Goal: Task Accomplishment & Management: Complete application form

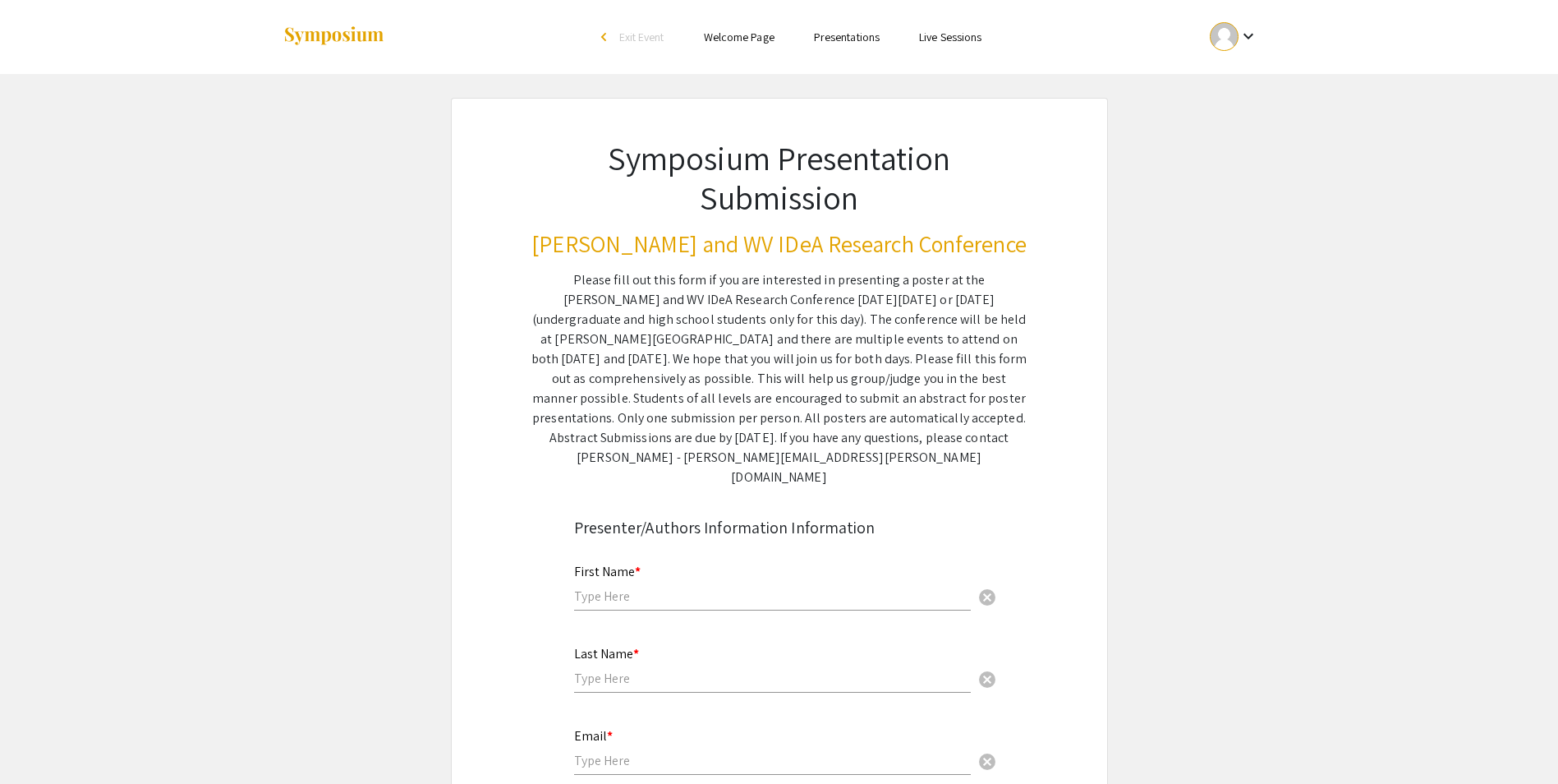
click at [680, 588] on input "text" at bounding box center [772, 596] width 397 height 17
type input "[PERSON_NAME]"
click at [613, 670] on input "text" at bounding box center [772, 678] width 397 height 17
type input "[PERSON_NAME]"
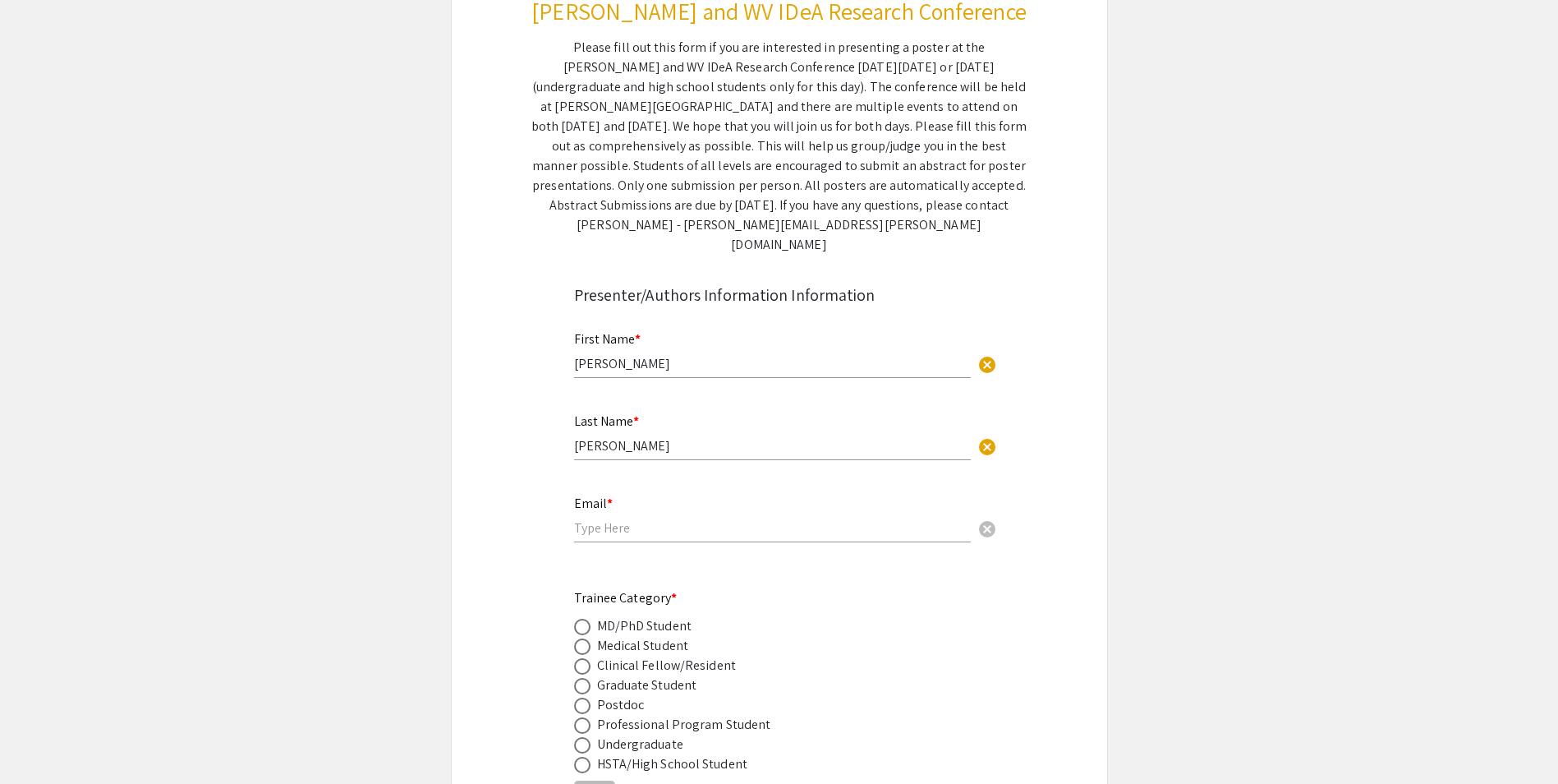
scroll to position [246, 0]
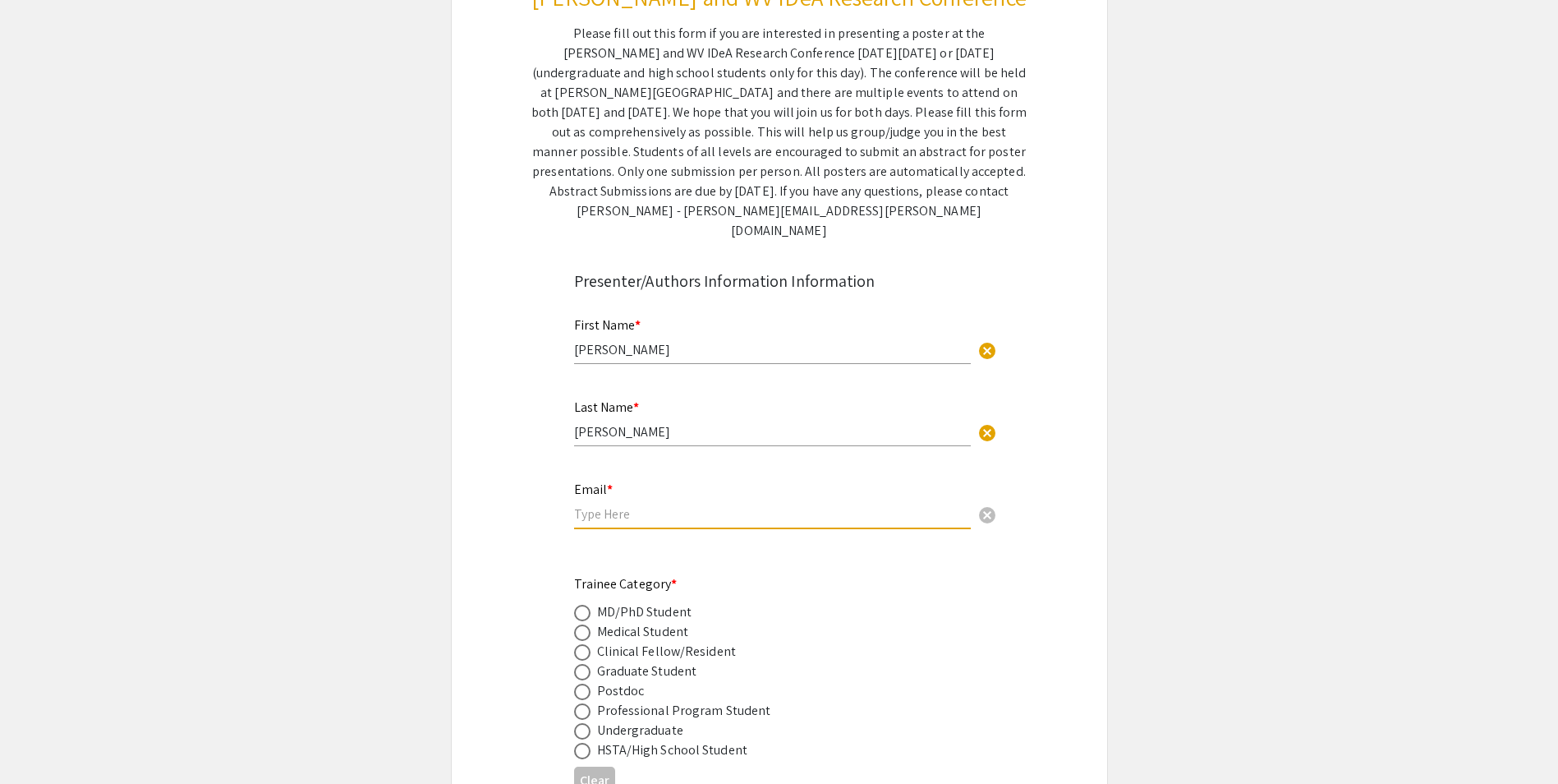
click at [612, 505] on input "email" at bounding box center [772, 514] width 397 height 17
type input "[PERSON_NAME][EMAIL_ADDRESS][PERSON_NAME][DOMAIN_NAME]"
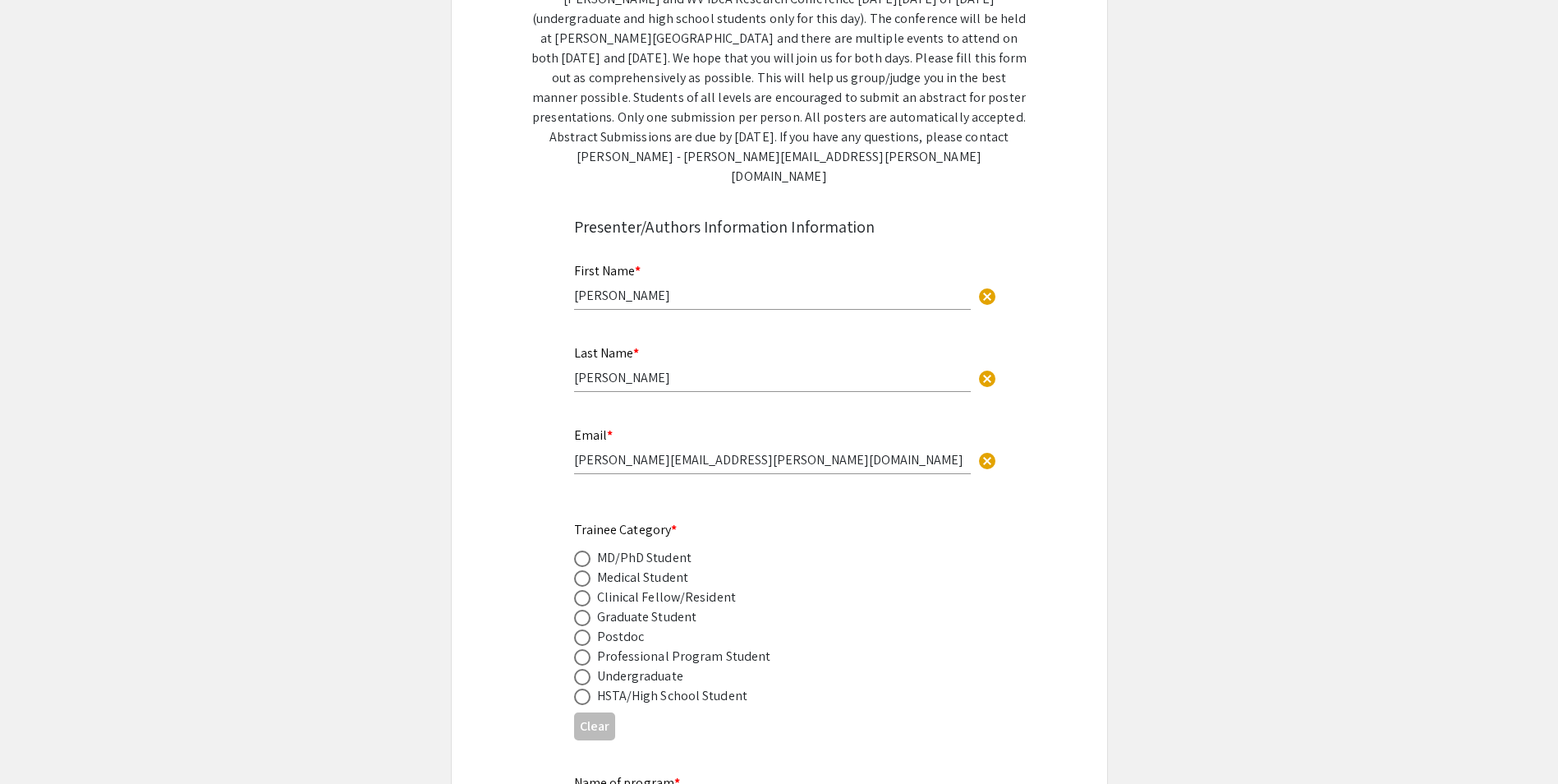
scroll to position [329, 0]
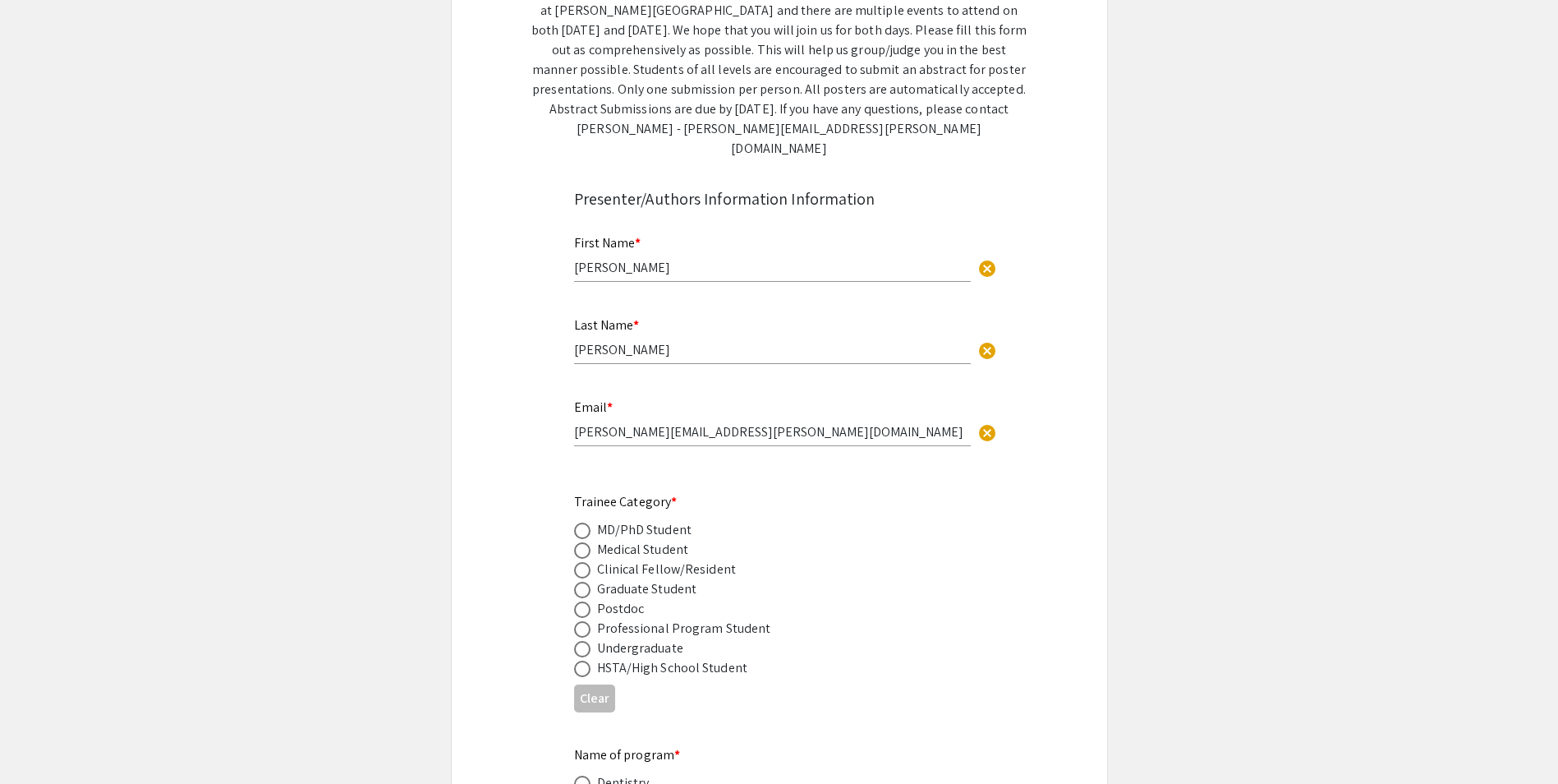
click at [581, 601] on span at bounding box center [582, 609] width 16 height 16
click at [581, 601] on input "radio" at bounding box center [582, 609] width 16 height 16
radio input "true"
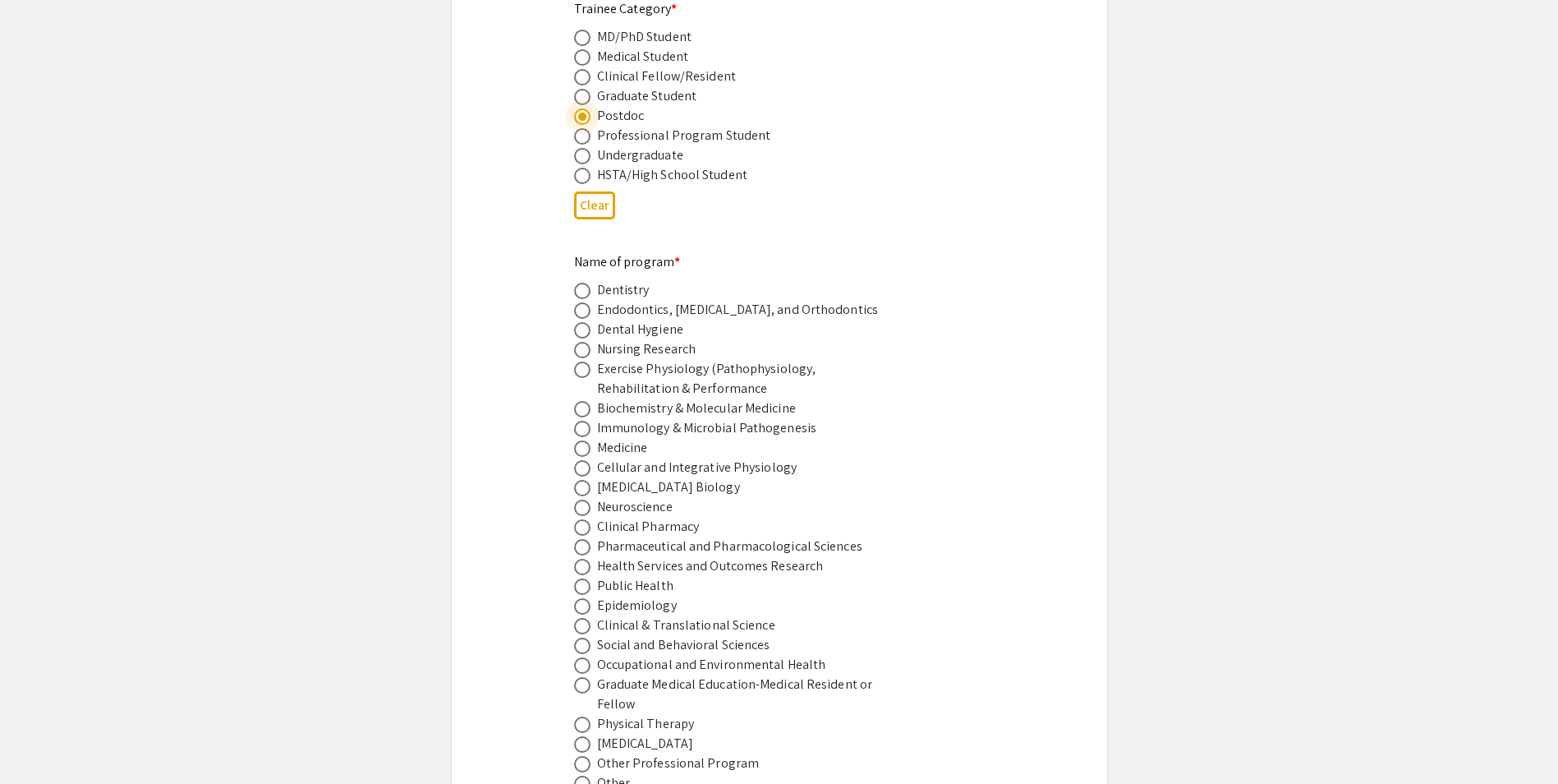
scroll to position [903, 0]
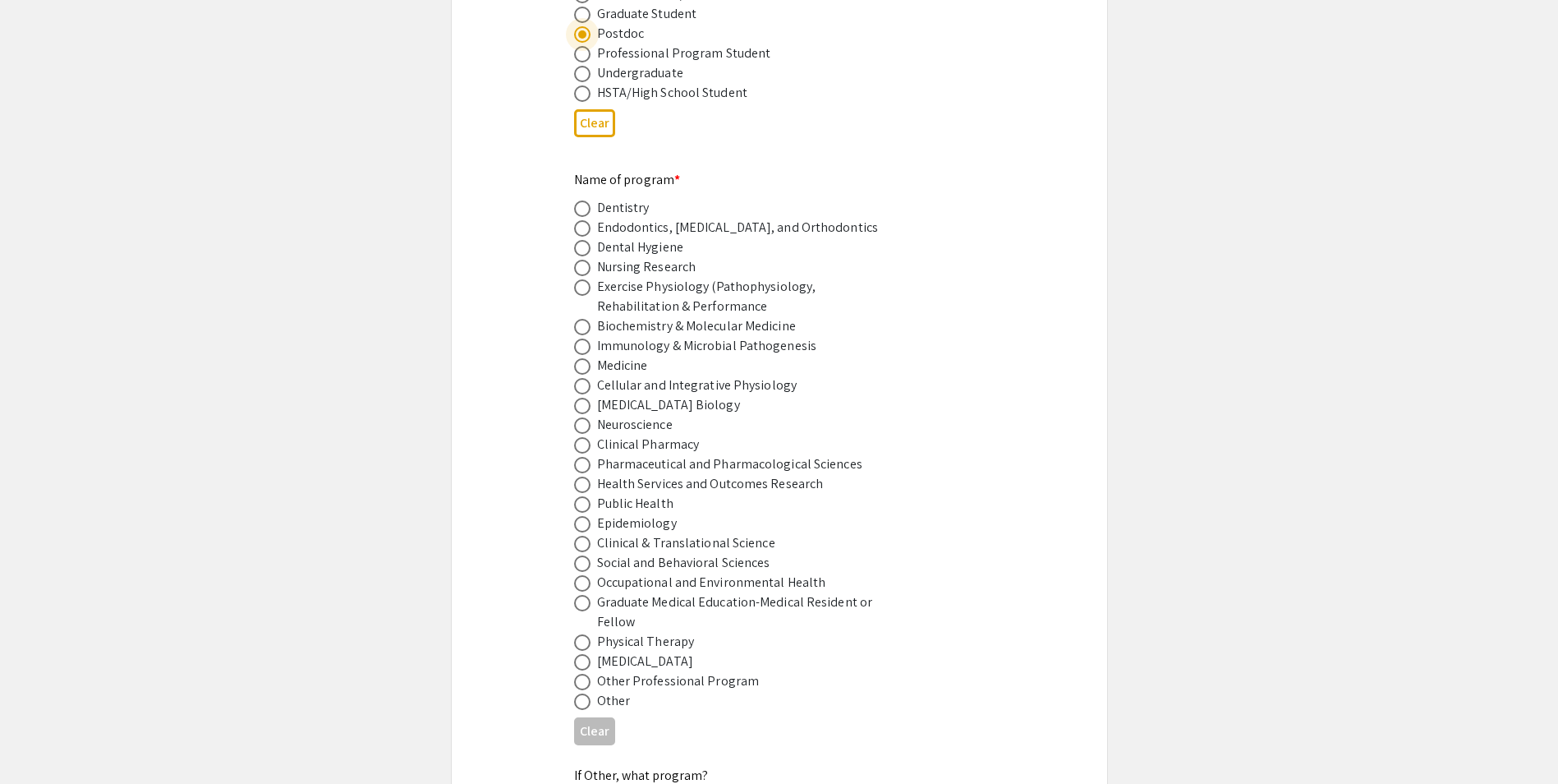
click at [581, 318] on span at bounding box center [582, 326] width 16 height 16
click at [581, 318] on input "radio" at bounding box center [582, 326] width 16 height 16
radio input "true"
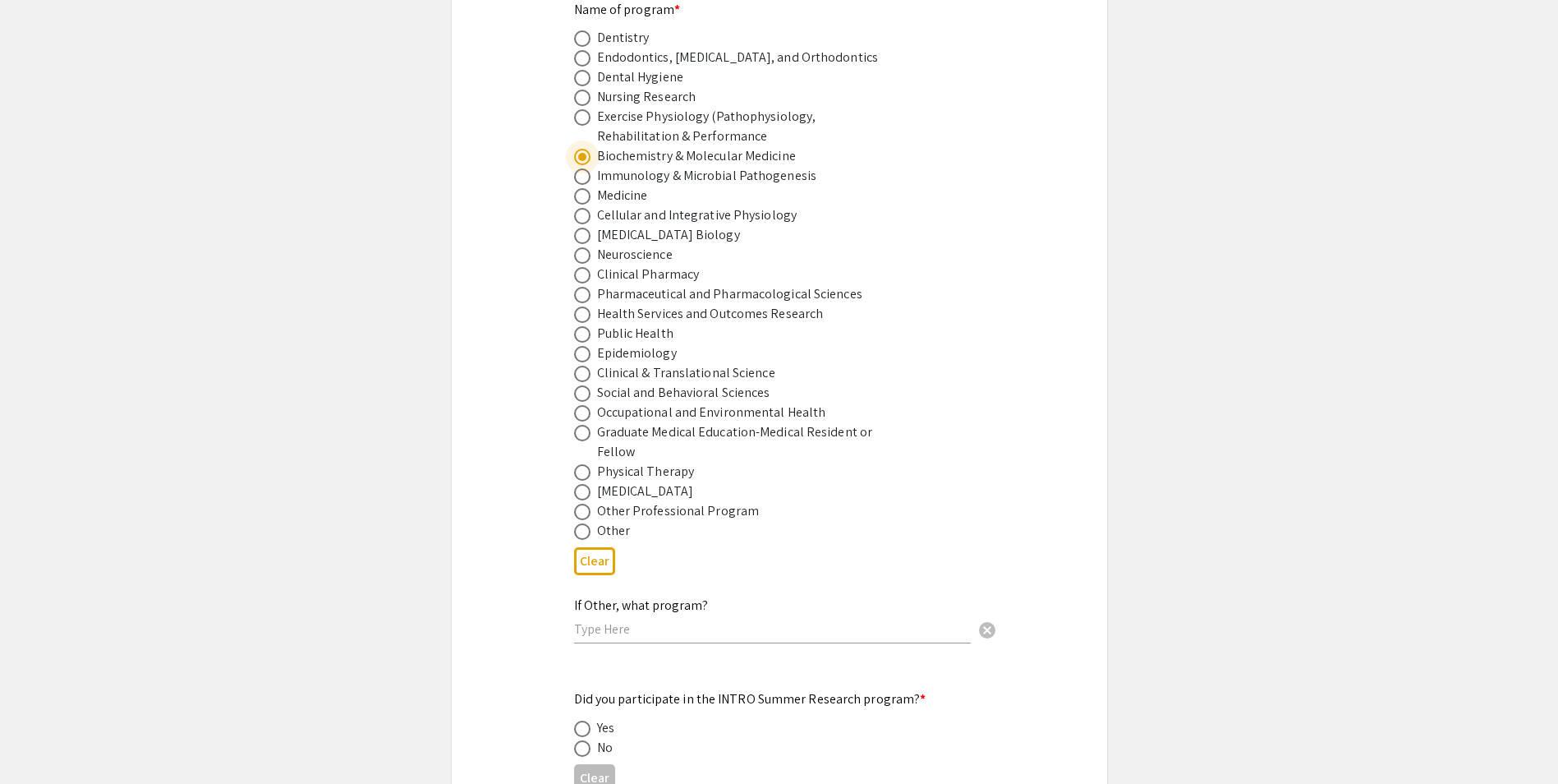
scroll to position [1150, 0]
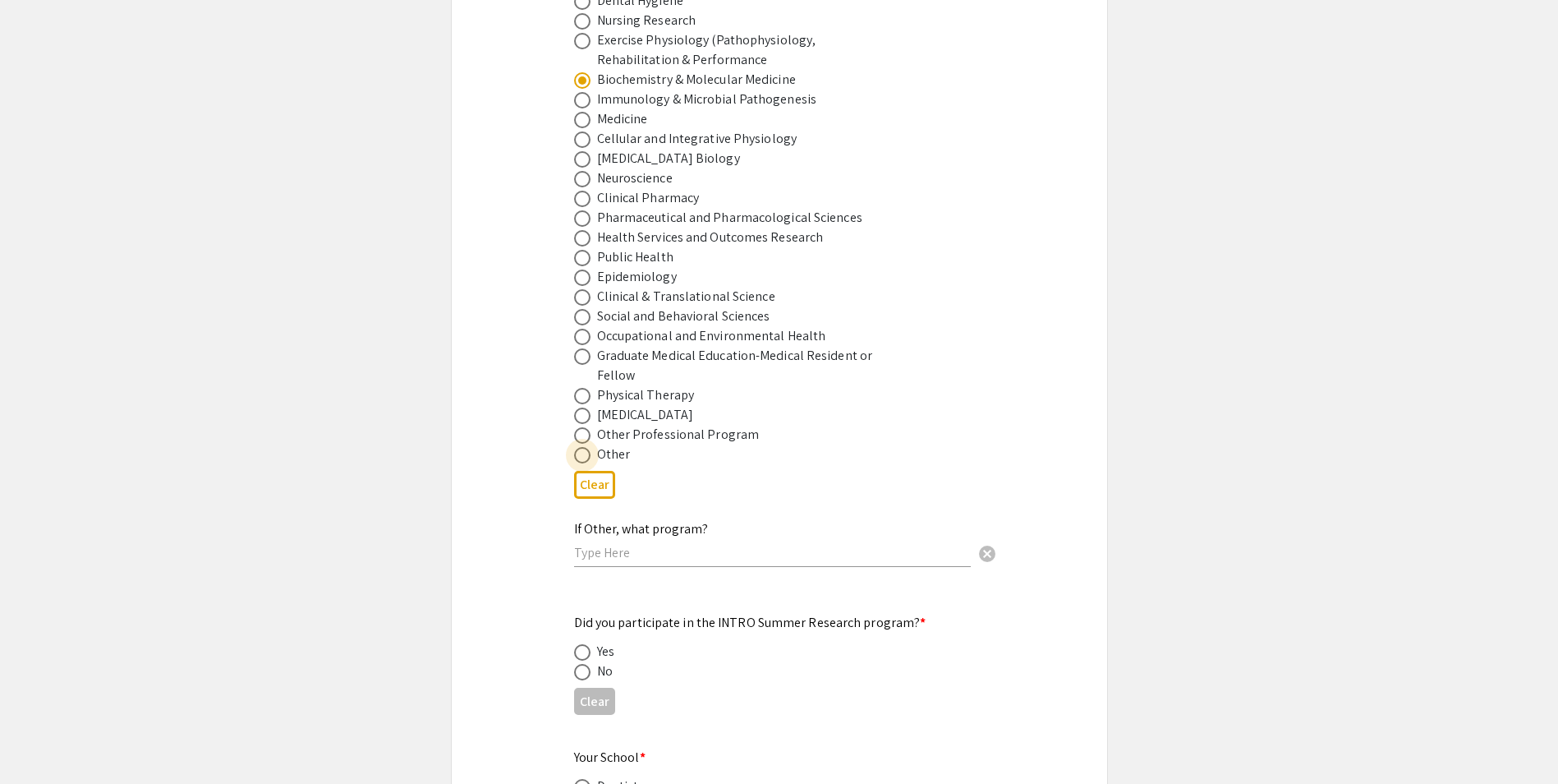
click at [585, 447] on span at bounding box center [582, 455] width 16 height 16
click at [585, 447] on input "radio" at bounding box center [582, 455] width 16 height 16
radio input "true"
click at [603, 544] on input "text" at bounding box center [772, 552] width 397 height 17
type input "Cardiovascular Research"
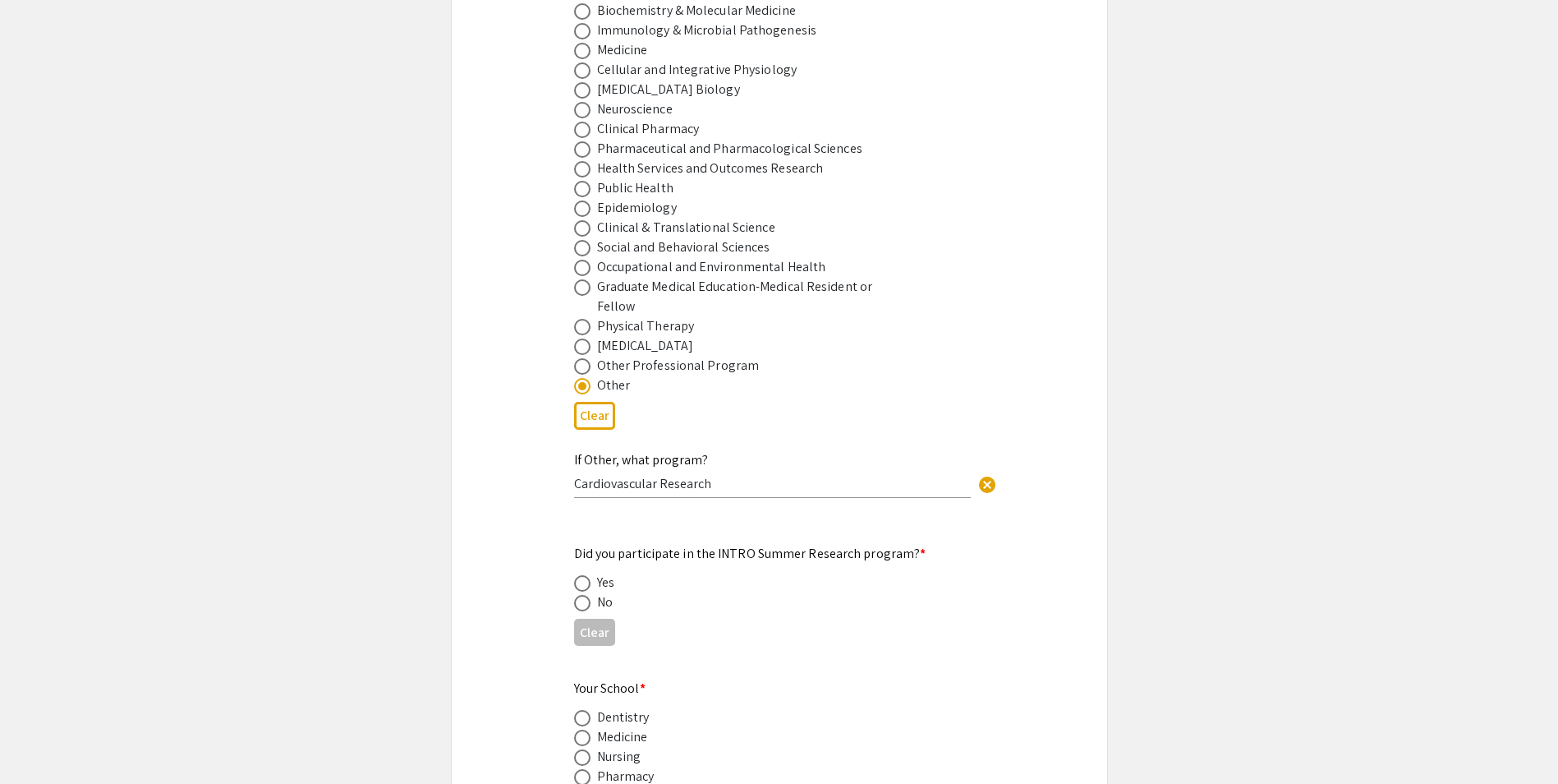
scroll to position [1232, 0]
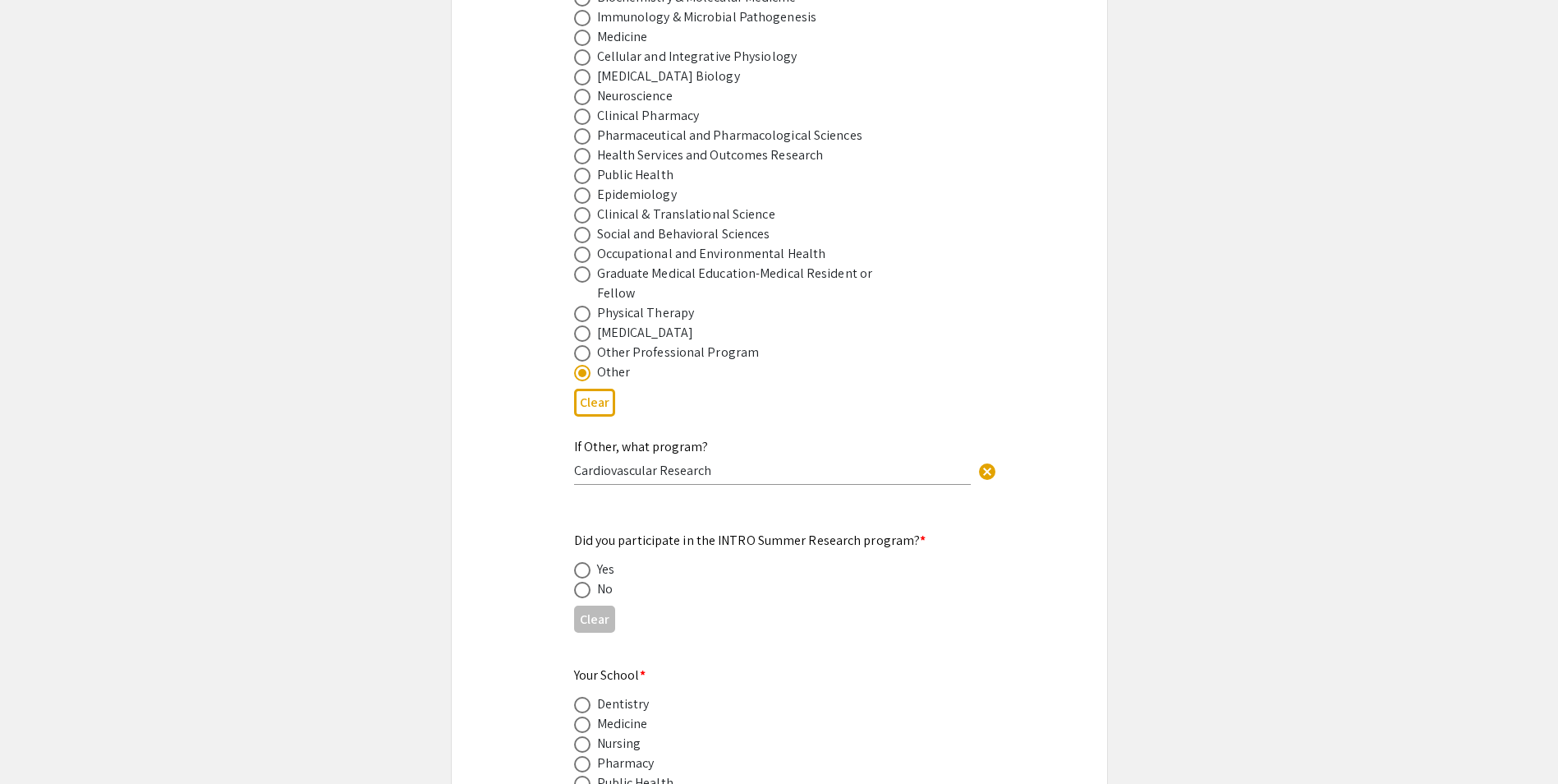
click at [583, 582] on span at bounding box center [582, 589] width 16 height 16
click at [583, 582] on input "radio" at bounding box center [582, 589] width 16 height 16
radio input "true"
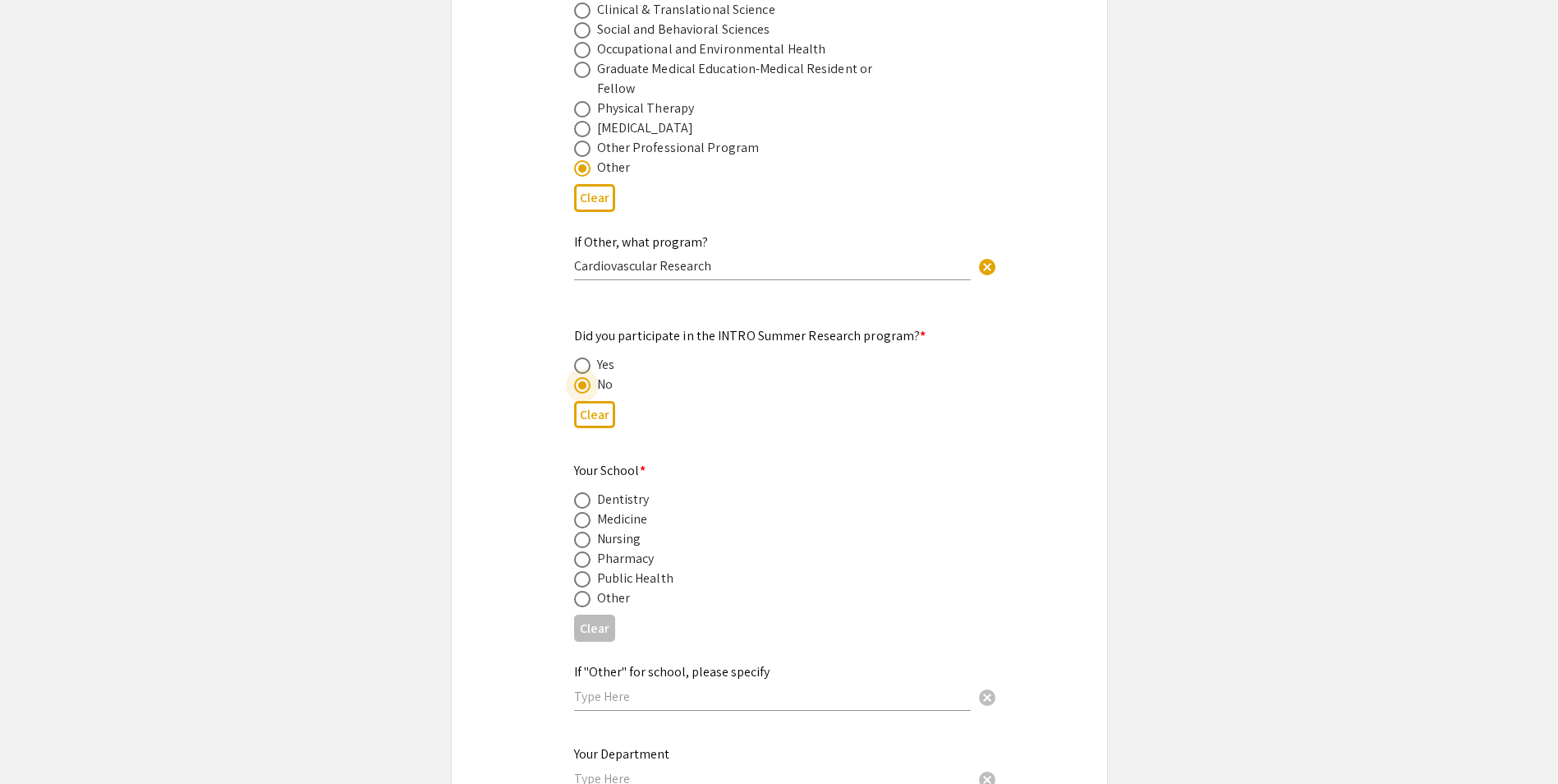
scroll to position [1478, 0]
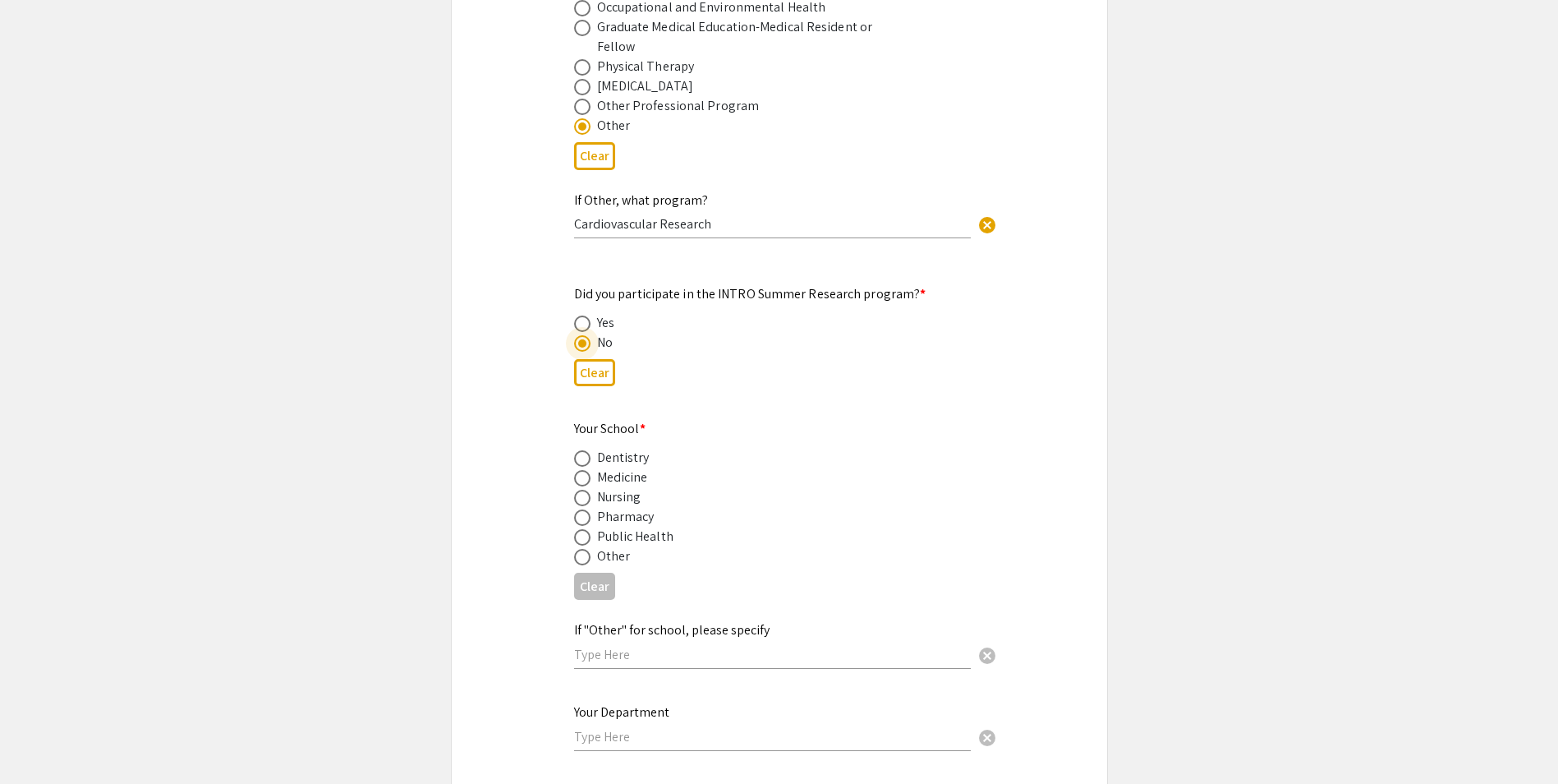
click at [582, 478] on span at bounding box center [582, 478] width 0 height 0
click at [582, 470] on input "radio" at bounding box center [582, 478] width 16 height 16
radio input "true"
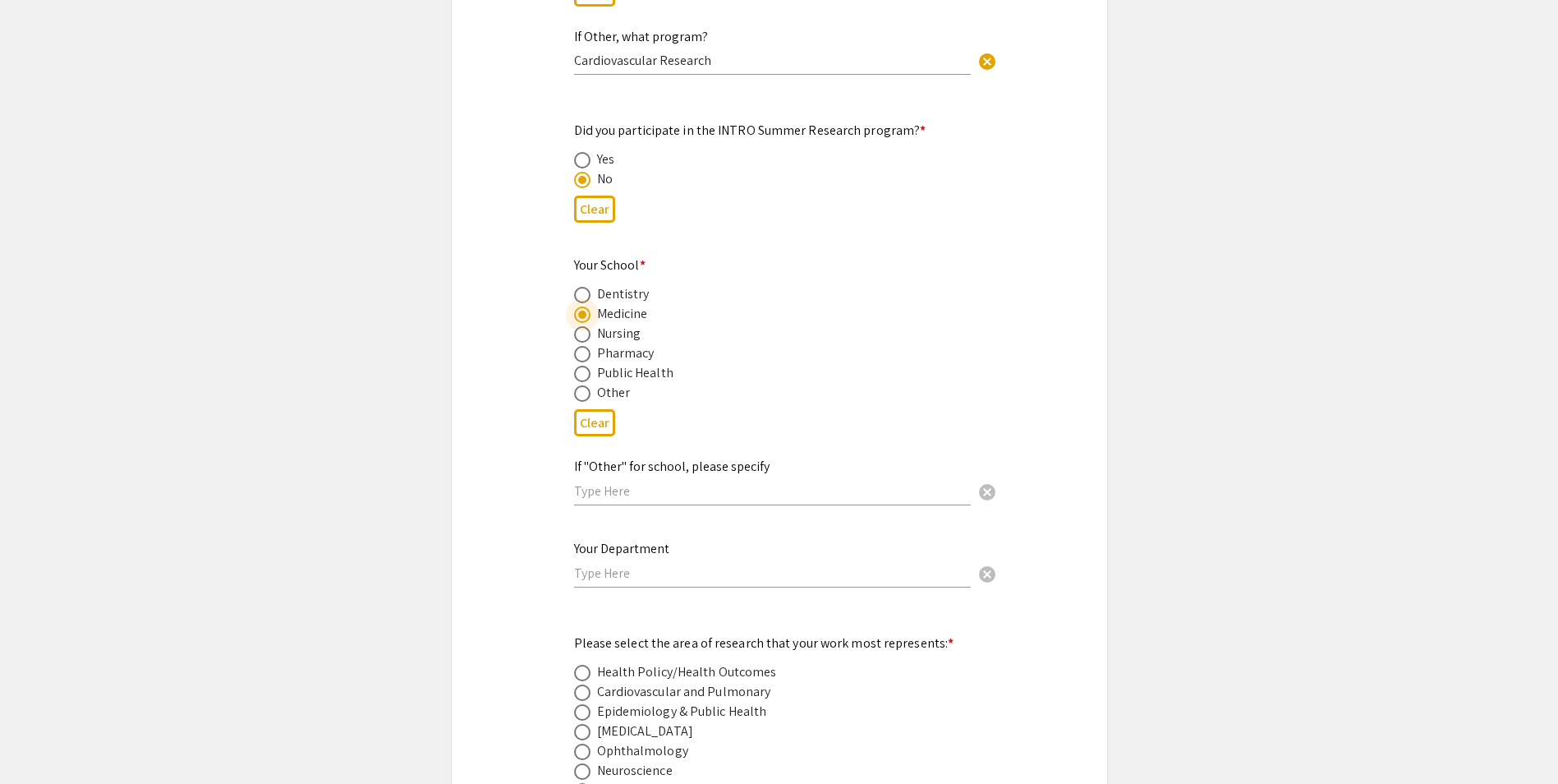
scroll to position [1643, 0]
click at [688, 564] on input "text" at bounding box center [772, 572] width 397 height 17
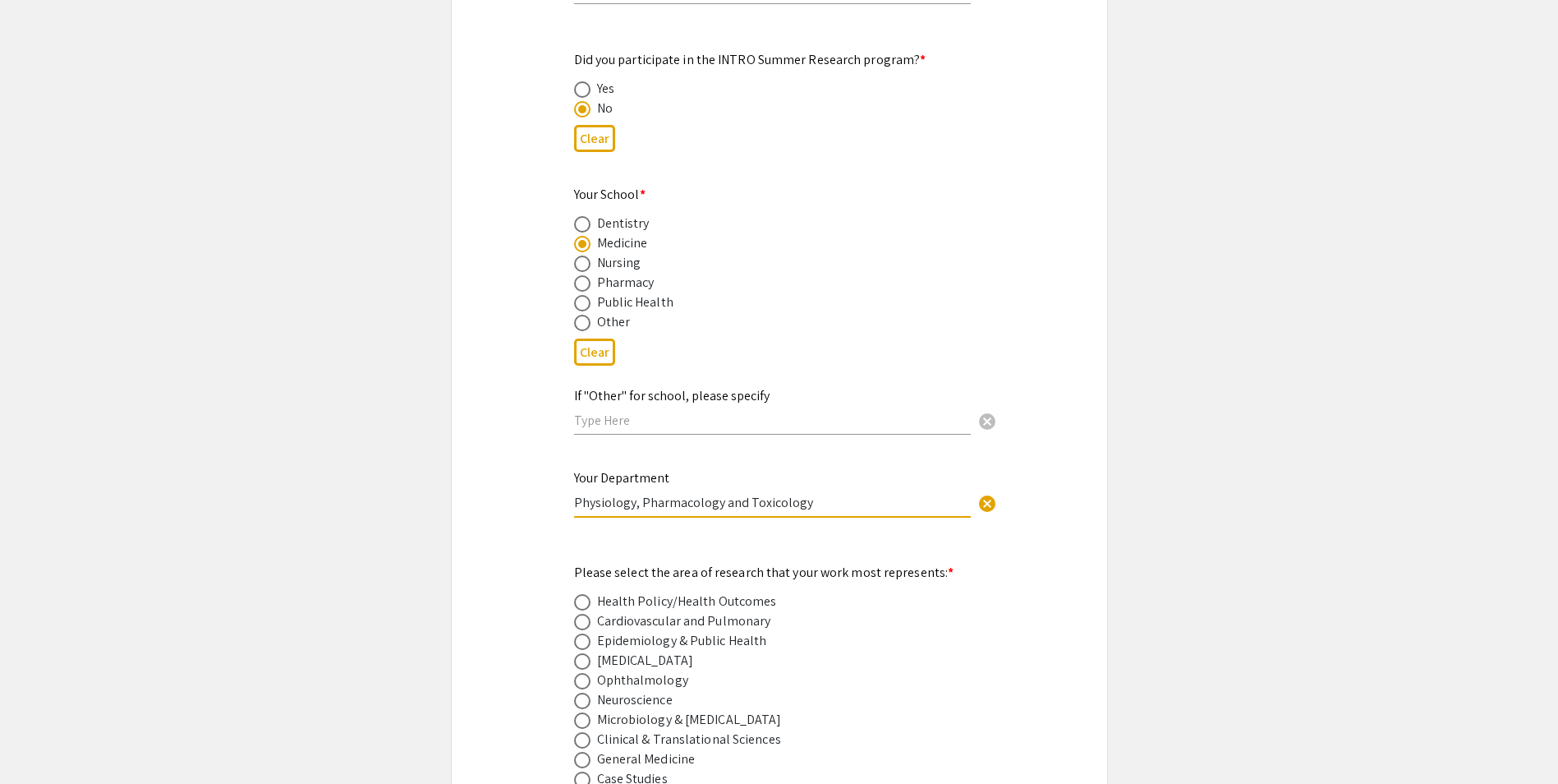
scroll to position [1807, 0]
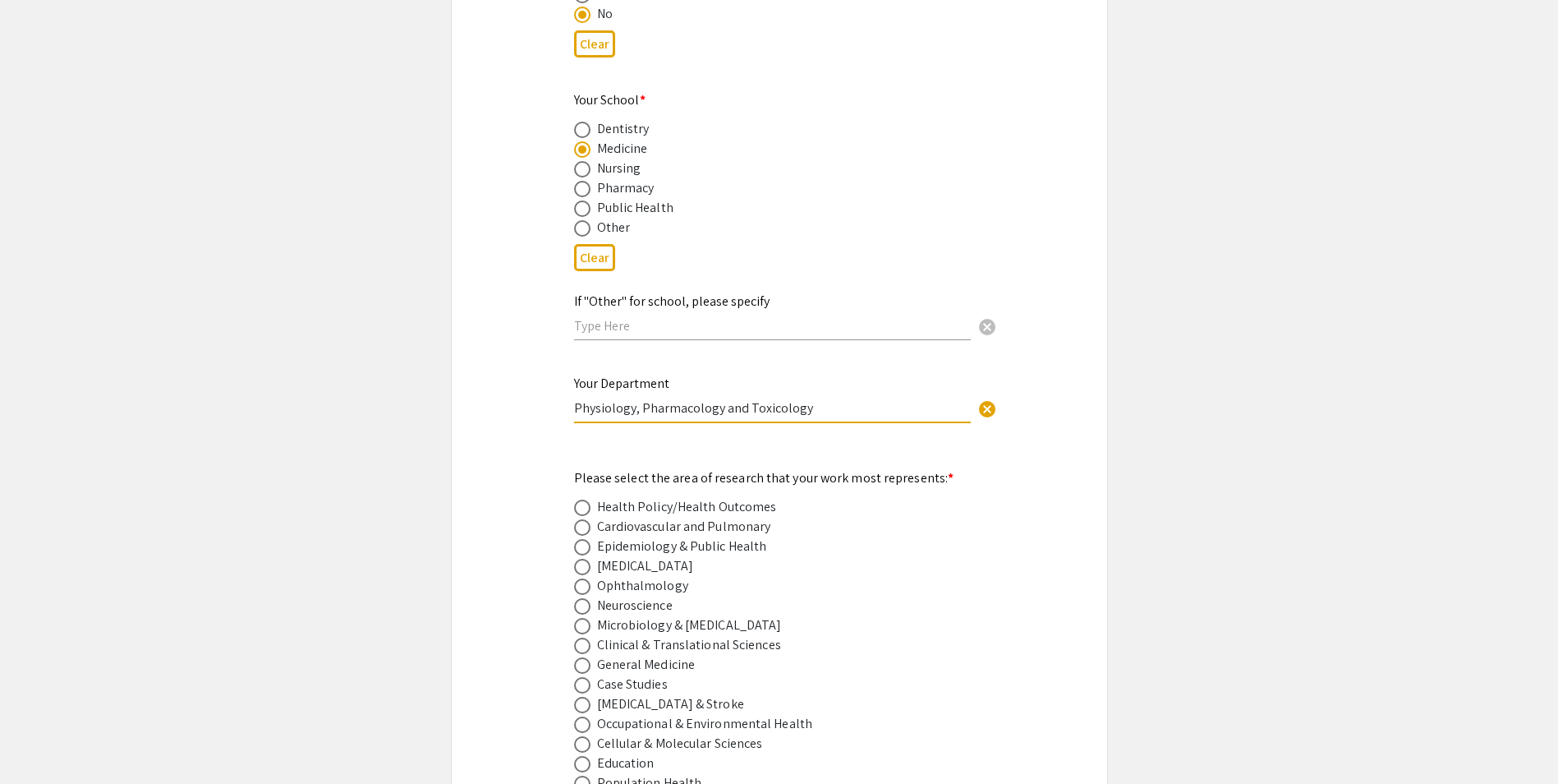
type input "Physiology, Pharmacology and Toxicology"
click at [584, 519] on span at bounding box center [582, 527] width 16 height 16
click at [584, 519] on input "radio" at bounding box center [582, 527] width 16 height 16
radio input "true"
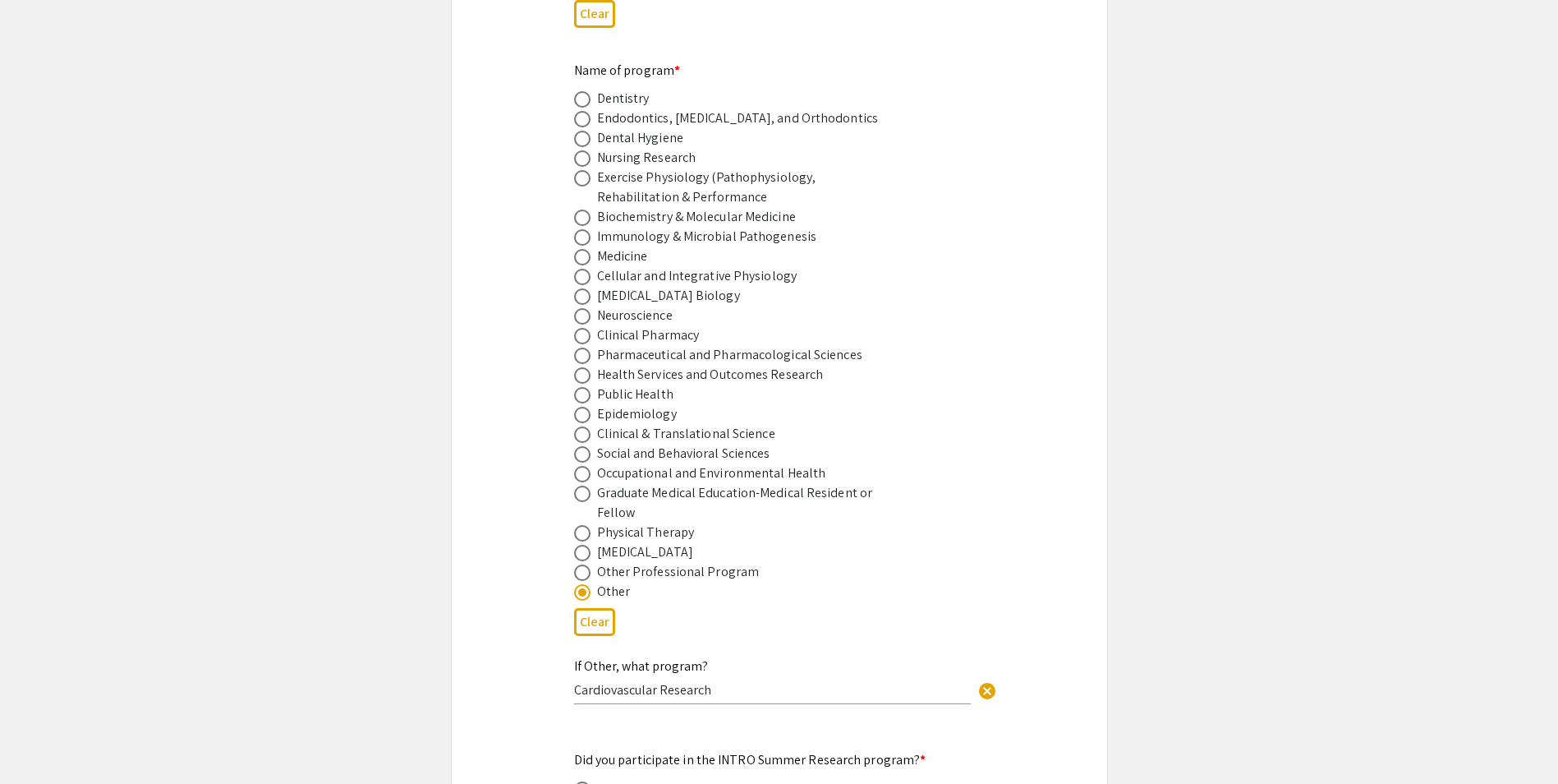
scroll to position [986, 0]
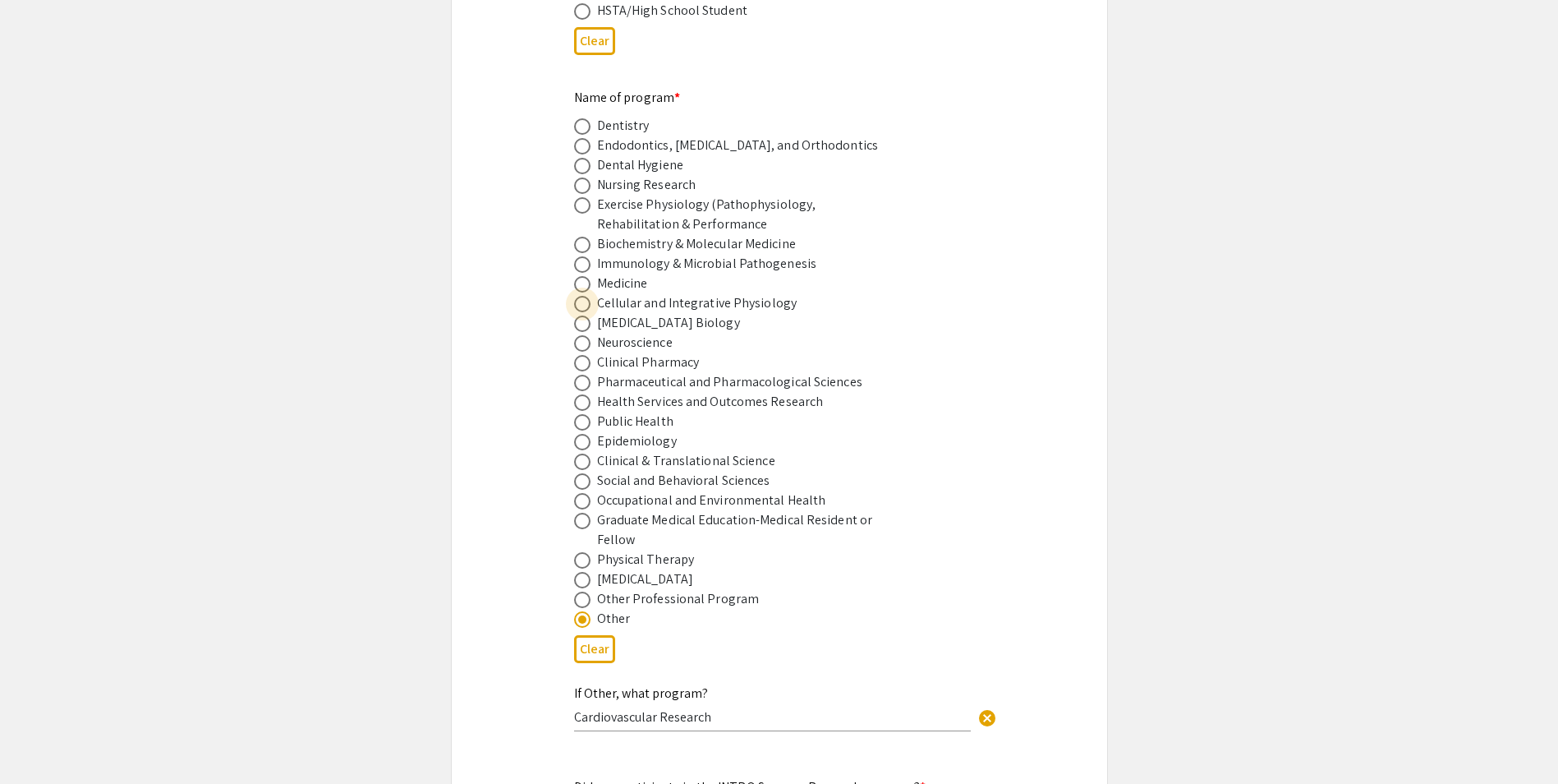
click at [585, 295] on span at bounding box center [582, 303] width 16 height 16
click at [585, 295] on input "radio" at bounding box center [582, 303] width 16 height 16
radio input "true"
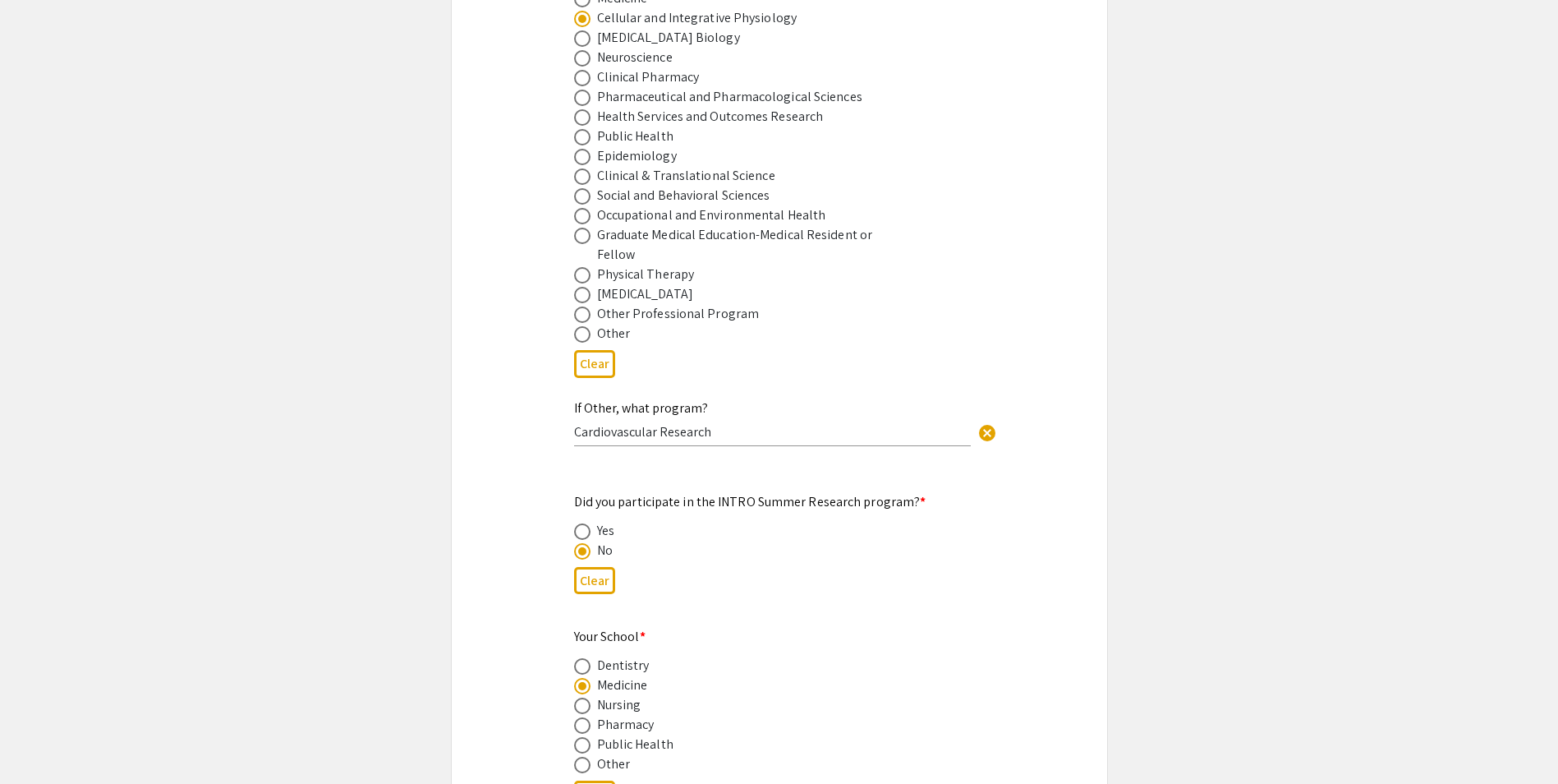
scroll to position [1314, 0]
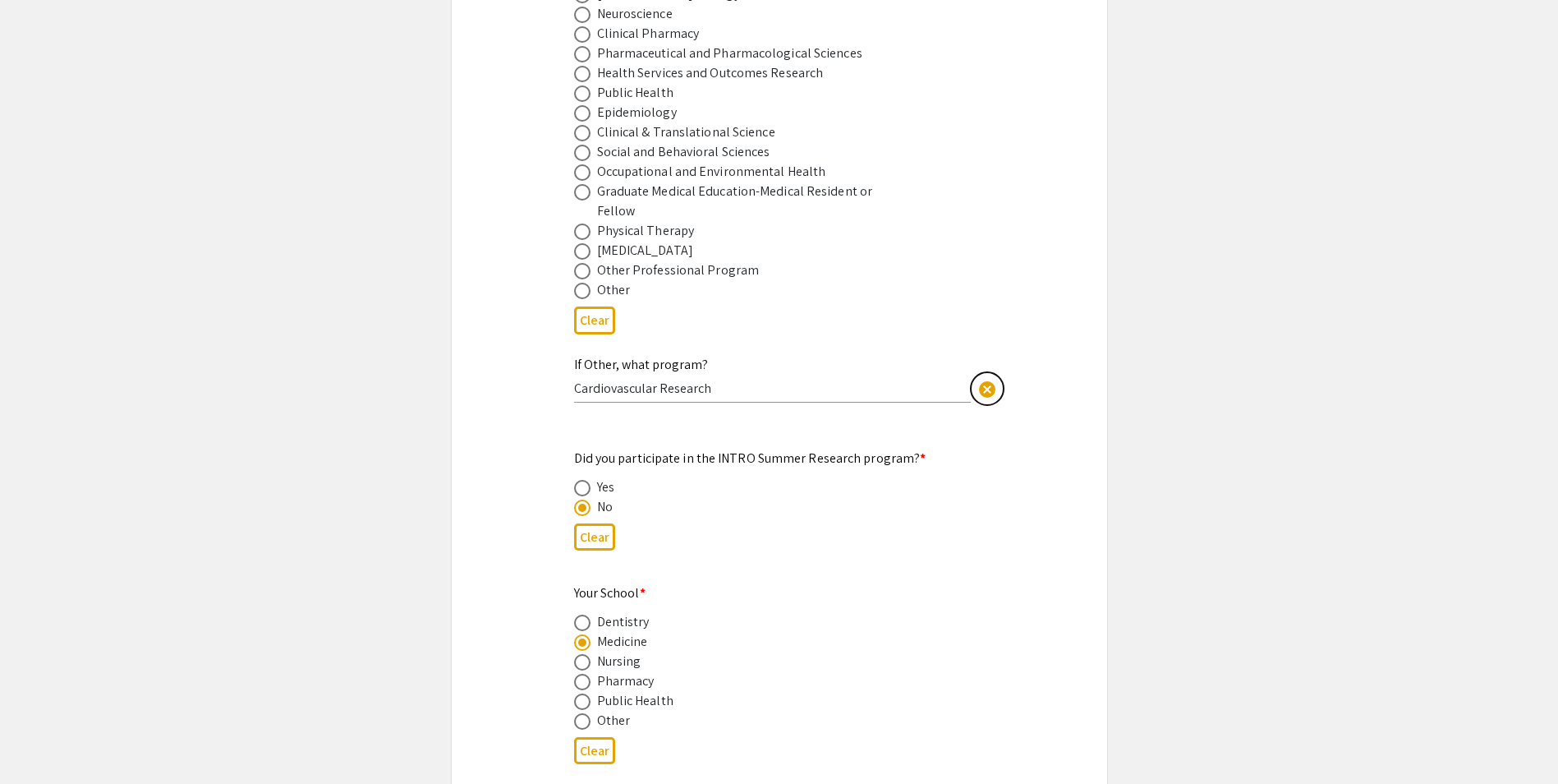
click at [988, 379] on span "cancel" at bounding box center [987, 389] width 19 height 19
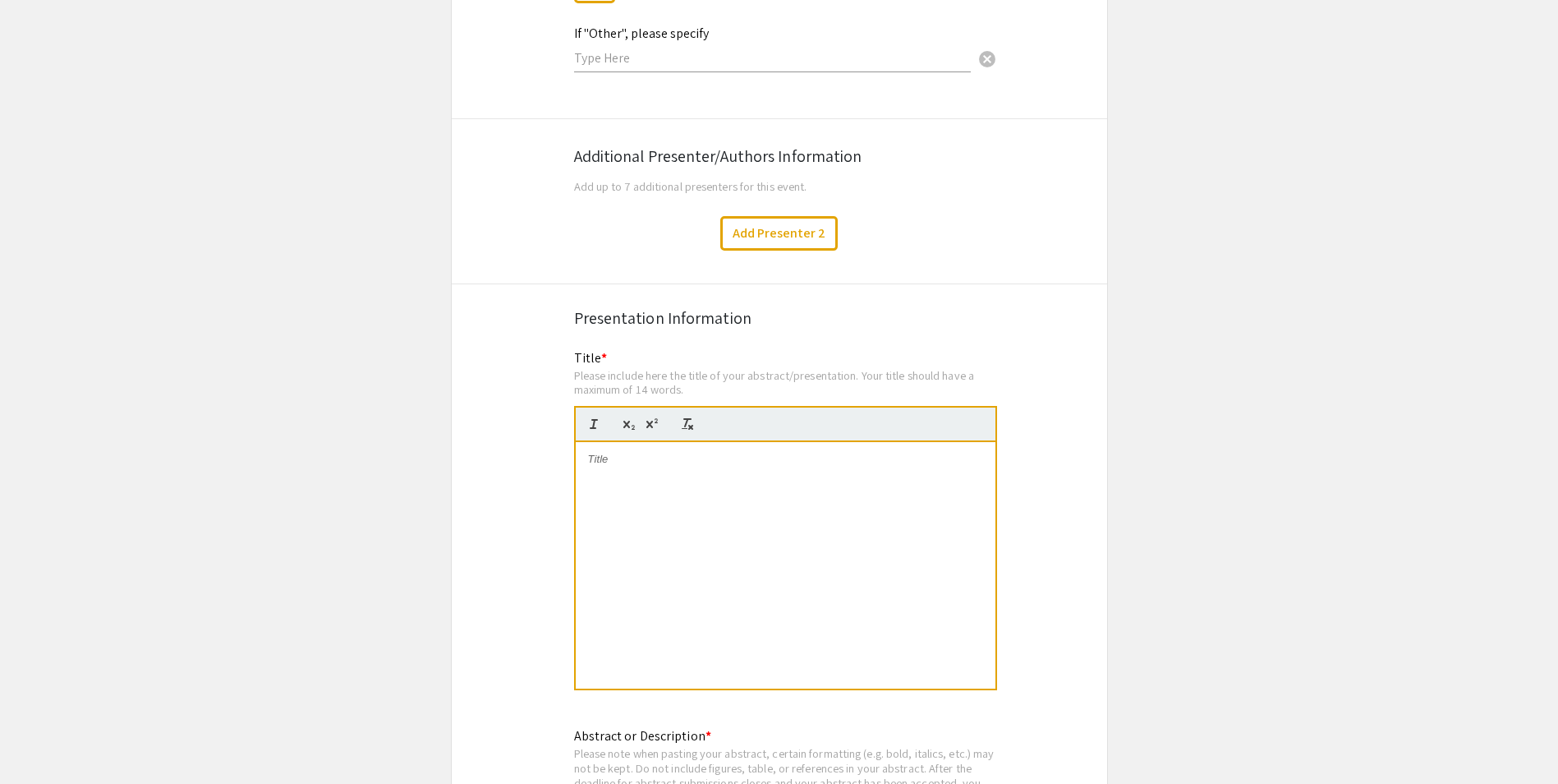
scroll to position [2711, 0]
click at [620, 450] on p at bounding box center [786, 457] width 395 height 14
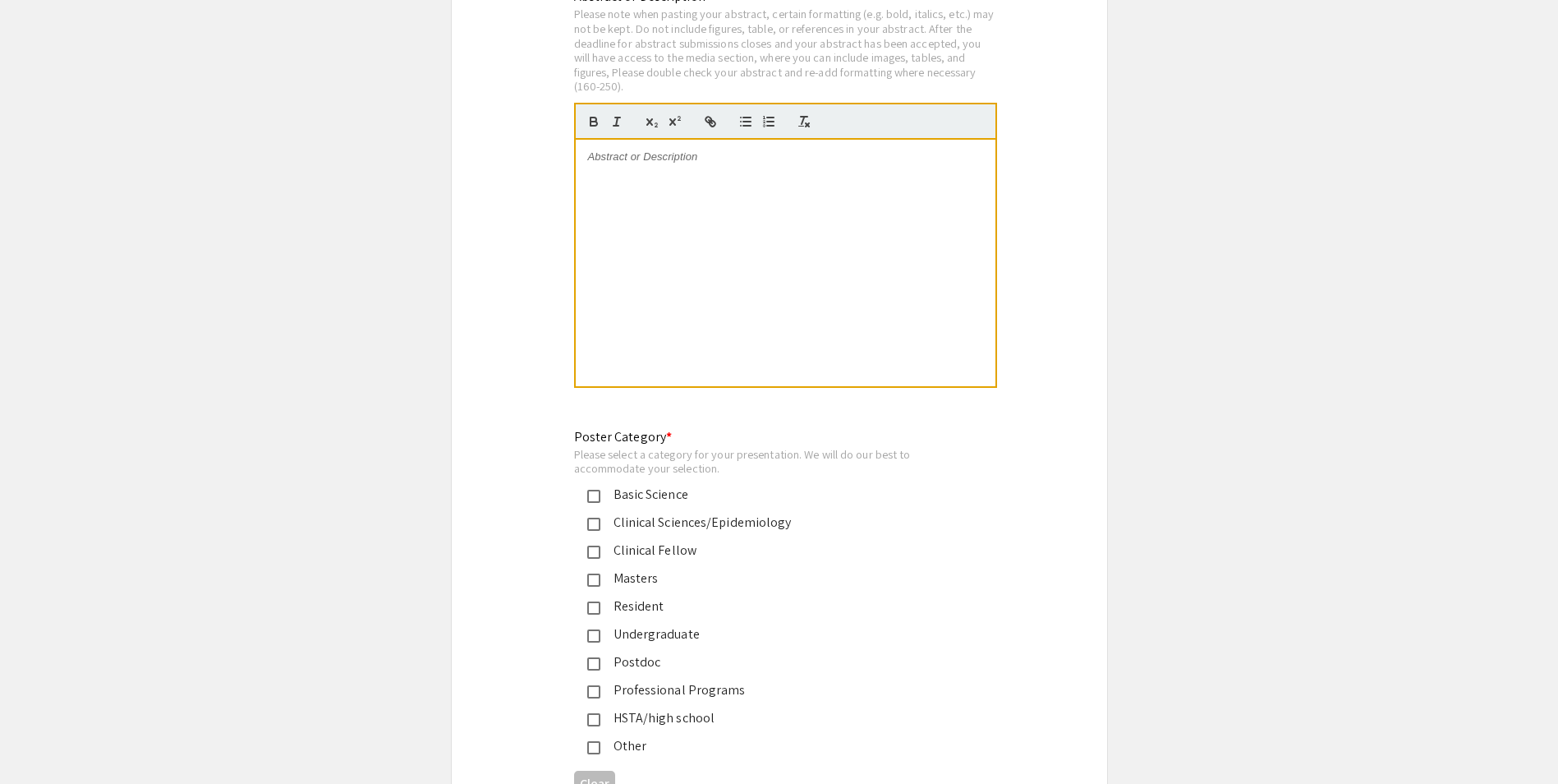
scroll to position [3450, 0]
click at [598, 655] on mat-pseudo-checkbox at bounding box center [594, 662] width 14 height 14
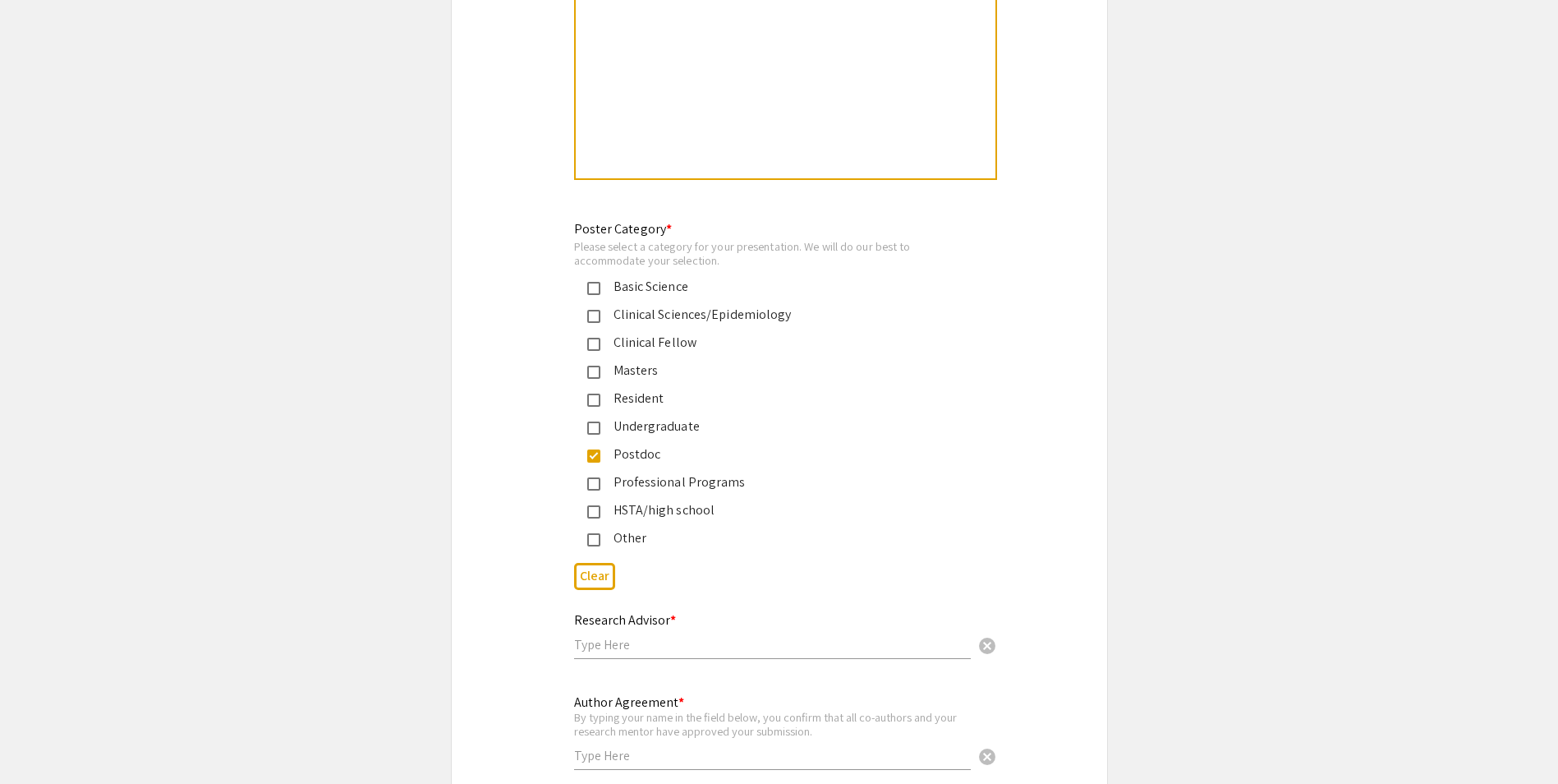
scroll to position [3696, 0]
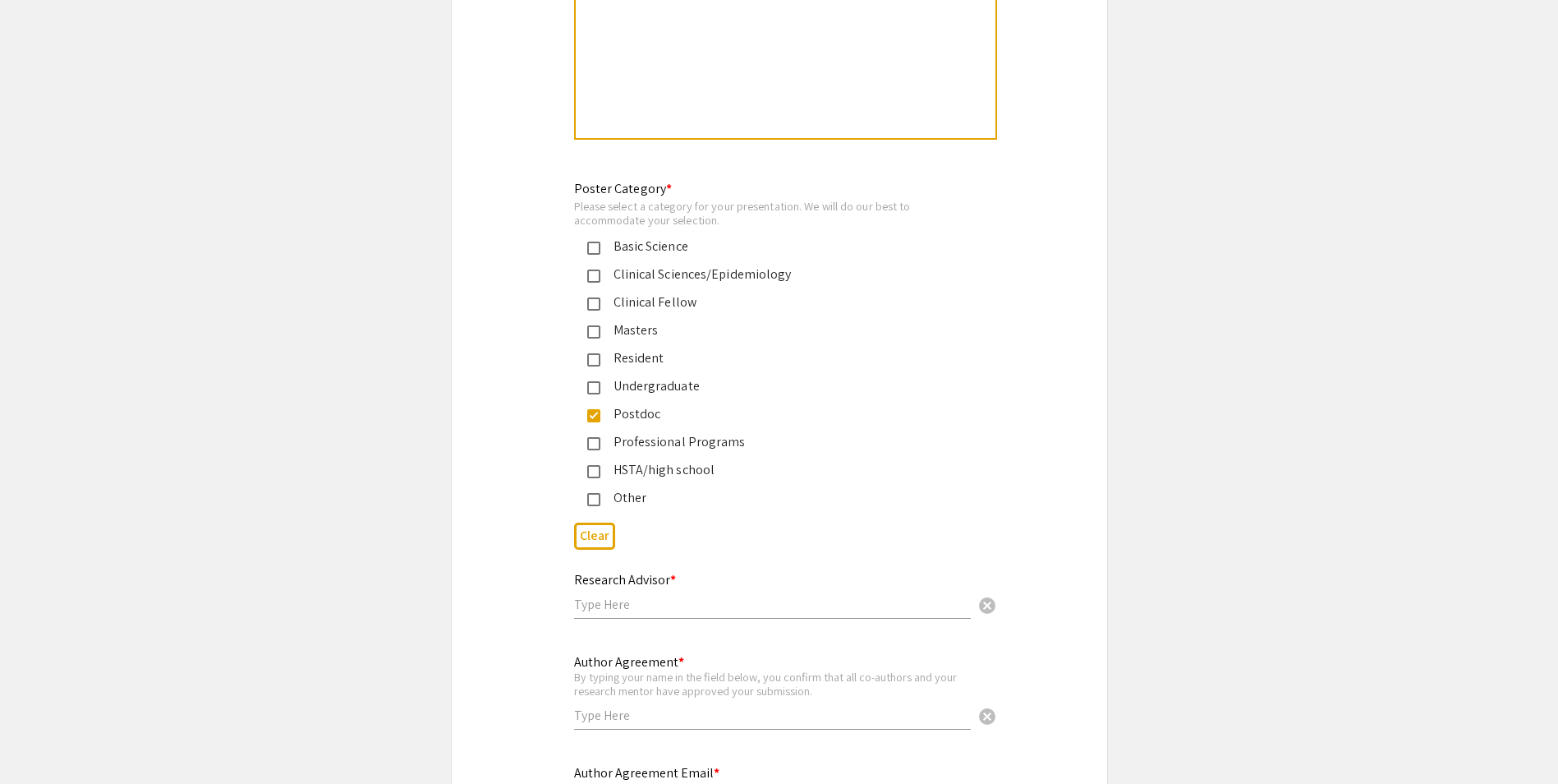
click at [648, 595] on input "text" at bounding box center [772, 604] width 397 height 17
click at [577, 595] on input "[PERSON_NAME]" at bounding box center [772, 604] width 397 height 17
click at [572, 585] on div "Research Advisor * [PERSON_NAME] cancel This field is required." at bounding box center [780, 603] width 435 height 69
click at [577, 595] on input "[PERSON_NAME]" at bounding box center [772, 604] width 397 height 17
type input "[PERSON_NAME]"
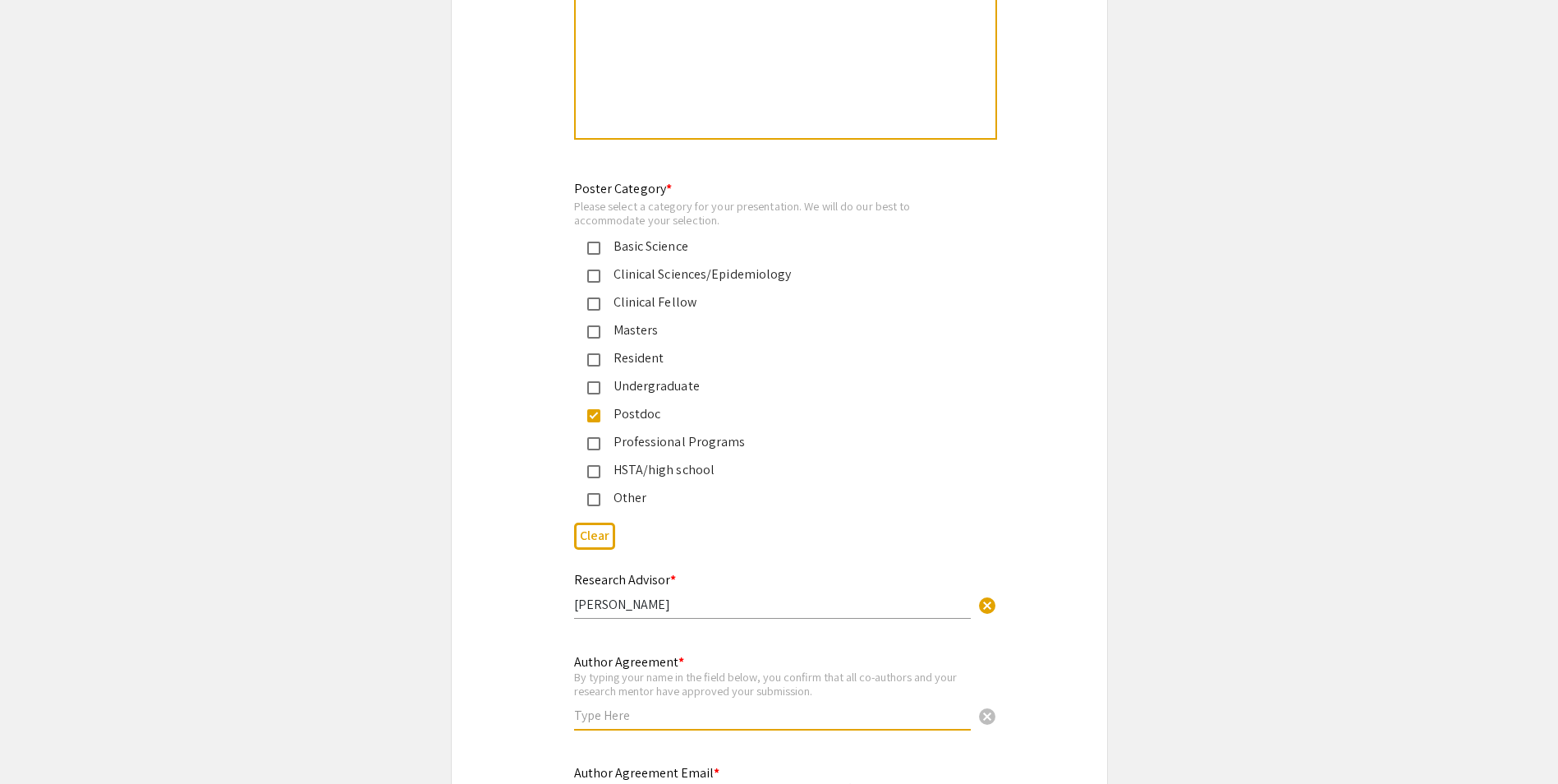
click at [671, 706] on input "text" at bounding box center [772, 715] width 397 height 17
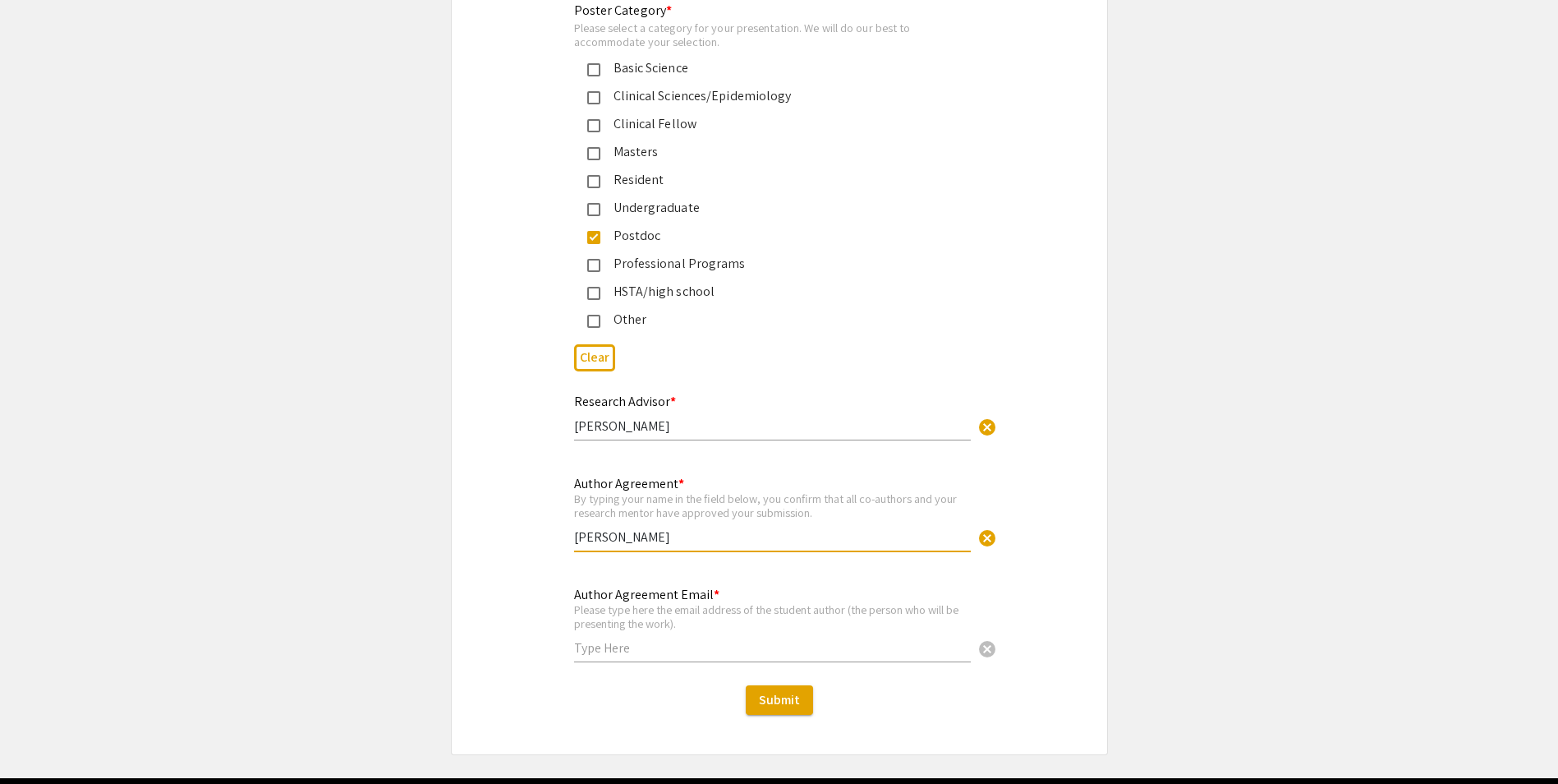
scroll to position [3915, 0]
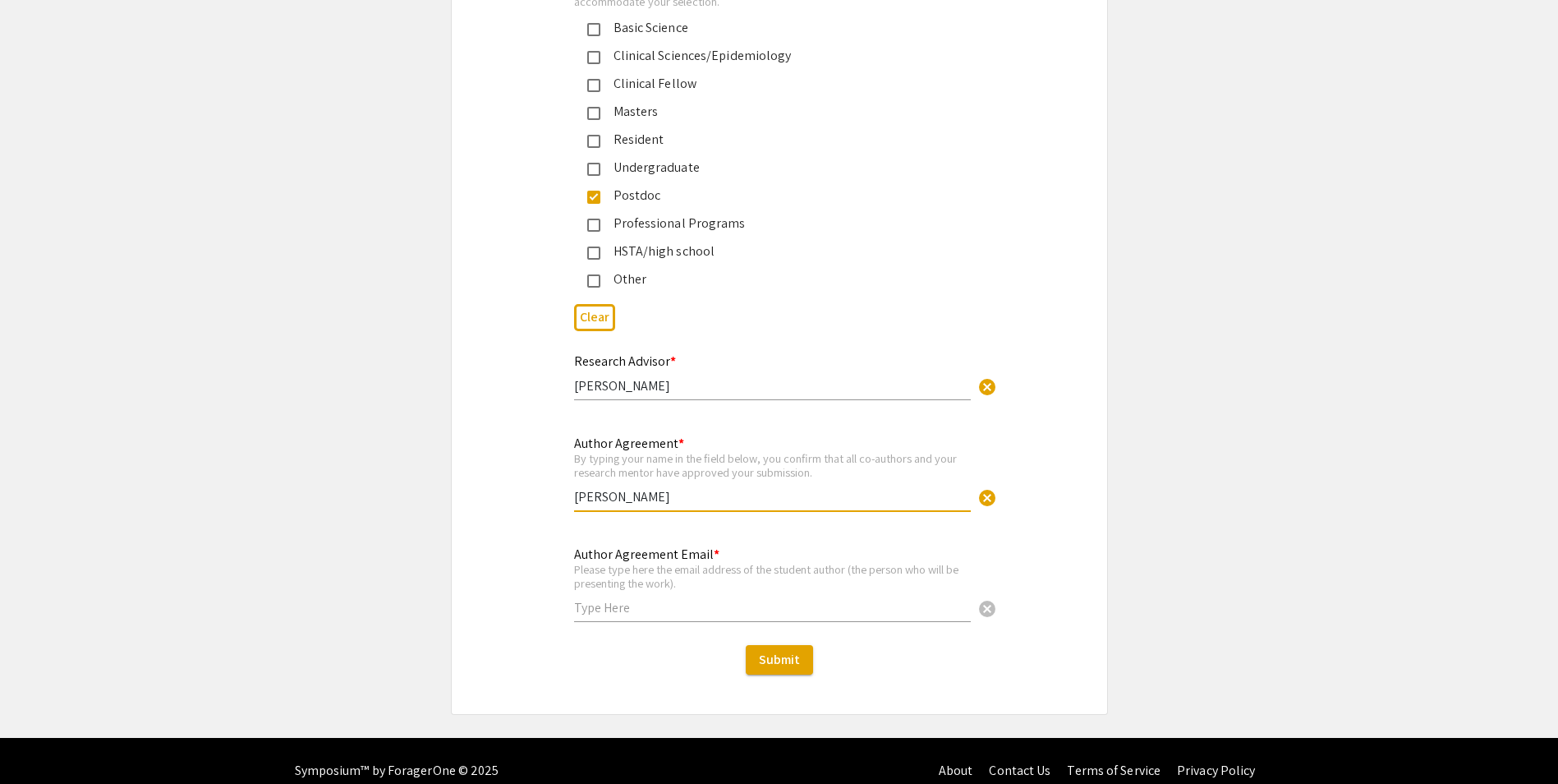
type input "[PERSON_NAME]"
click at [633, 599] on input "text" at bounding box center [772, 607] width 397 height 17
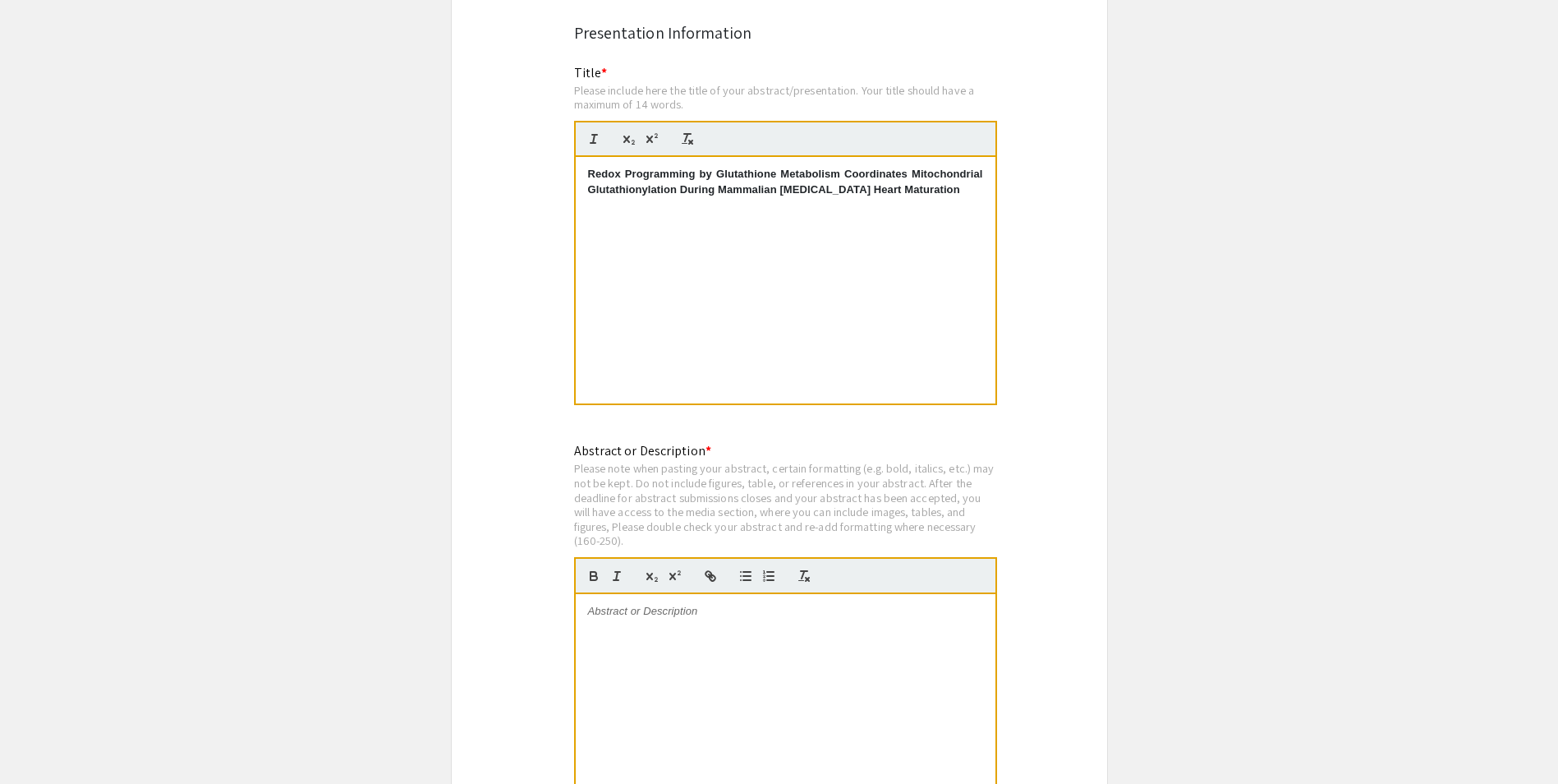
scroll to position [3012, 0]
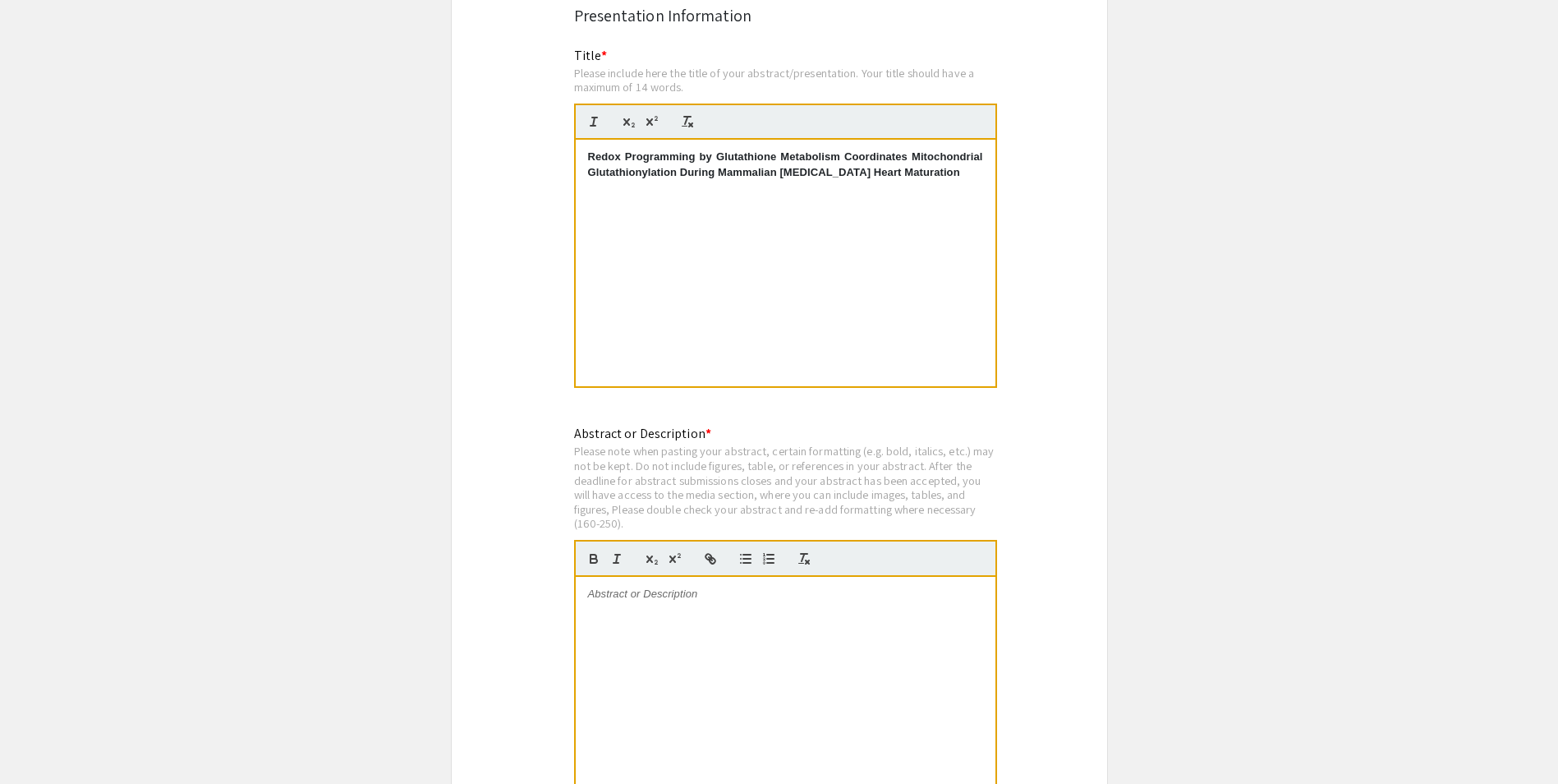
type input "[PERSON_NAME][EMAIL_ADDRESS][PERSON_NAME][DOMAIN_NAME]"
click at [618, 587] on div at bounding box center [786, 699] width 420 height 246
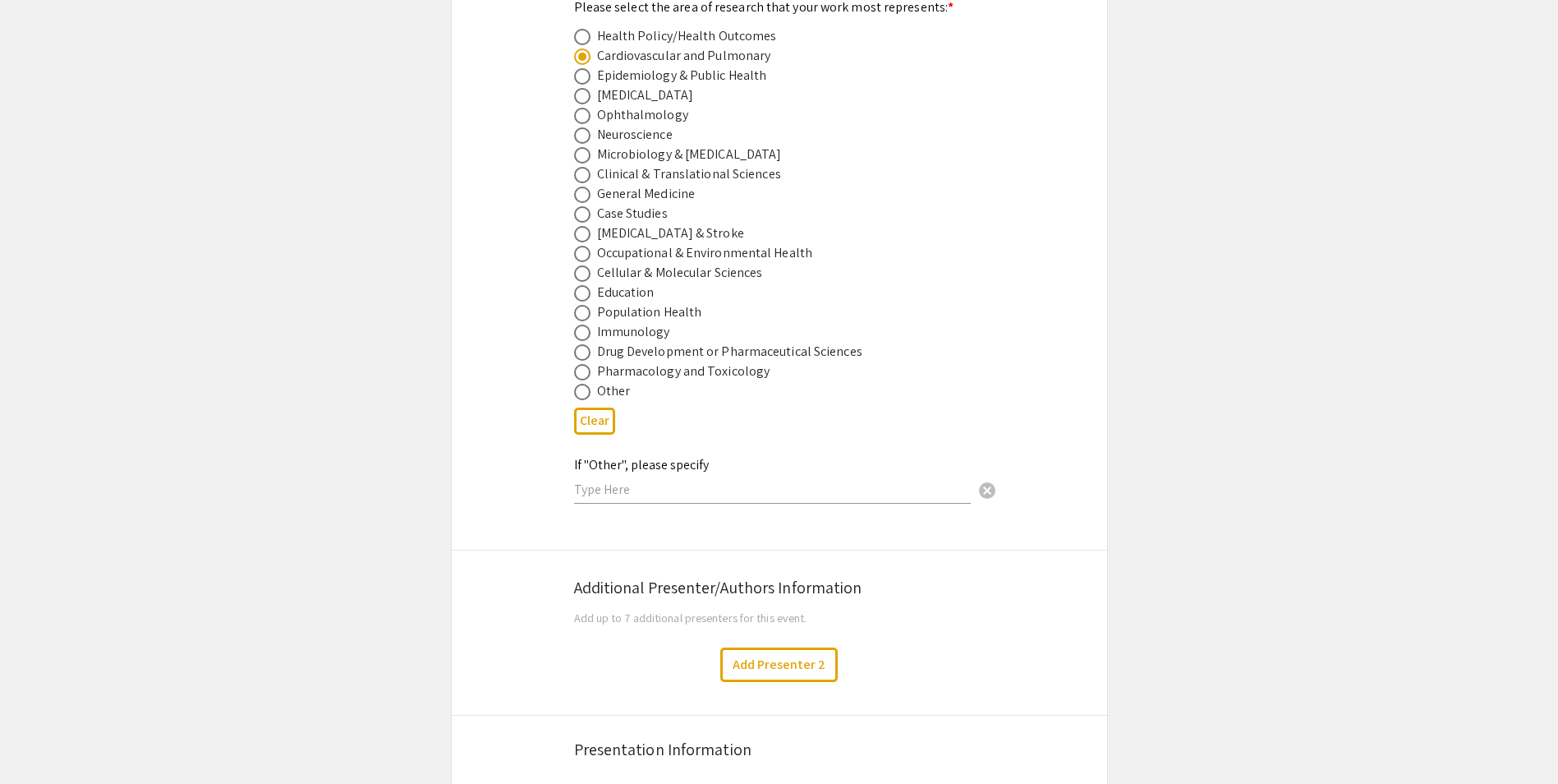
scroll to position [2300, 0]
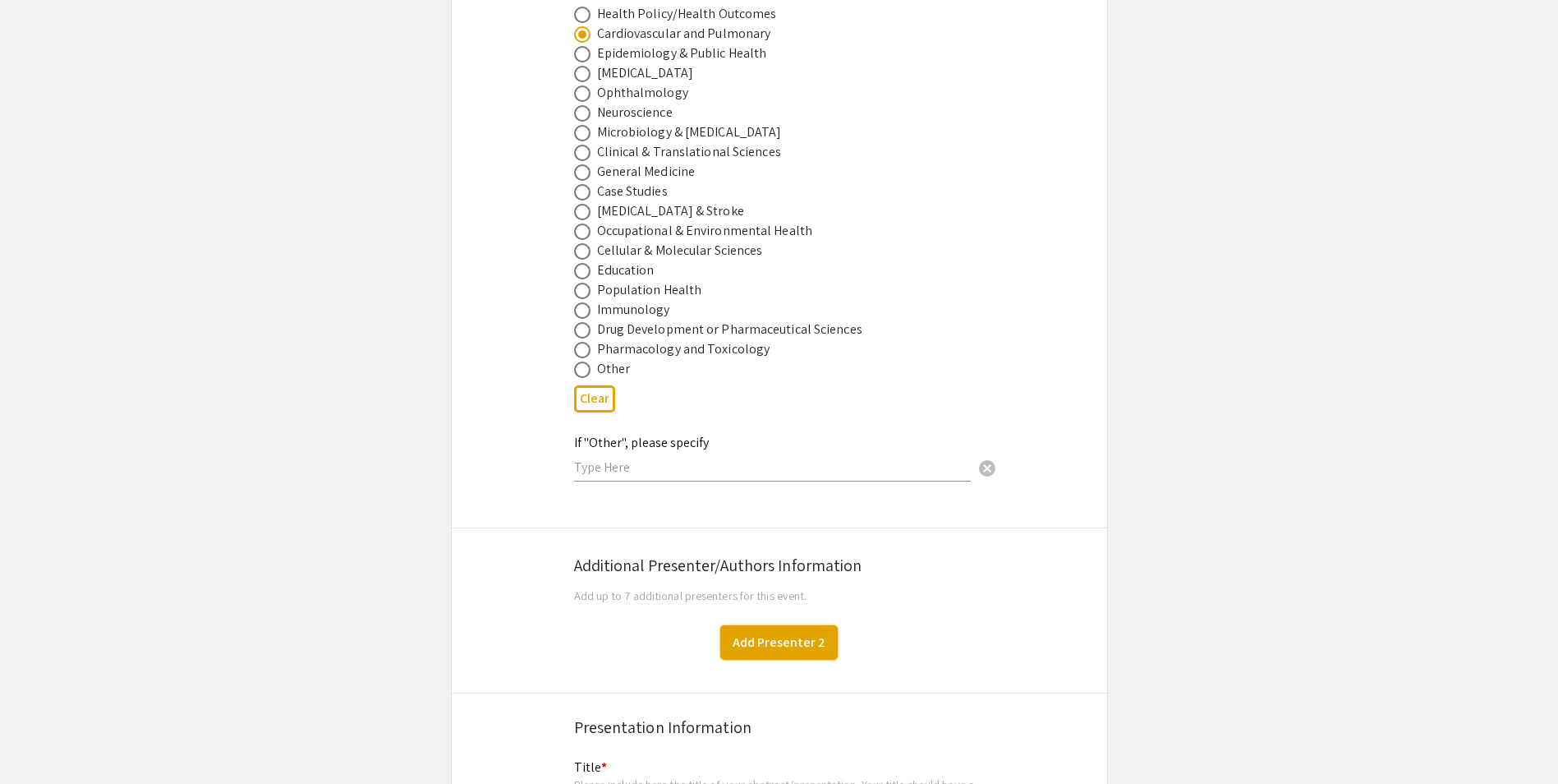
click at [775, 628] on button "Add Presenter 2" at bounding box center [779, 642] width 118 height 35
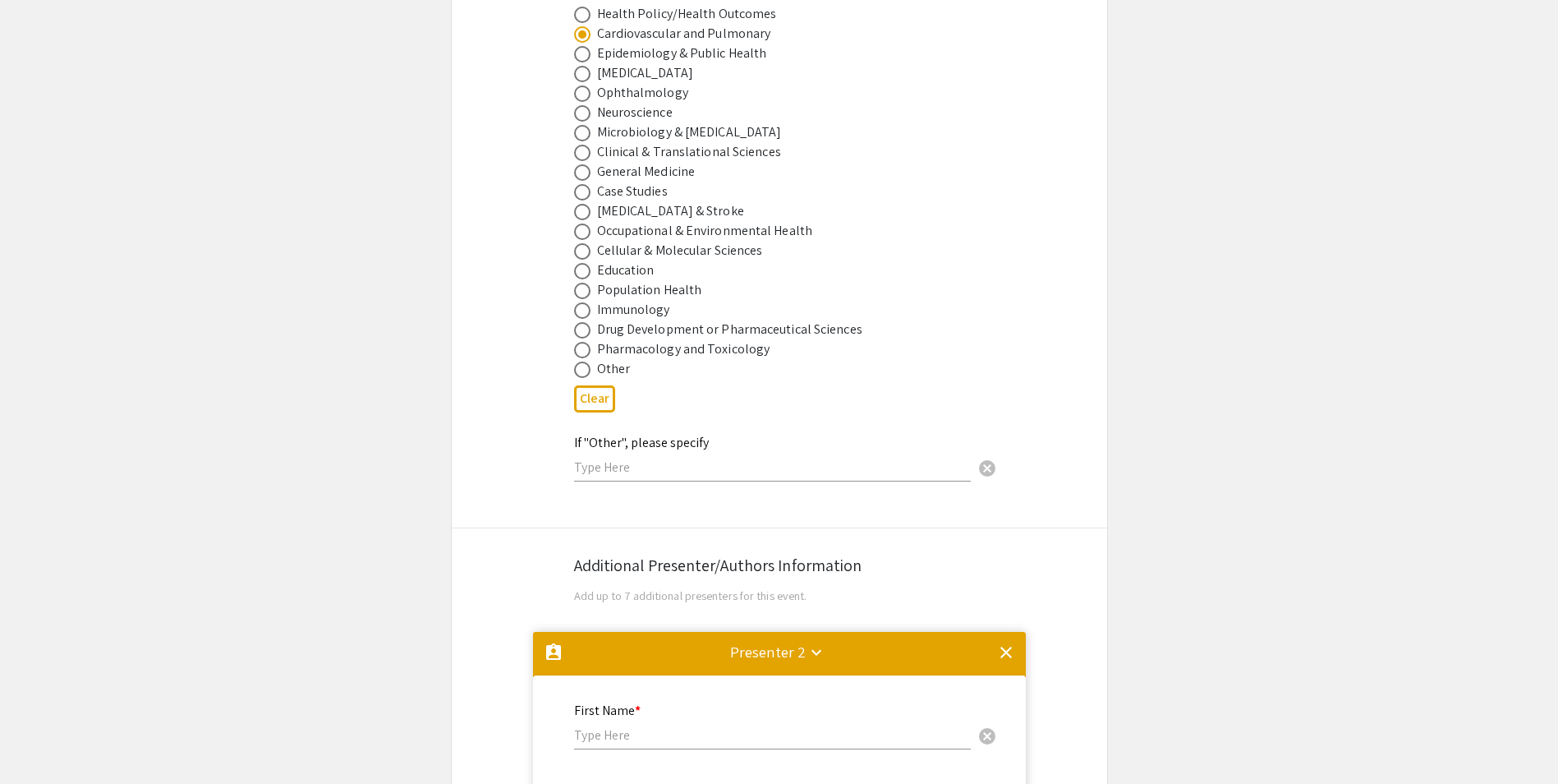
scroll to position [2912, 0]
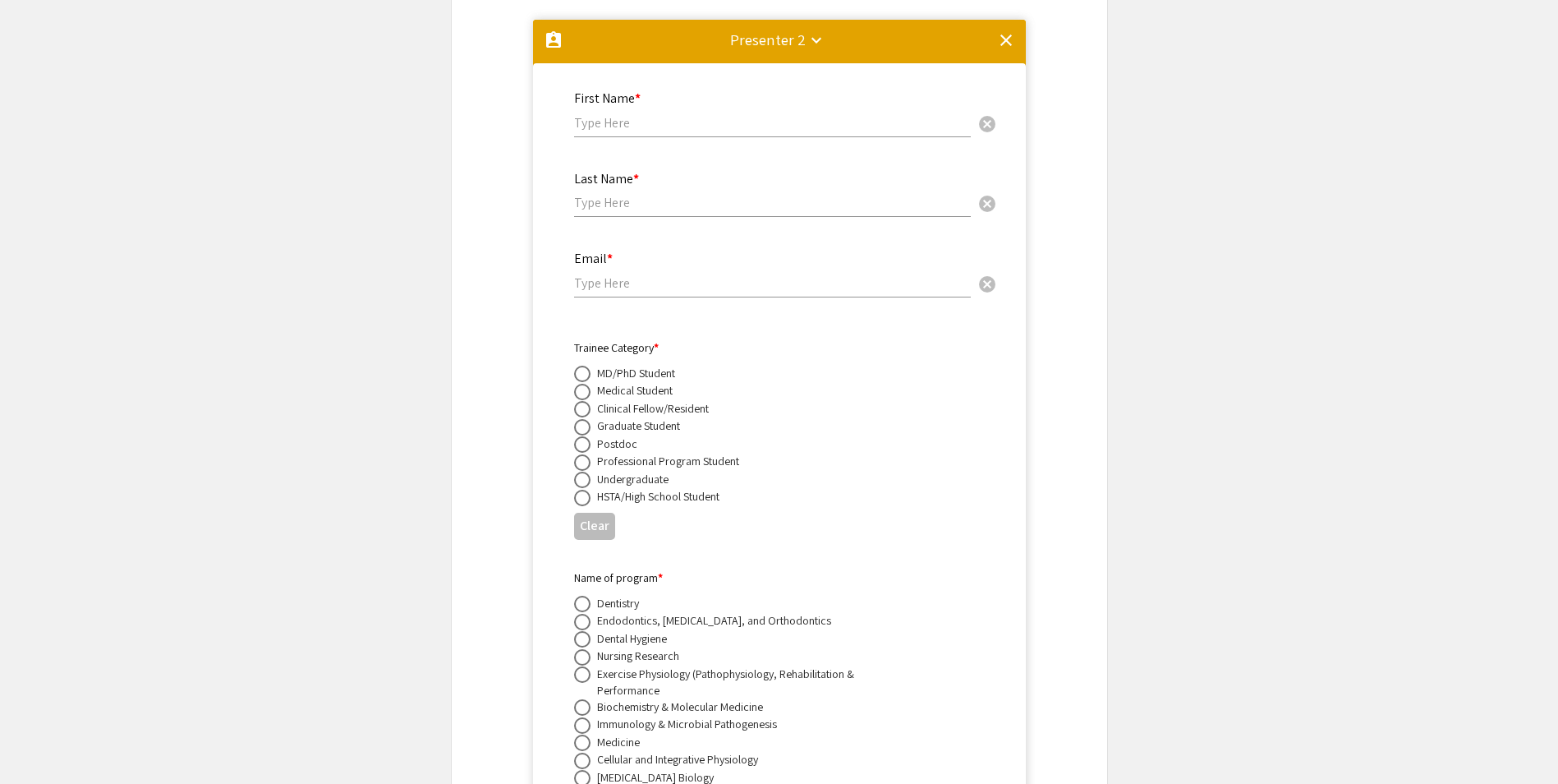
click at [610, 114] on input "text" at bounding box center [772, 123] width 397 height 17
paste input "[PERSON_NAME]"
type input "Zinnia"
click at [621, 194] on input "text" at bounding box center [772, 202] width 397 height 17
paste input "[PERSON_NAME]"
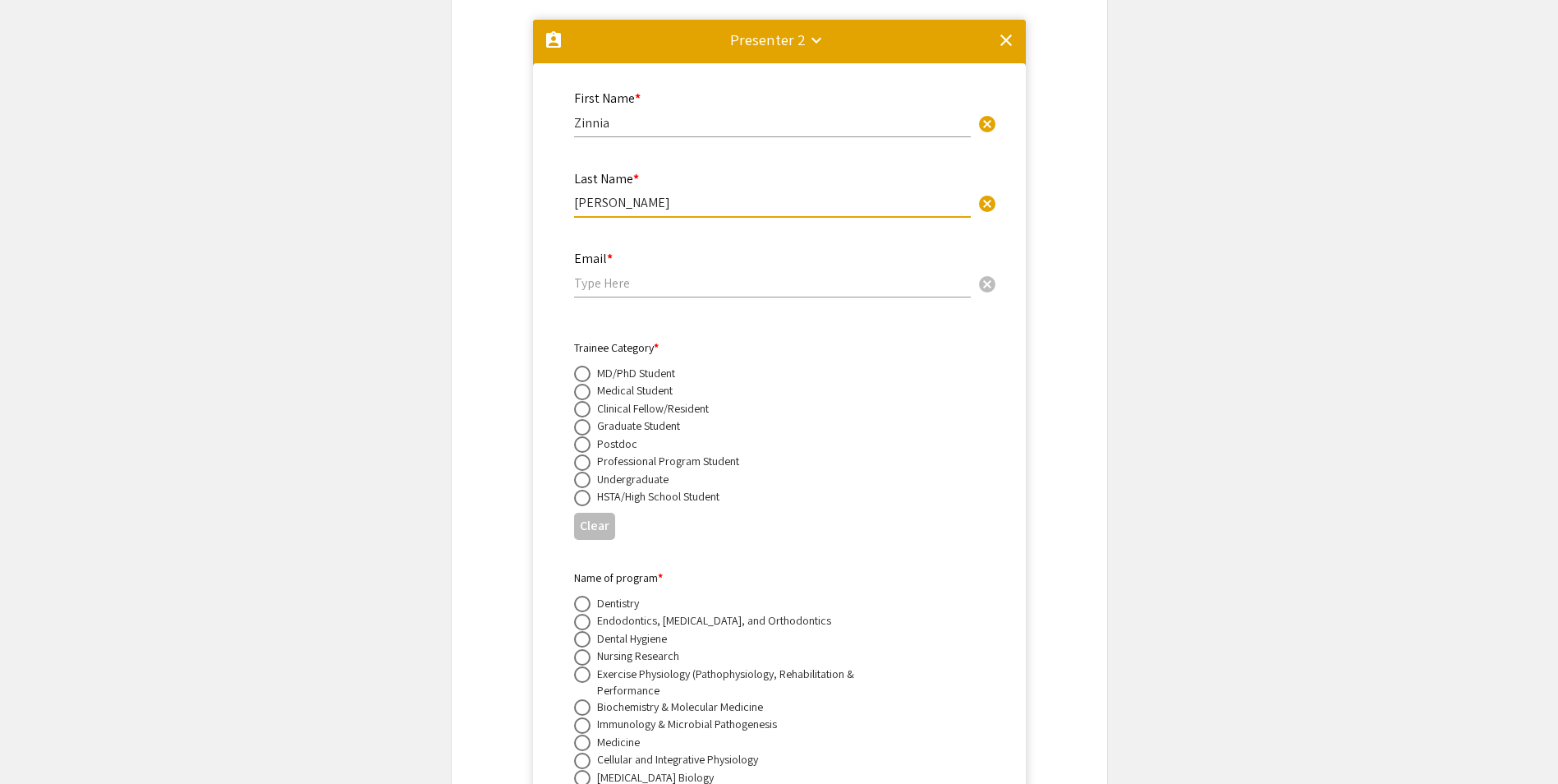
type input "[PERSON_NAME]"
click at [617, 274] on input "email" at bounding box center [772, 283] width 397 height 17
paste input "[EMAIL_ADDRESS][PERSON_NAME][DOMAIN_NAME]"
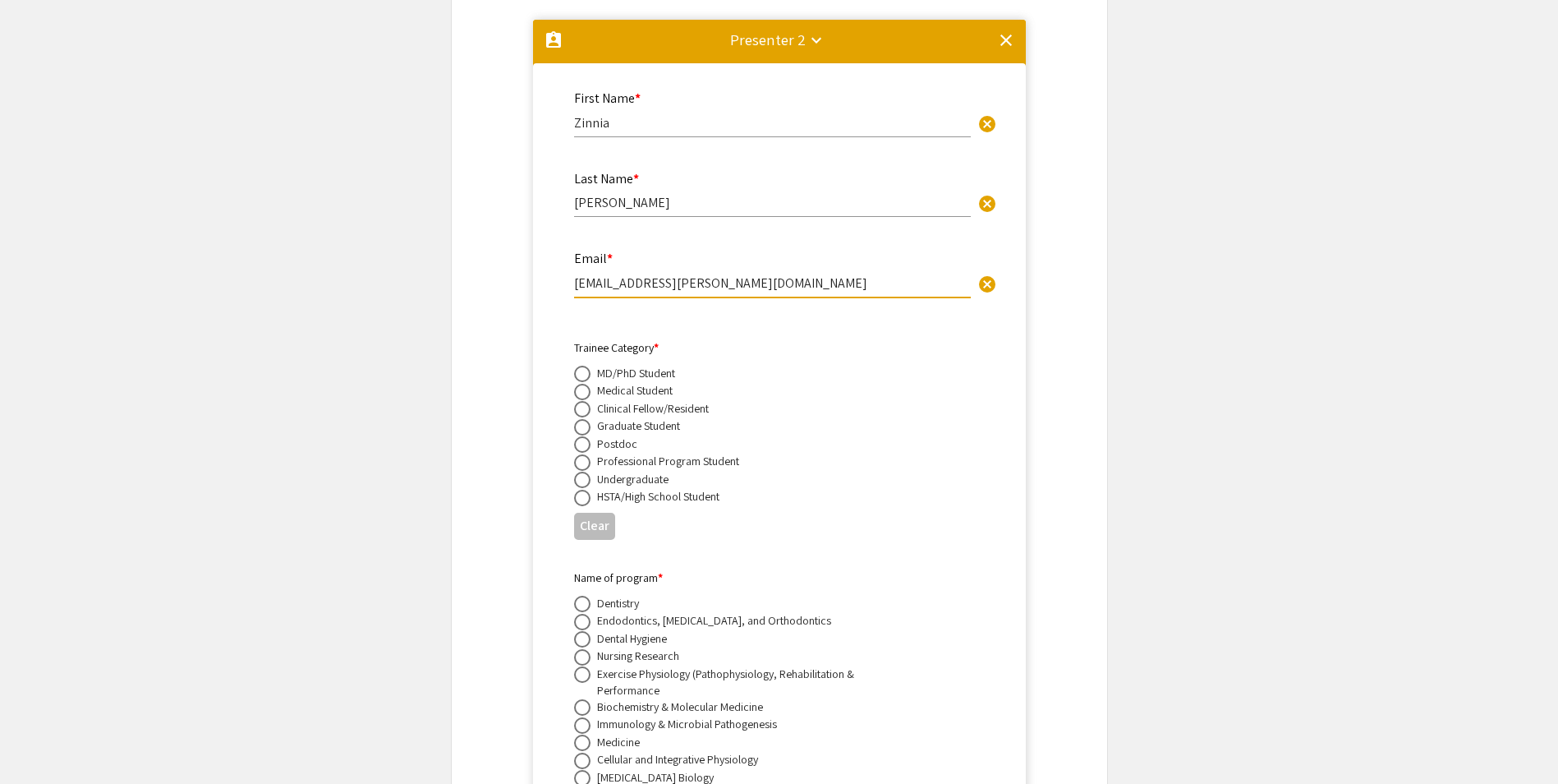
type input "[EMAIL_ADDRESS][PERSON_NAME][DOMAIN_NAME]"
click at [583, 472] on span at bounding box center [582, 479] width 16 height 16
click at [583, 472] on input "radio" at bounding box center [582, 479] width 16 height 16
radio input "true"
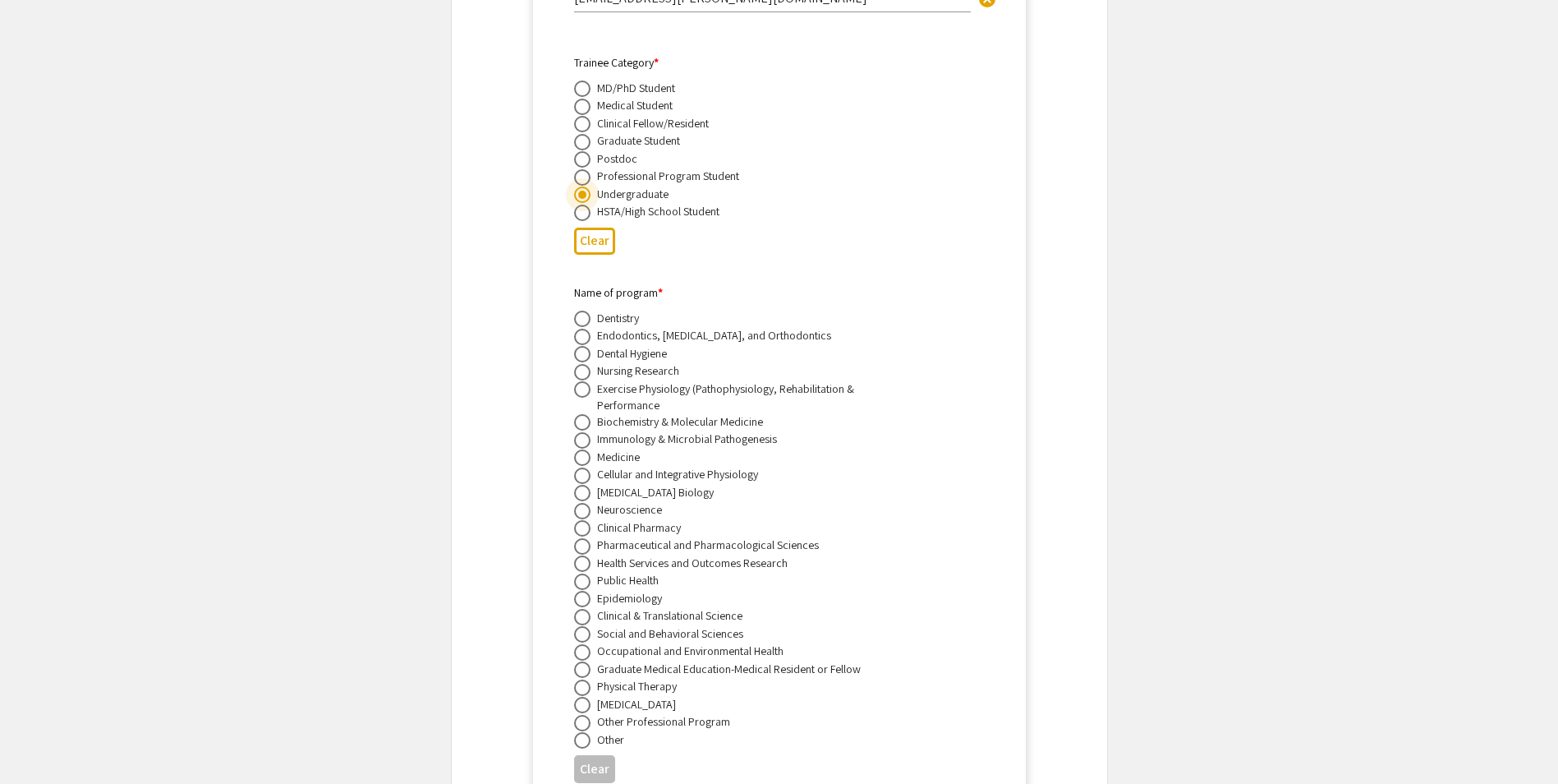
scroll to position [3240, 0]
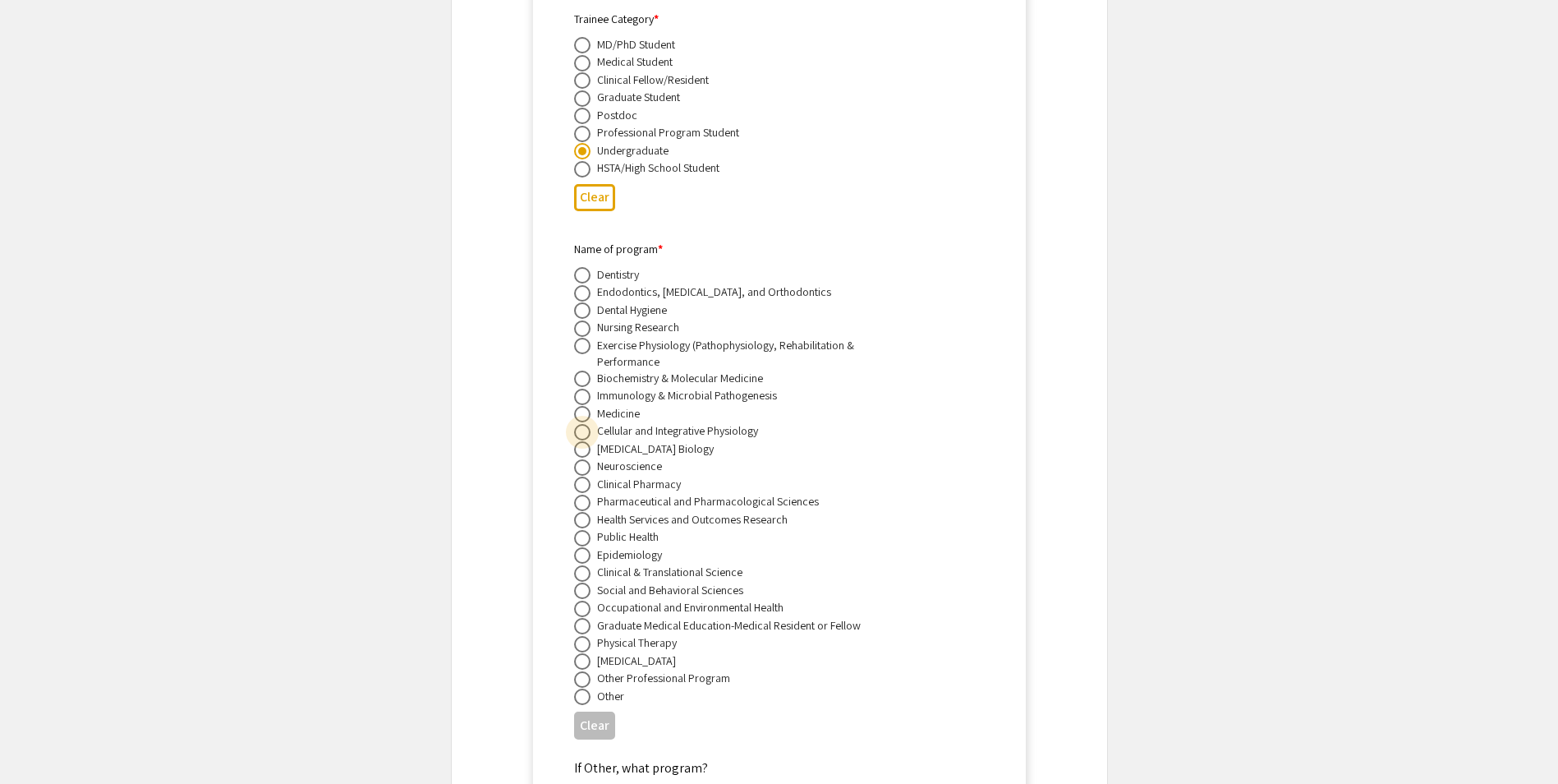
click at [584, 424] on span at bounding box center [582, 432] width 16 height 16
click at [584, 424] on input "radio" at bounding box center [582, 432] width 16 height 16
radio input "true"
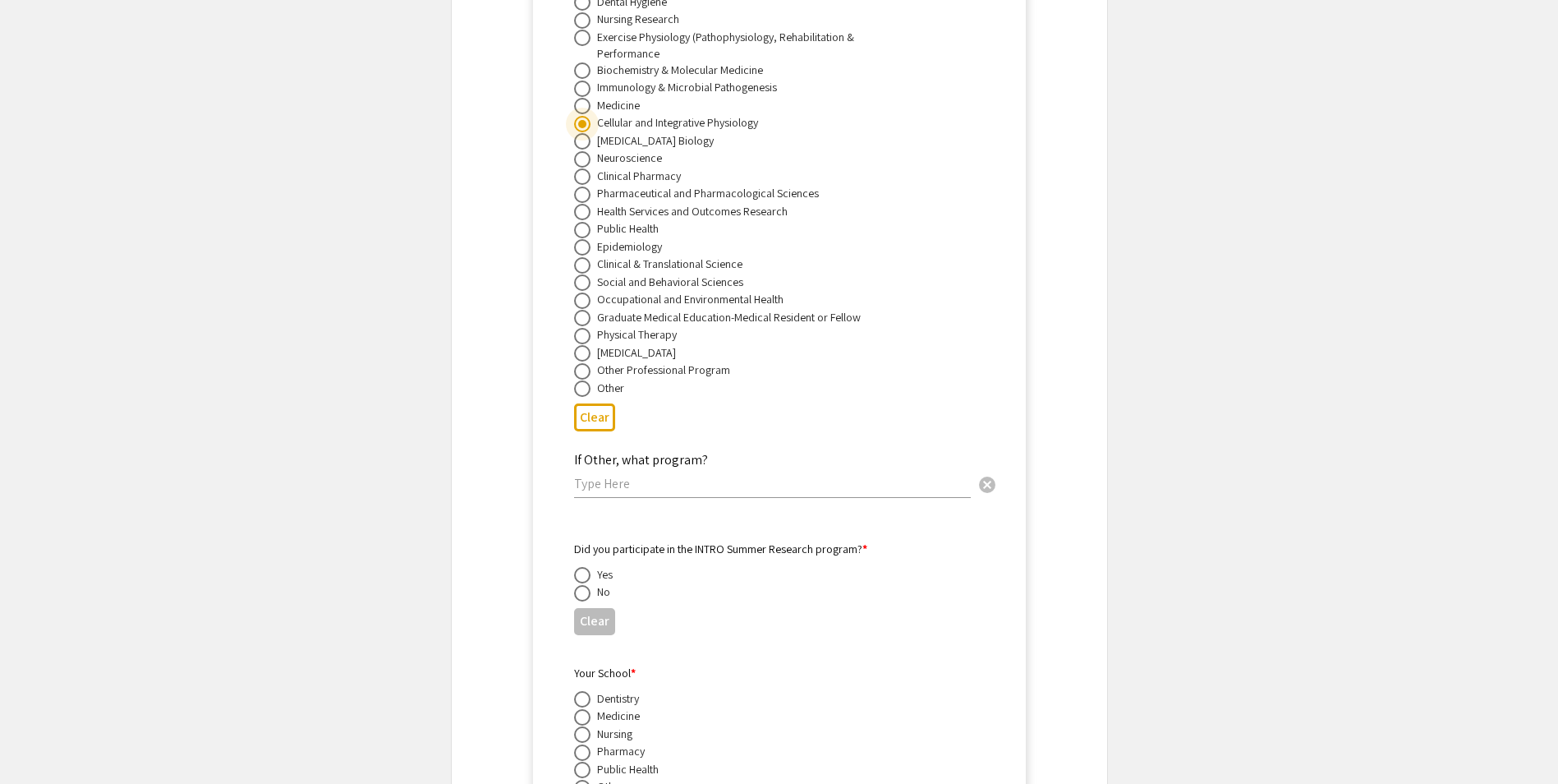
scroll to position [3734, 0]
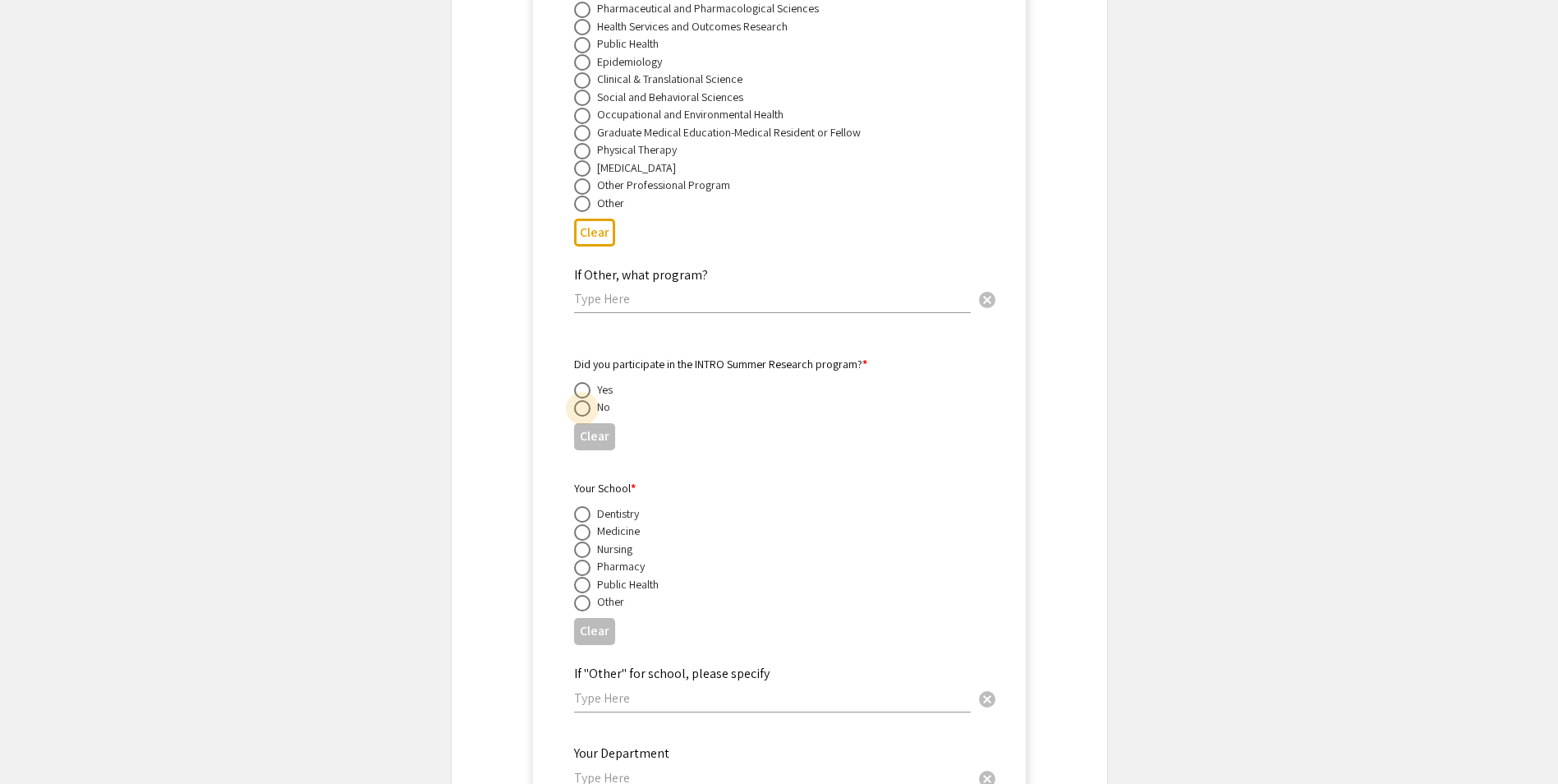
click at [586, 400] on span at bounding box center [582, 407] width 16 height 16
click at [586, 400] on input "radio" at bounding box center [582, 407] width 16 height 16
radio input "true"
click at [582, 533] on span at bounding box center [582, 533] width 0 height 0
click at [583, 524] on input "radio" at bounding box center [582, 532] width 16 height 16
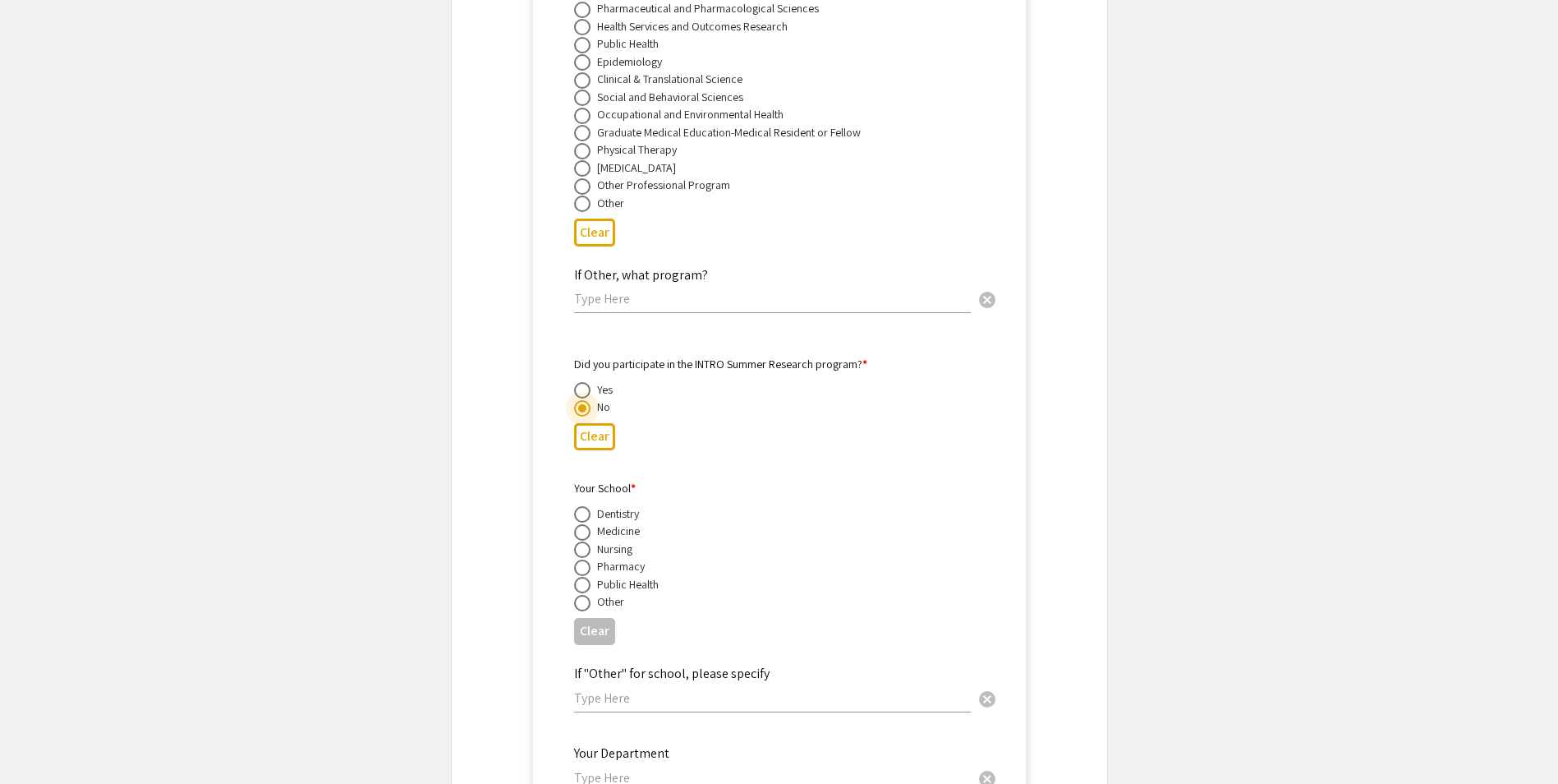
radio input "true"
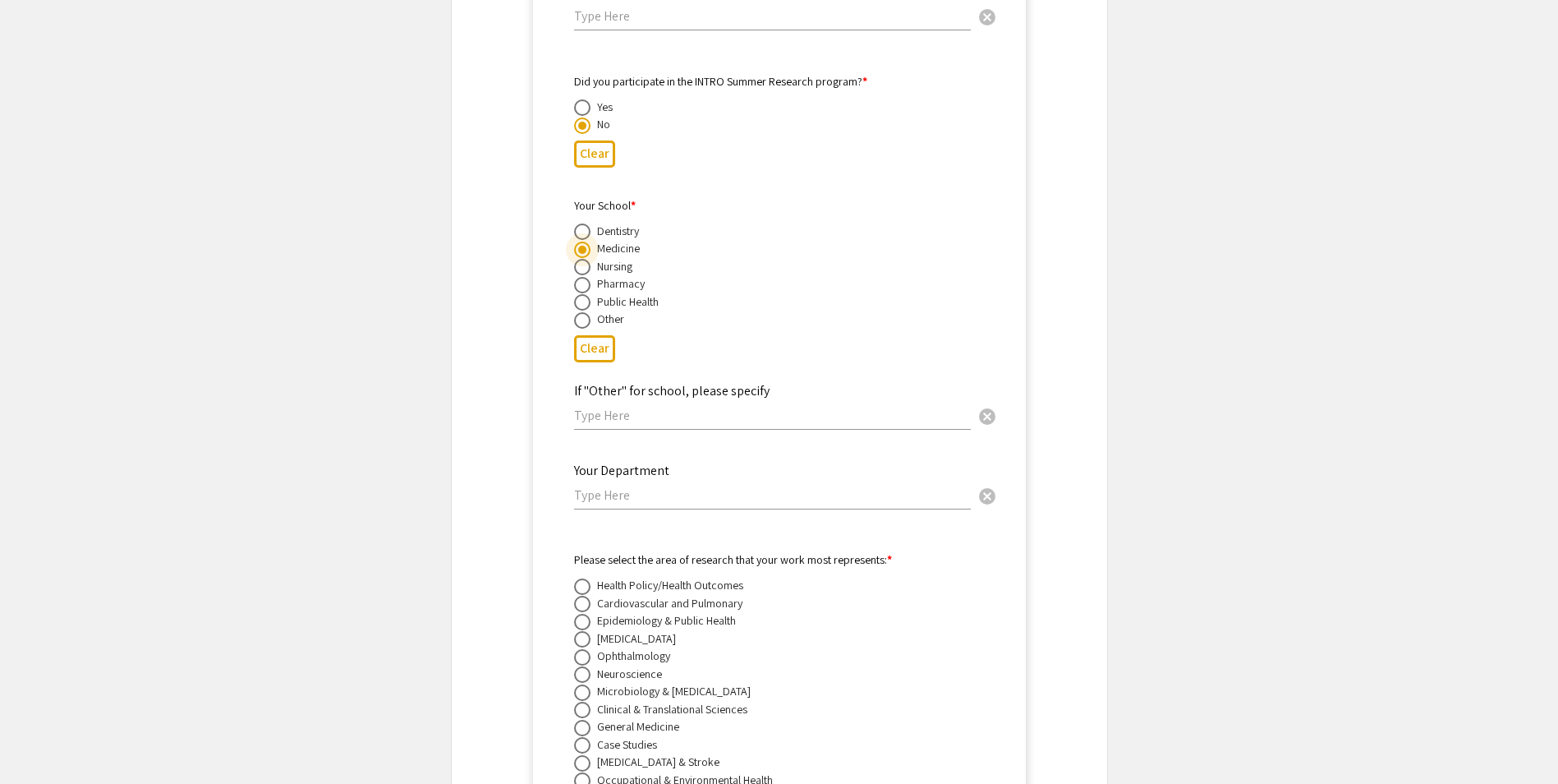
scroll to position [4062, 0]
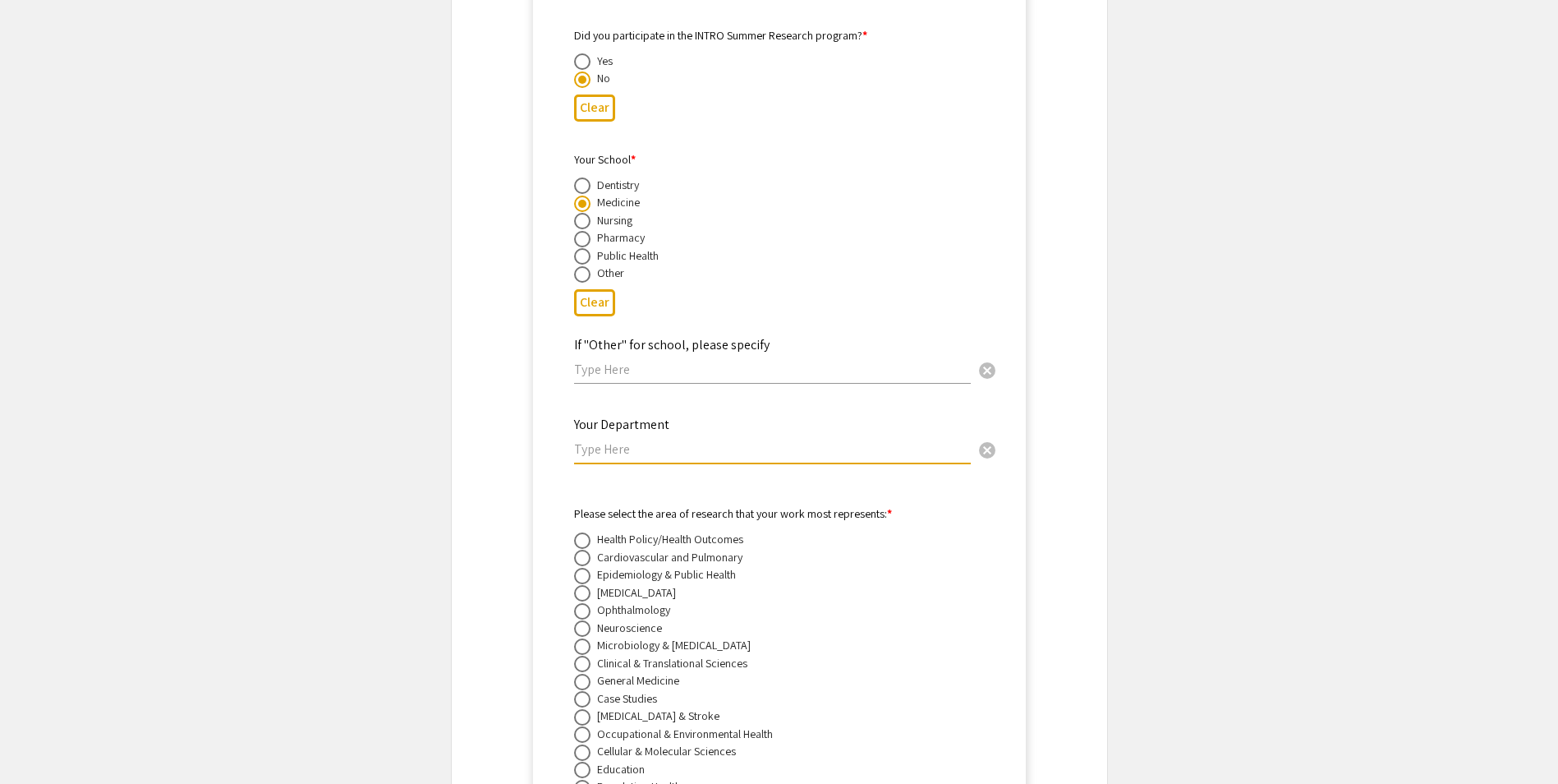
click at [643, 440] on input "text" at bounding box center [772, 449] width 397 height 17
drag, startPoint x: 613, startPoint y: 429, endPoint x: 518, endPoint y: 429, distance: 95.0
paste input "iology, Pharmacology & Toxicology"
click at [727, 440] on input "Physiology, Pharmacology & Toxicology" at bounding box center [772, 449] width 397 height 17
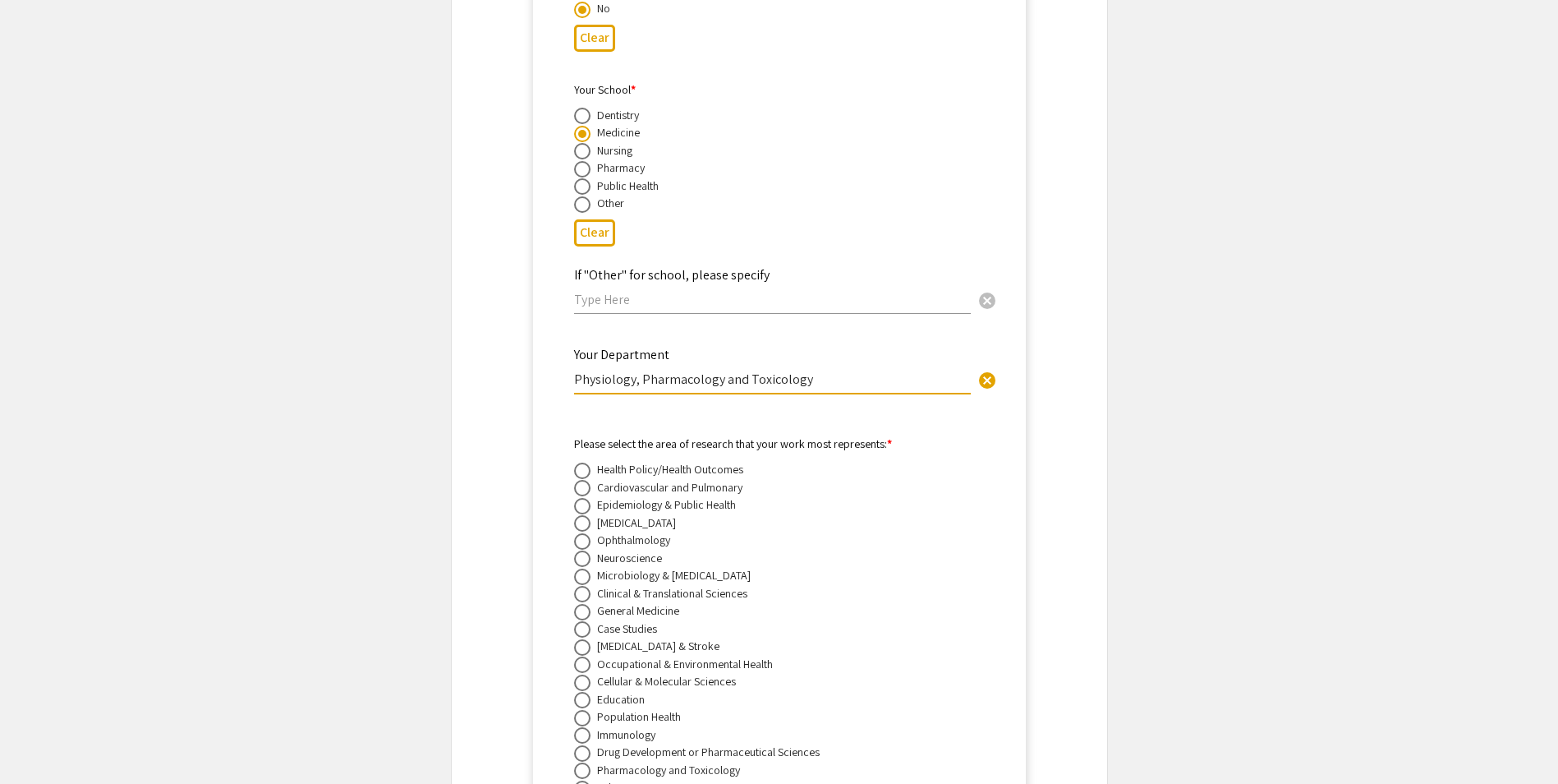
scroll to position [4309, 0]
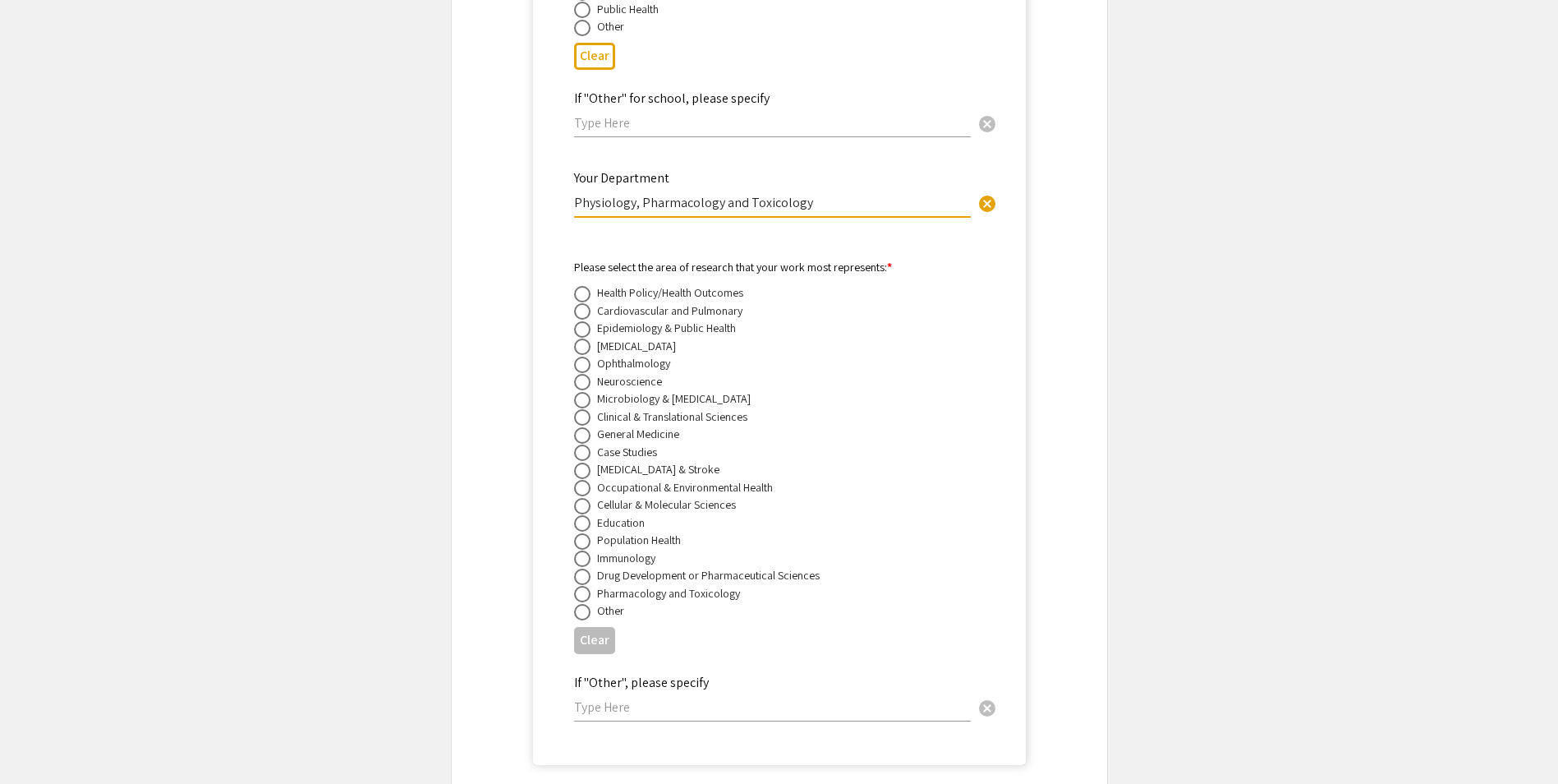
type input "Physiology, Pharmacology and Toxicology"
click at [580, 303] on span at bounding box center [582, 311] width 16 height 16
click at [580, 303] on input "radio" at bounding box center [582, 311] width 16 height 16
radio input "true"
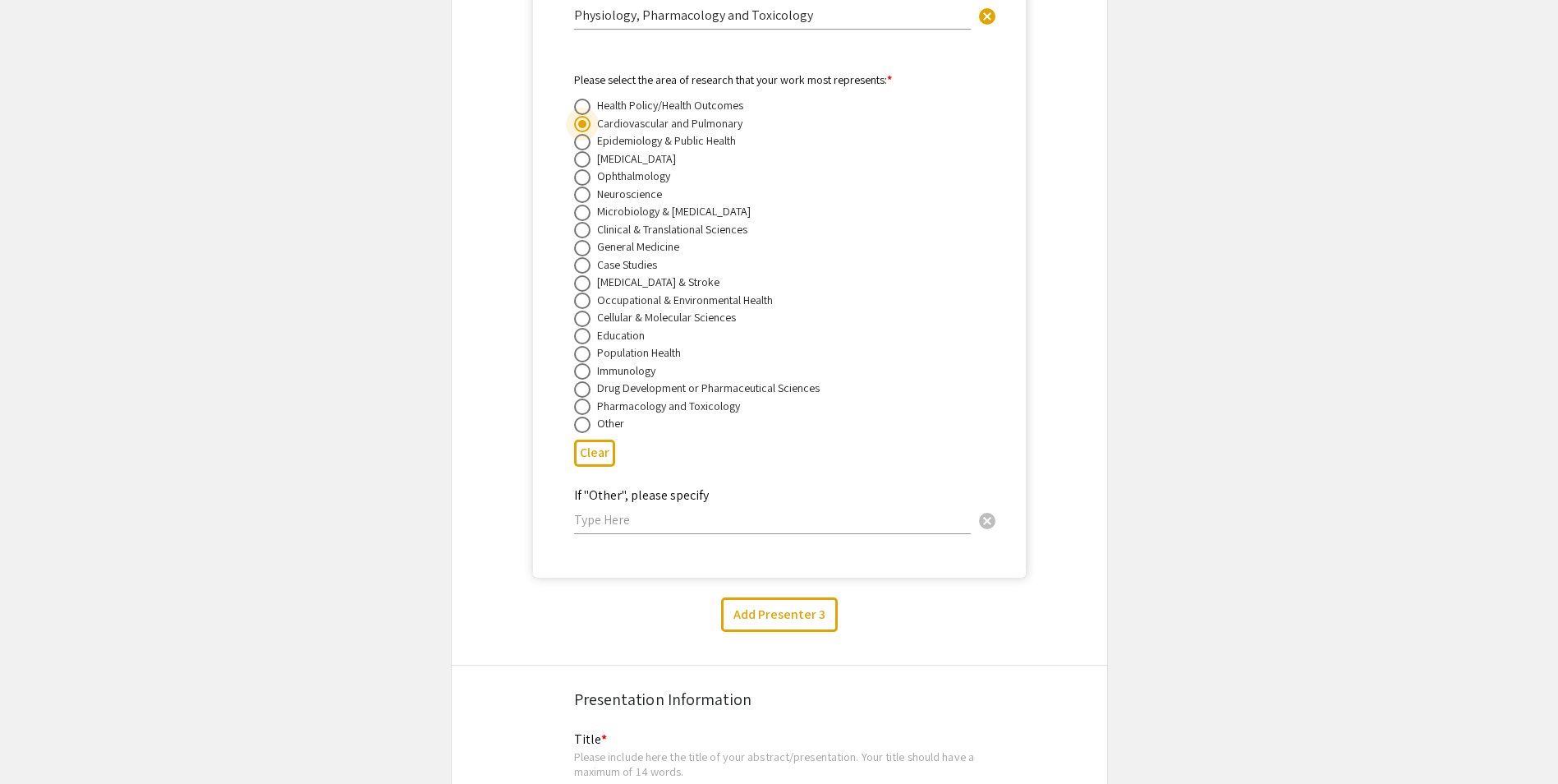
scroll to position [4637, 0]
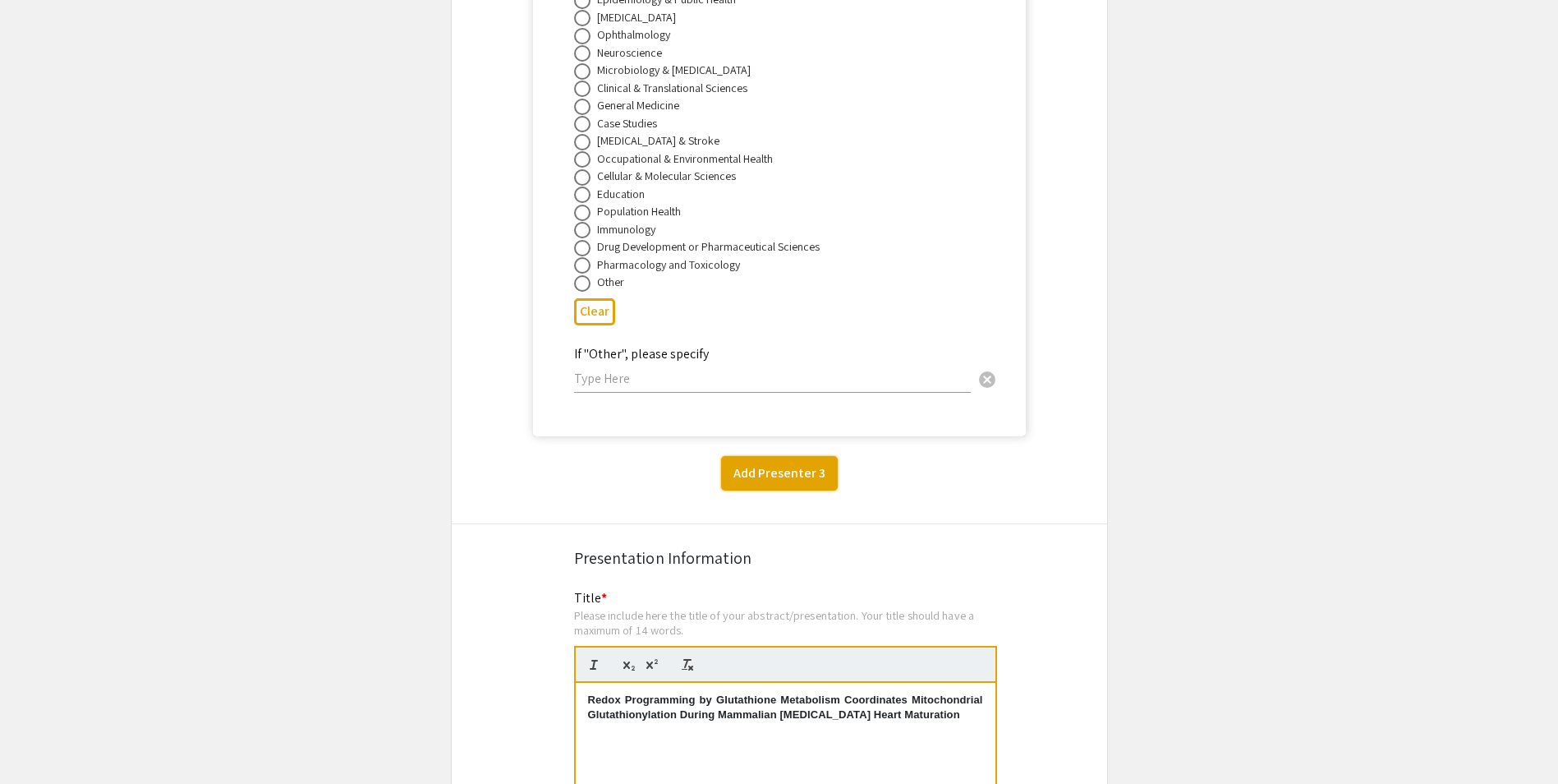
click at [793, 456] on button "Add Presenter 3" at bounding box center [780, 472] width 117 height 35
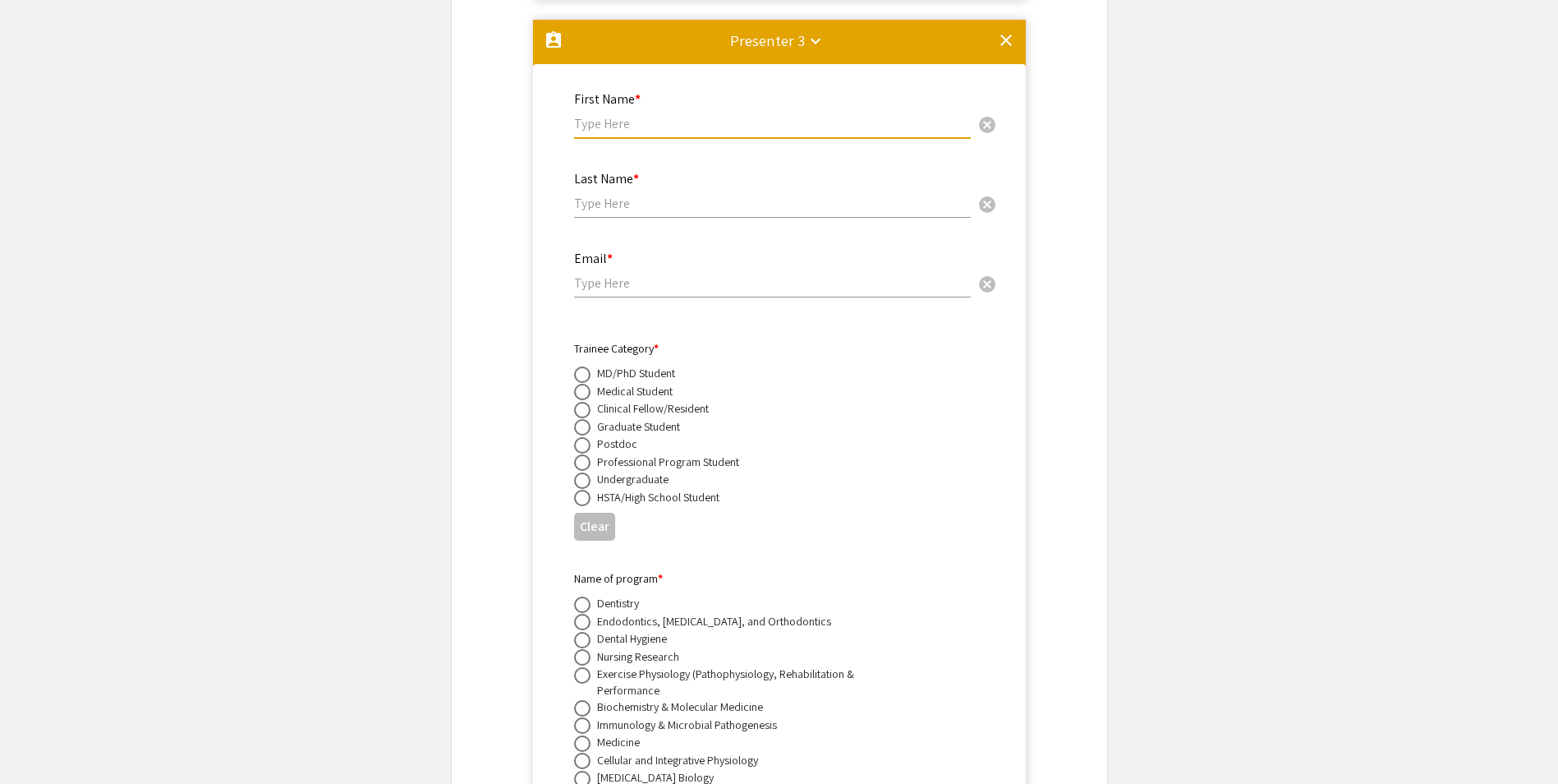
click at [601, 115] on input "text" at bounding box center [772, 124] width 397 height 17
paste input "[PERSON_NAME]"
type input "[PERSON_NAME]"
click at [584, 195] on input "text" at bounding box center [772, 203] width 397 height 17
paste input "[PERSON_NAME]"
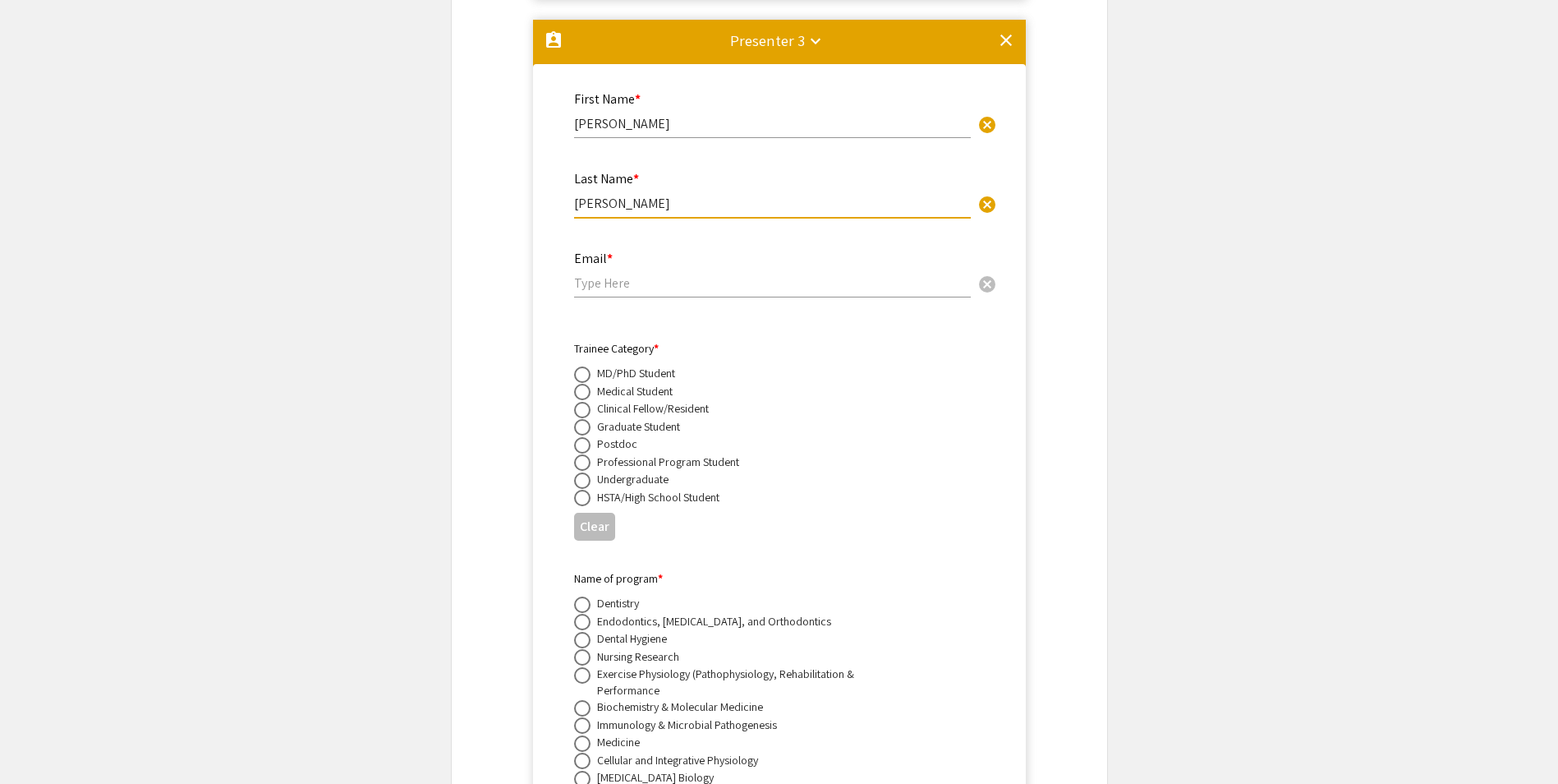
type input "[PERSON_NAME]"
click at [646, 274] on input "email" at bounding box center [772, 283] width 397 height 17
paste input "[EMAIL_ADDRESS][DOMAIN_NAME]"
type input "[EMAIL_ADDRESS][DOMAIN_NAME]"
click at [583, 419] on span at bounding box center [582, 427] width 16 height 16
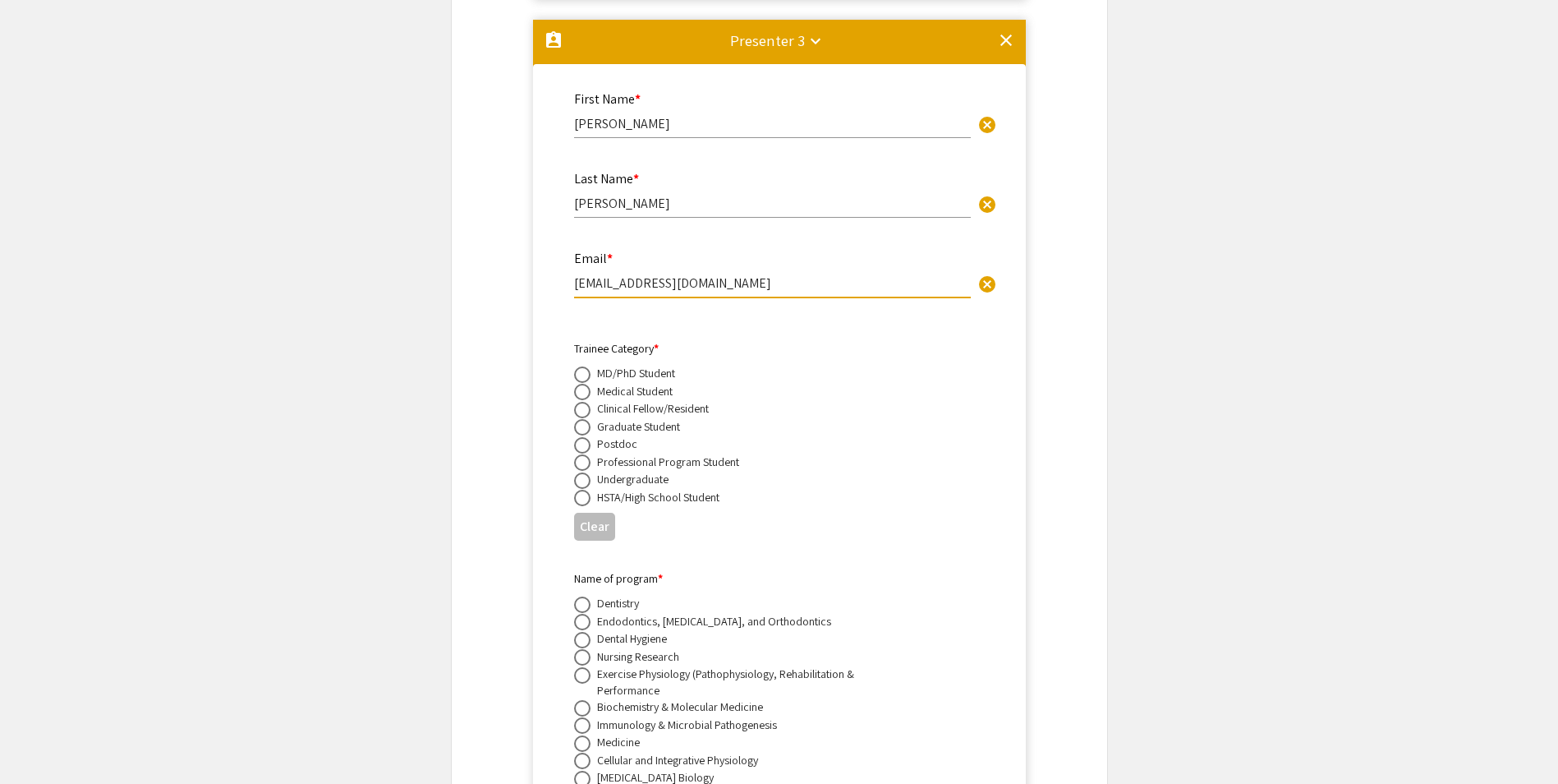
click at [583, 419] on input "radio" at bounding box center [582, 427] width 16 height 16
radio input "true"
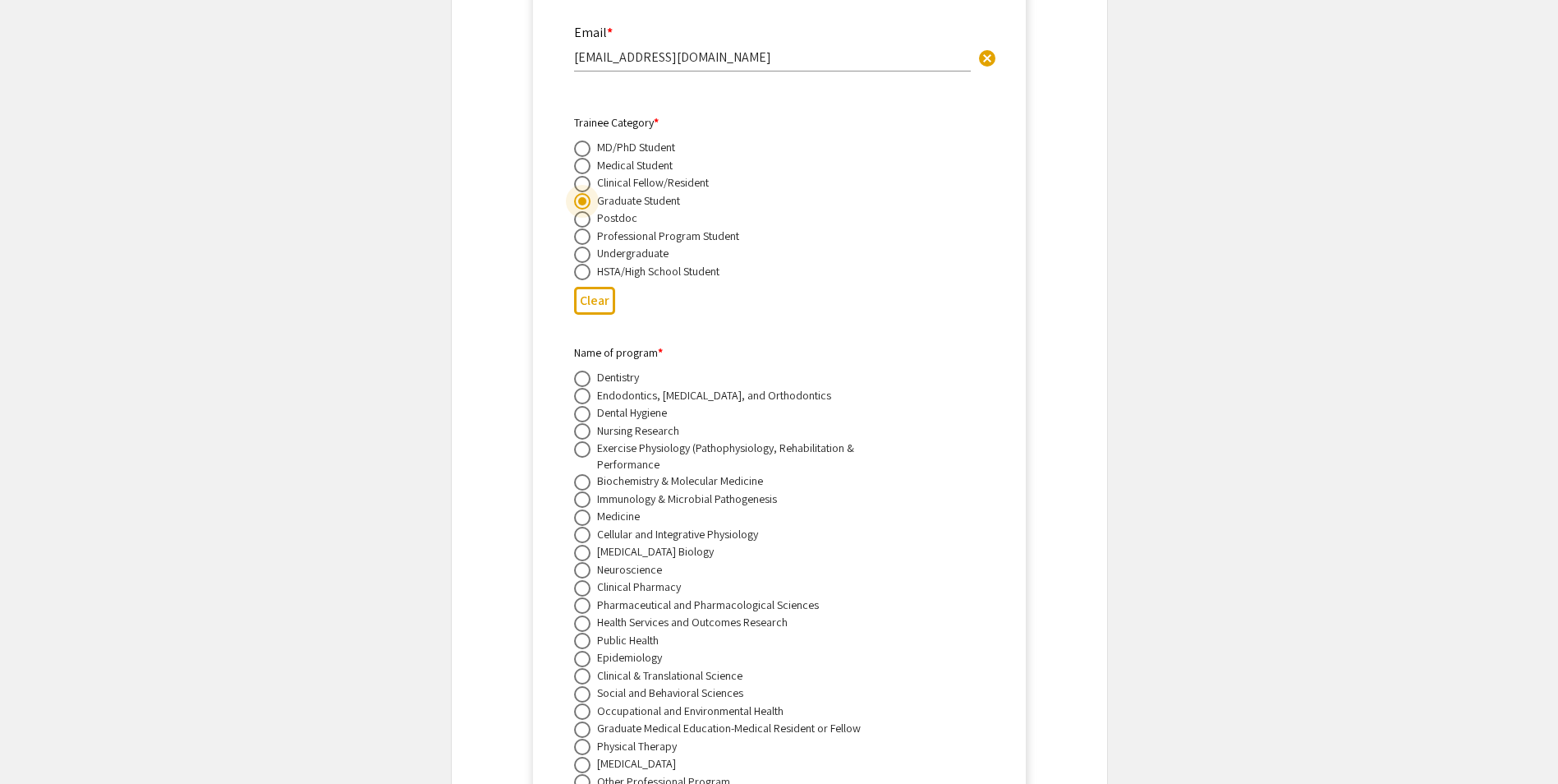
scroll to position [5320, 0]
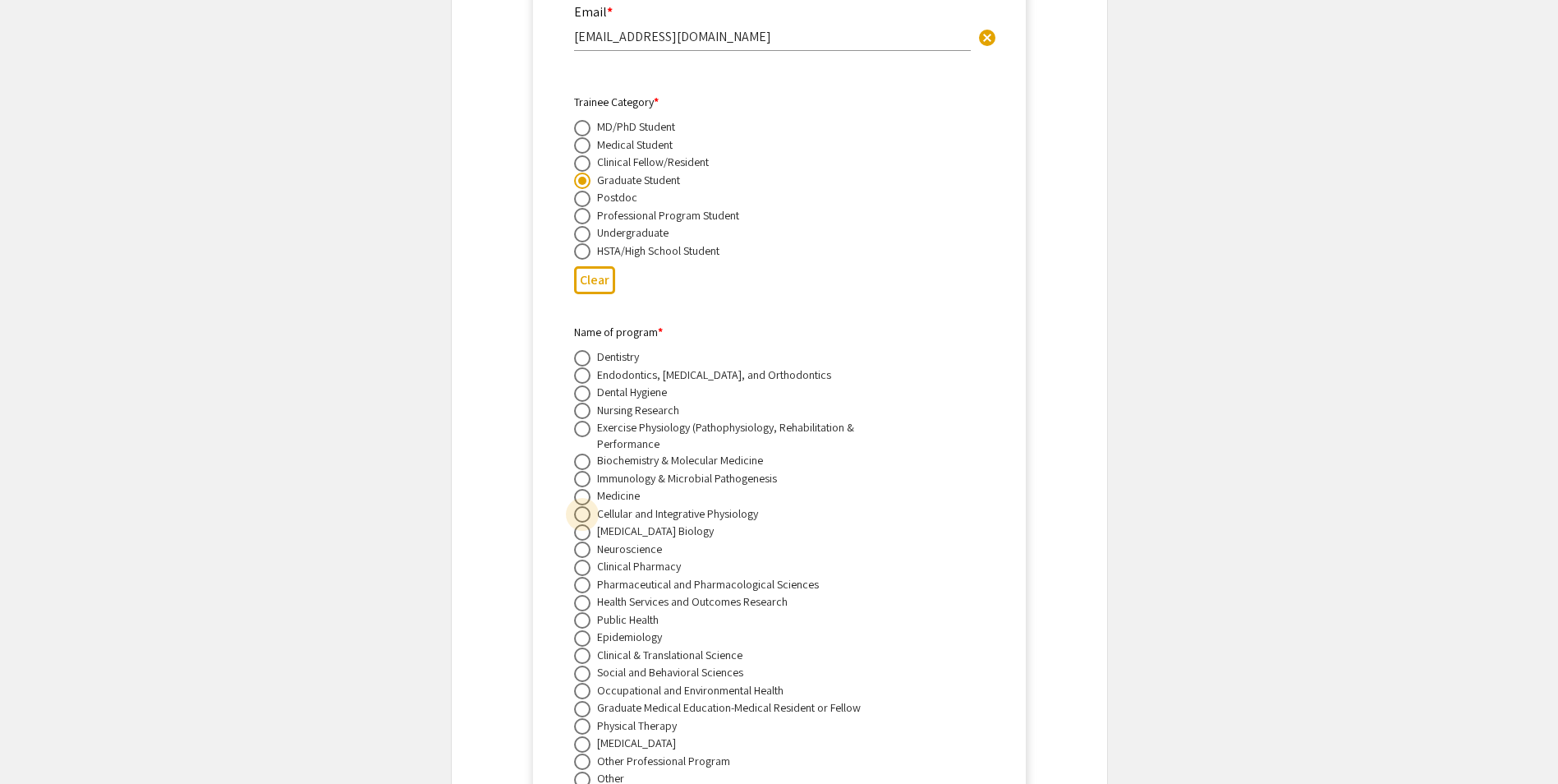
click at [582, 514] on span at bounding box center [582, 514] width 0 height 0
click at [582, 506] on input "radio" at bounding box center [582, 514] width 16 height 16
radio input "true"
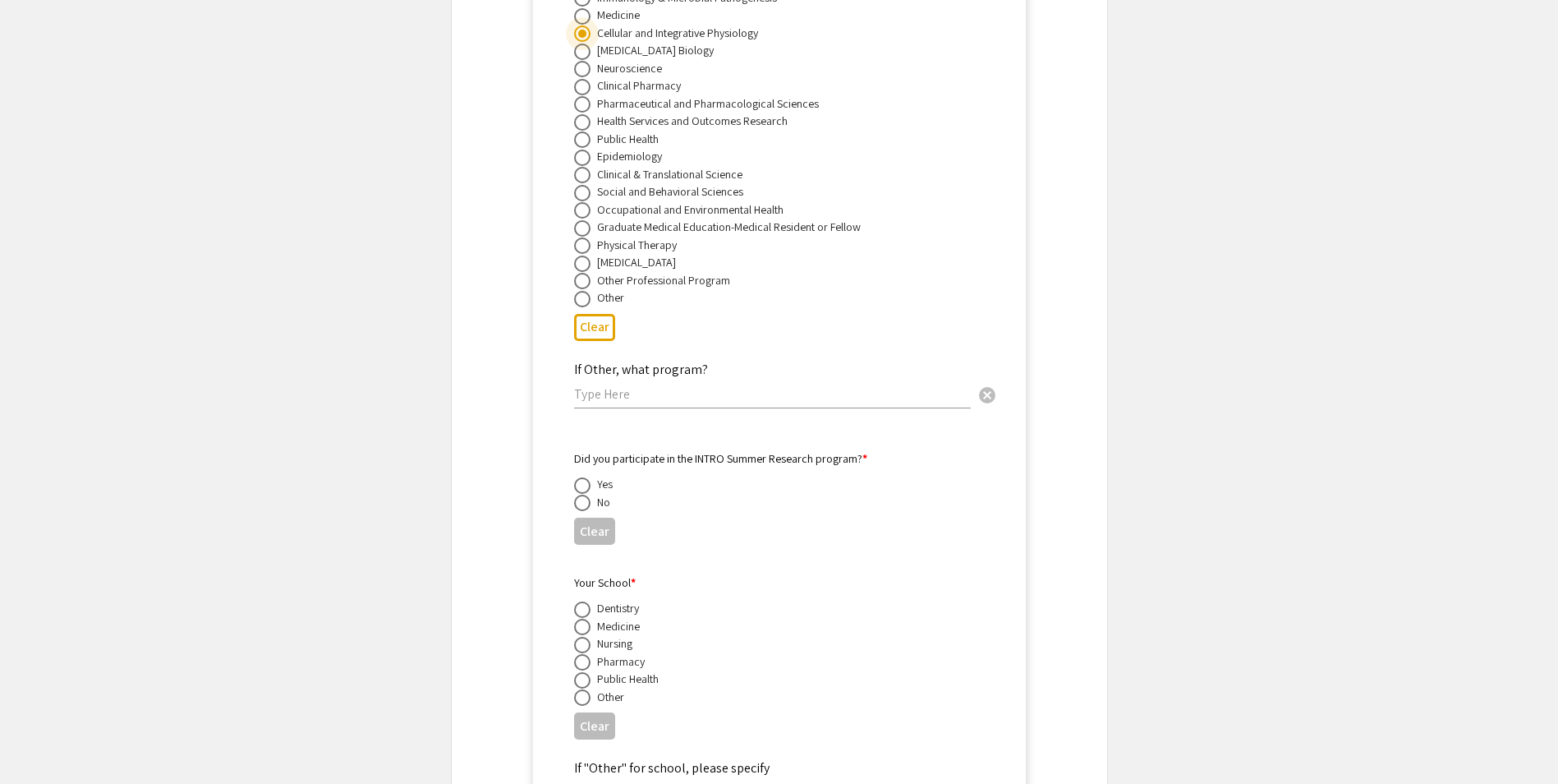
scroll to position [5812, 0]
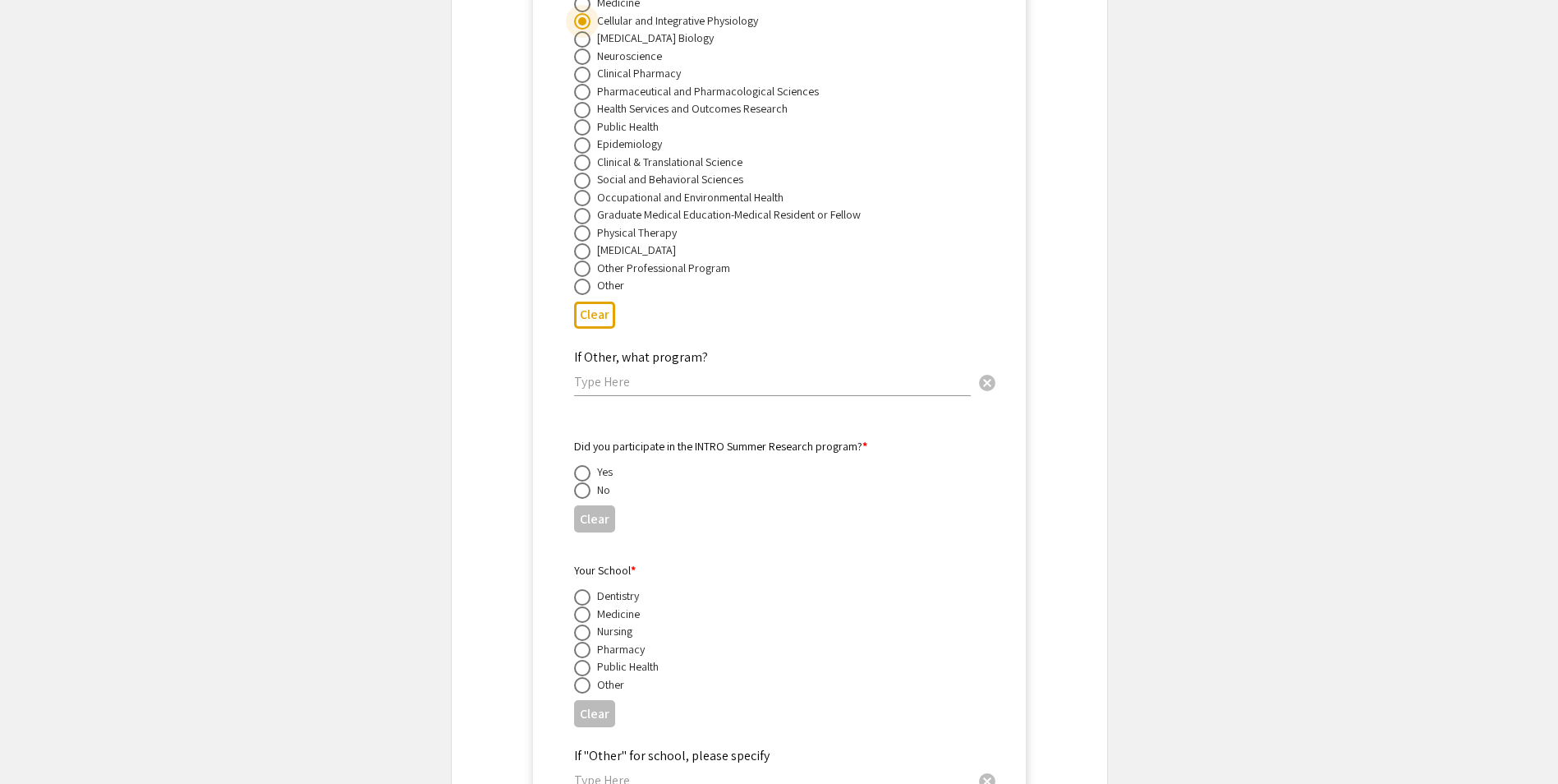
click at [581, 483] on span at bounding box center [582, 490] width 16 height 16
click at [581, 483] on input "radio" at bounding box center [582, 490] width 16 height 16
radio input "true"
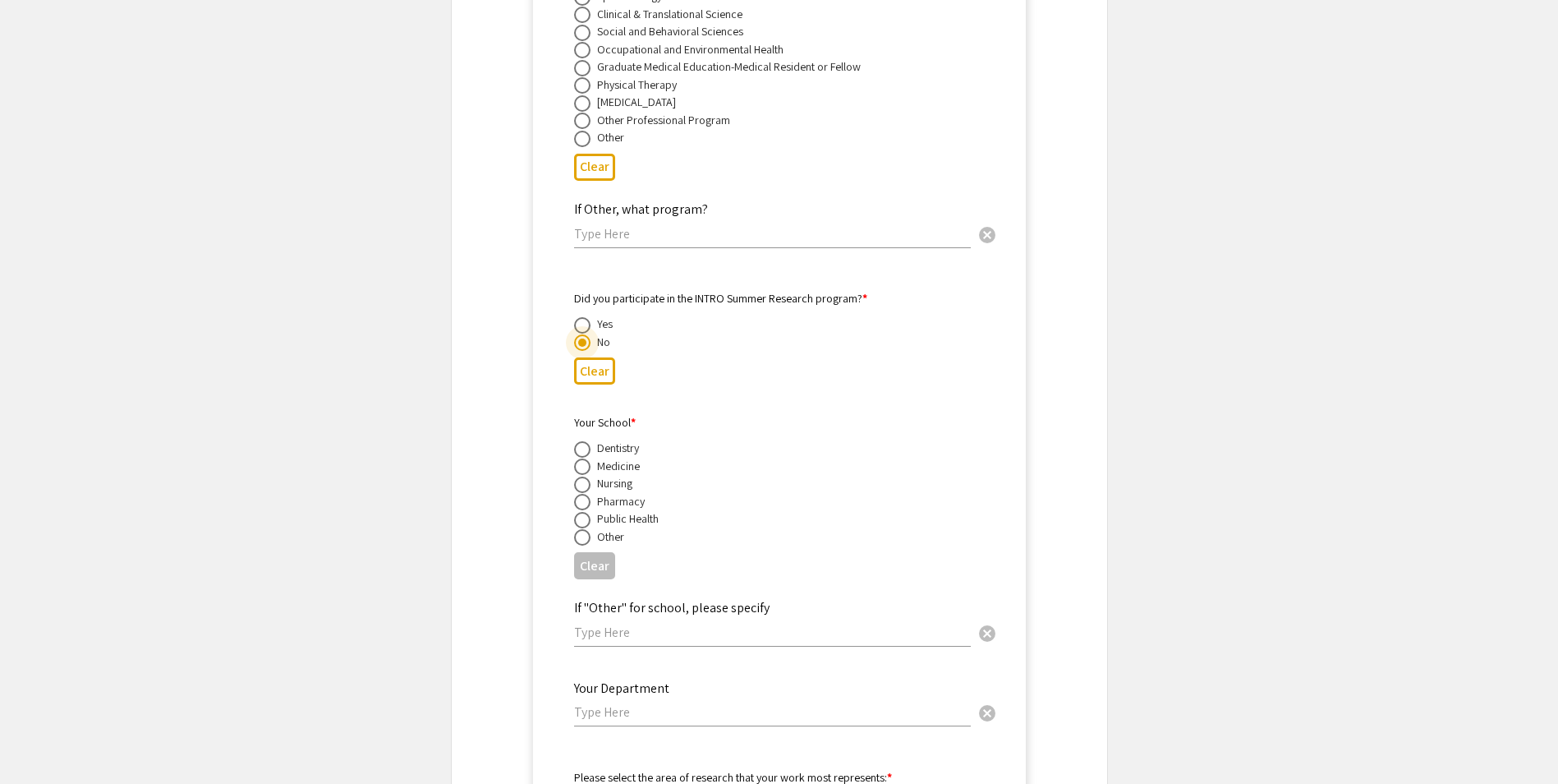
scroll to position [5977, 0]
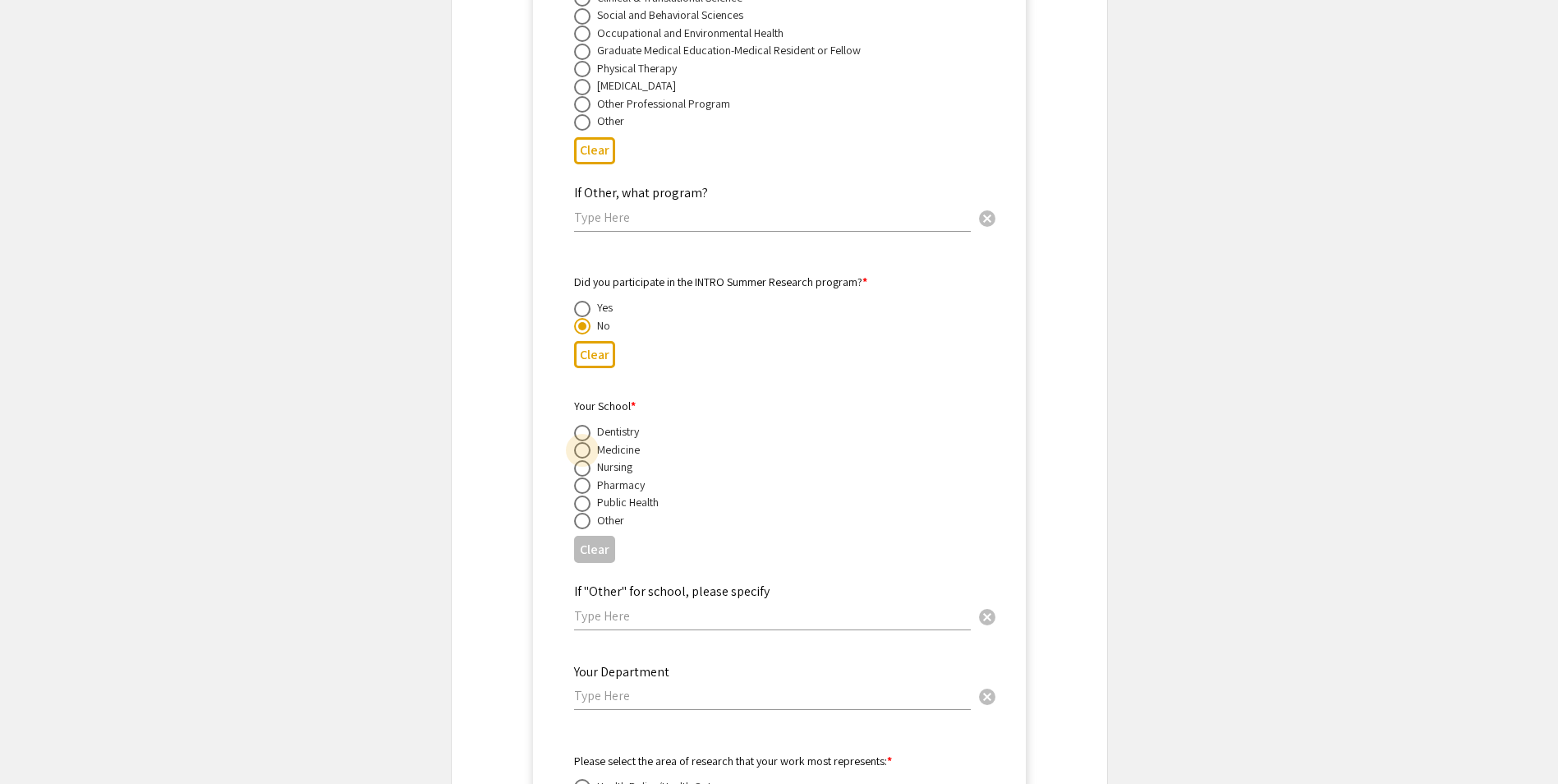
click at [583, 442] on span at bounding box center [582, 450] width 16 height 16
click at [583, 442] on input "radio" at bounding box center [582, 450] width 16 height 16
radio input "true"
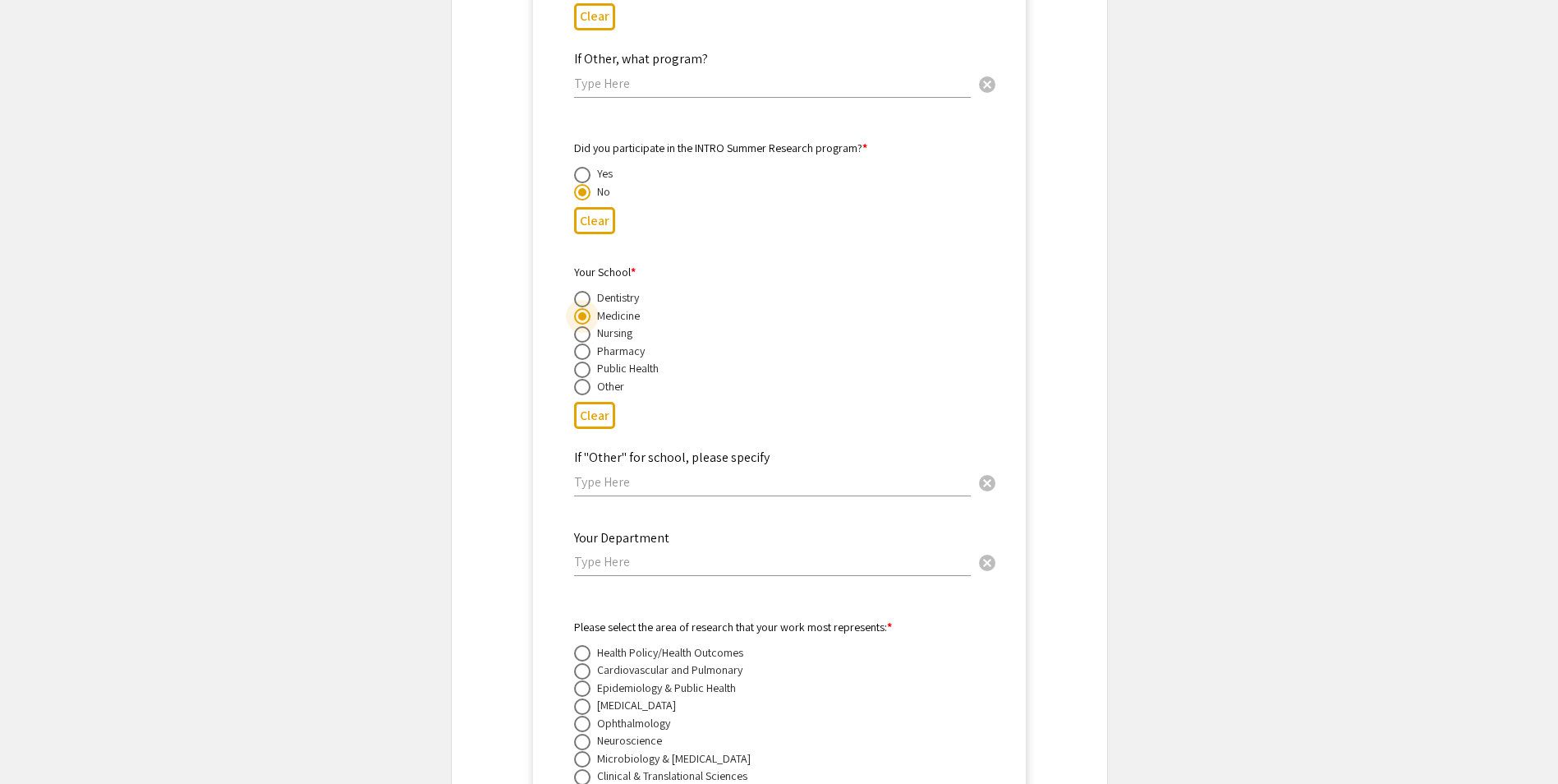
scroll to position [6223, 0]
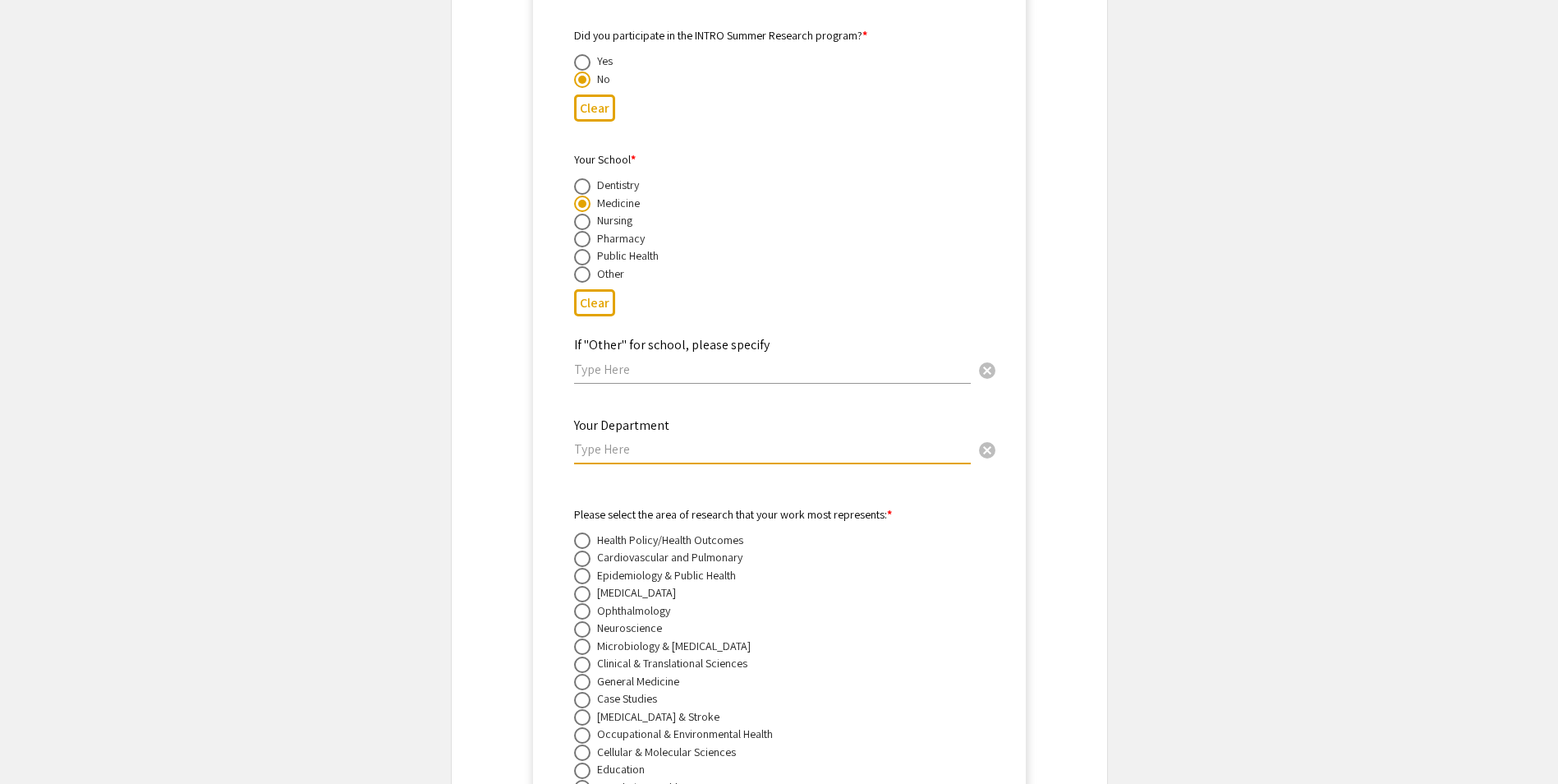
click at [690, 440] on input "text" at bounding box center [772, 449] width 397 height 17
paste input "Physiology, Pharmacology & Toxicology"
click at [727, 440] on input "Physiology, Pharmacology & Toxicology" at bounding box center [772, 449] width 397 height 17
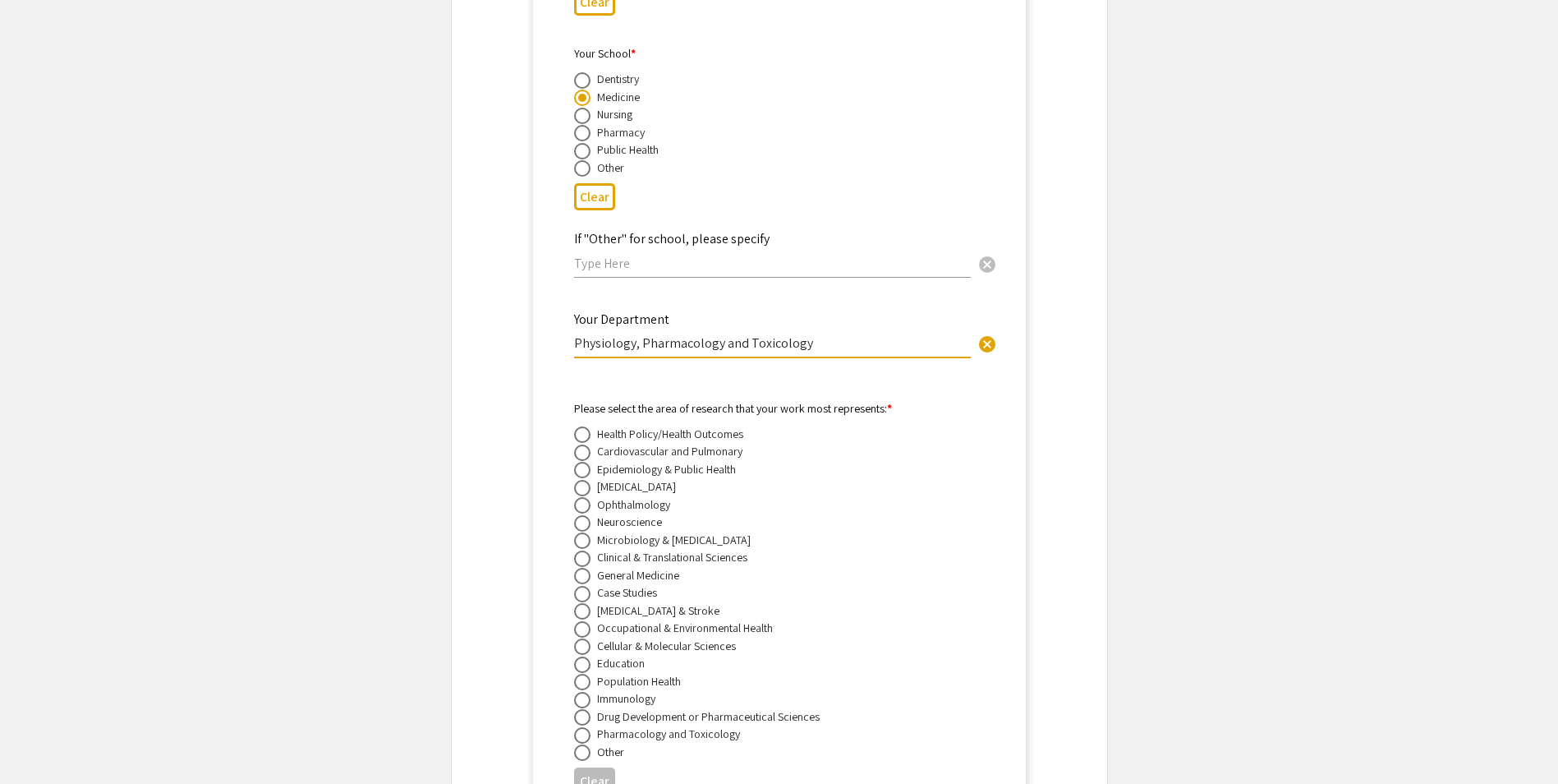
scroll to position [6469, 0]
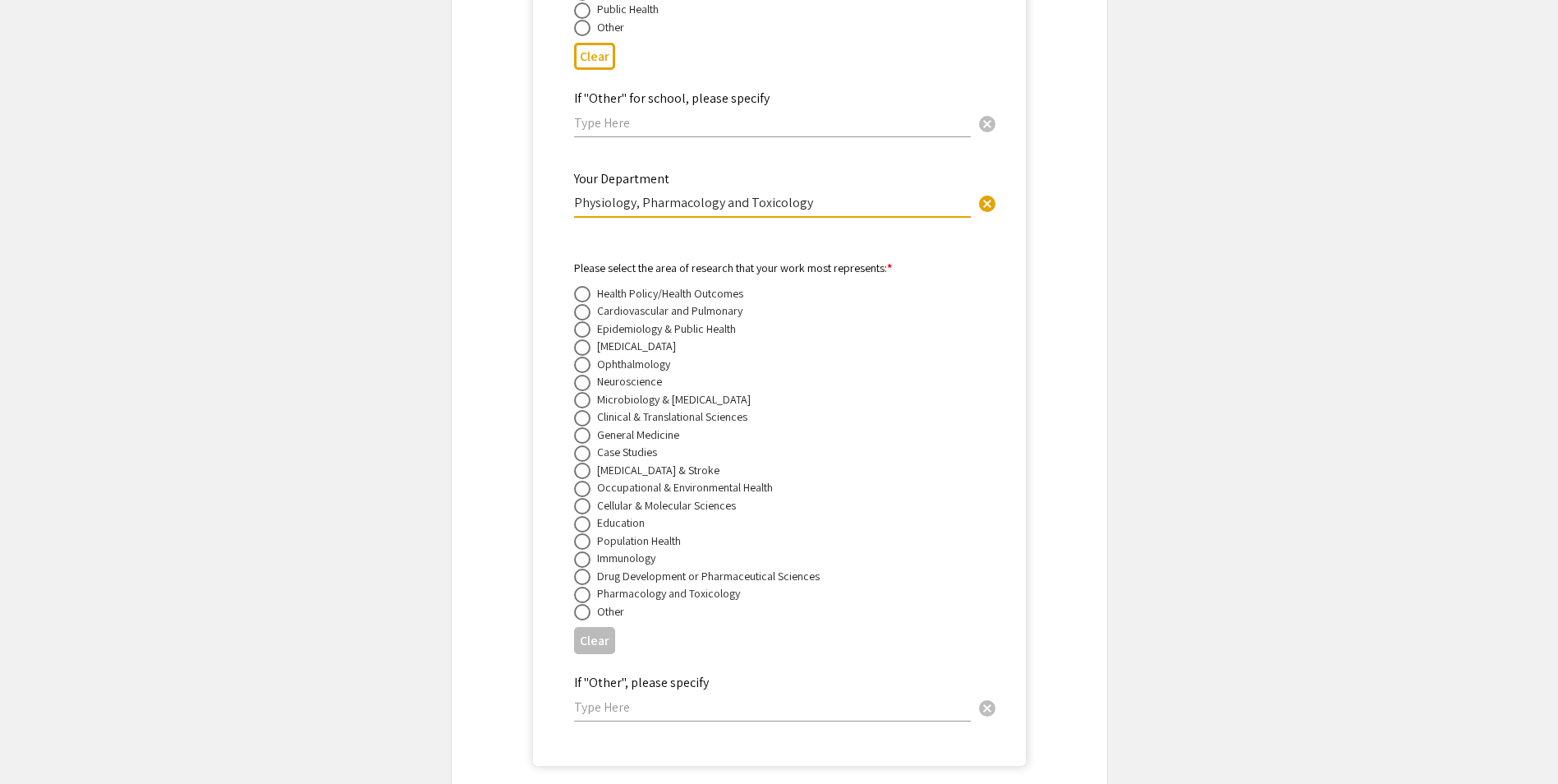
type input "Physiology, Pharmacology and Toxicology"
click at [580, 304] on span at bounding box center [582, 312] width 16 height 16
click at [580, 304] on input "radio" at bounding box center [582, 312] width 16 height 16
radio input "true"
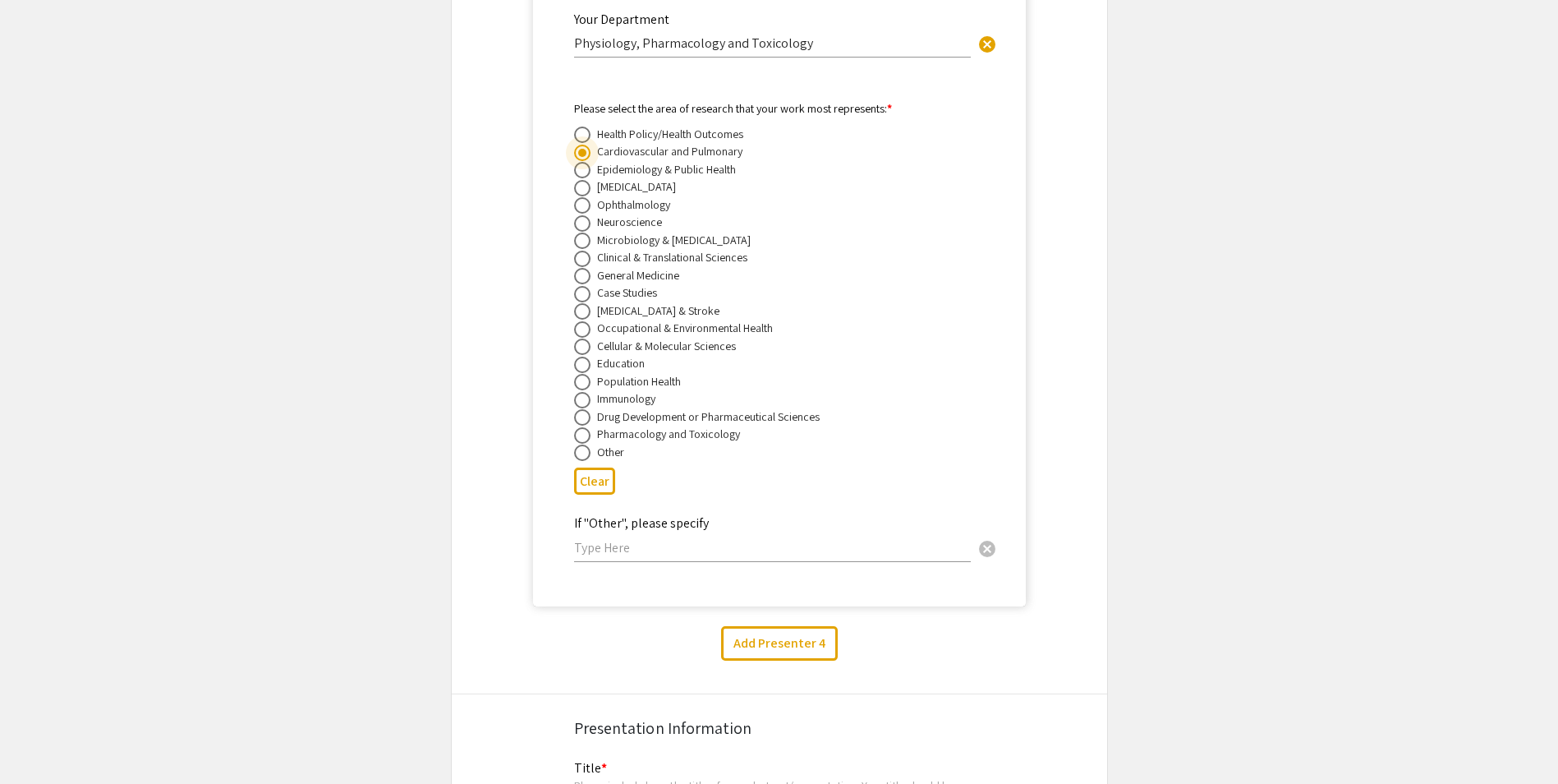
scroll to position [6716, 0]
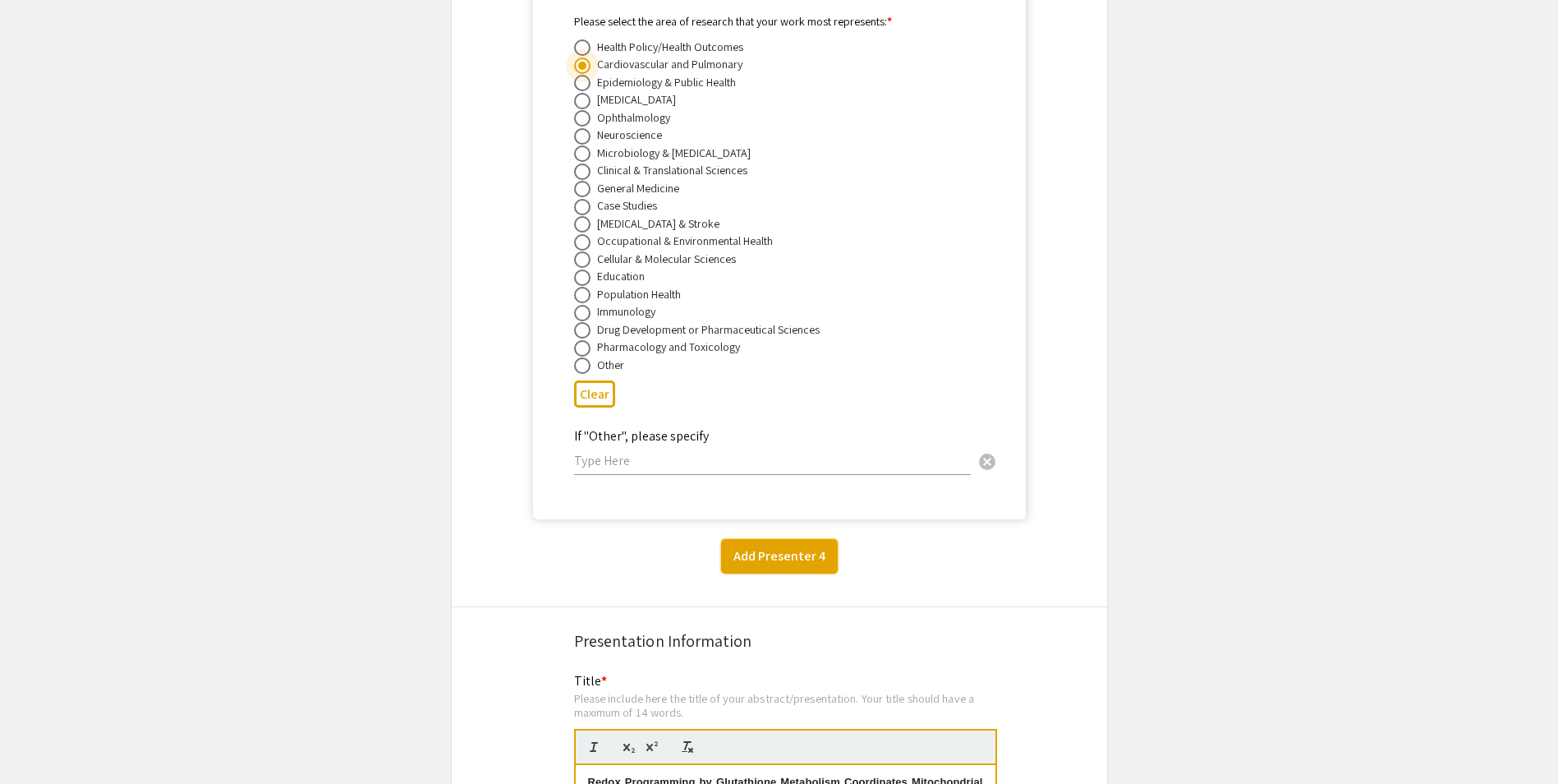
click at [782, 540] on button "Add Presenter 4" at bounding box center [780, 555] width 117 height 35
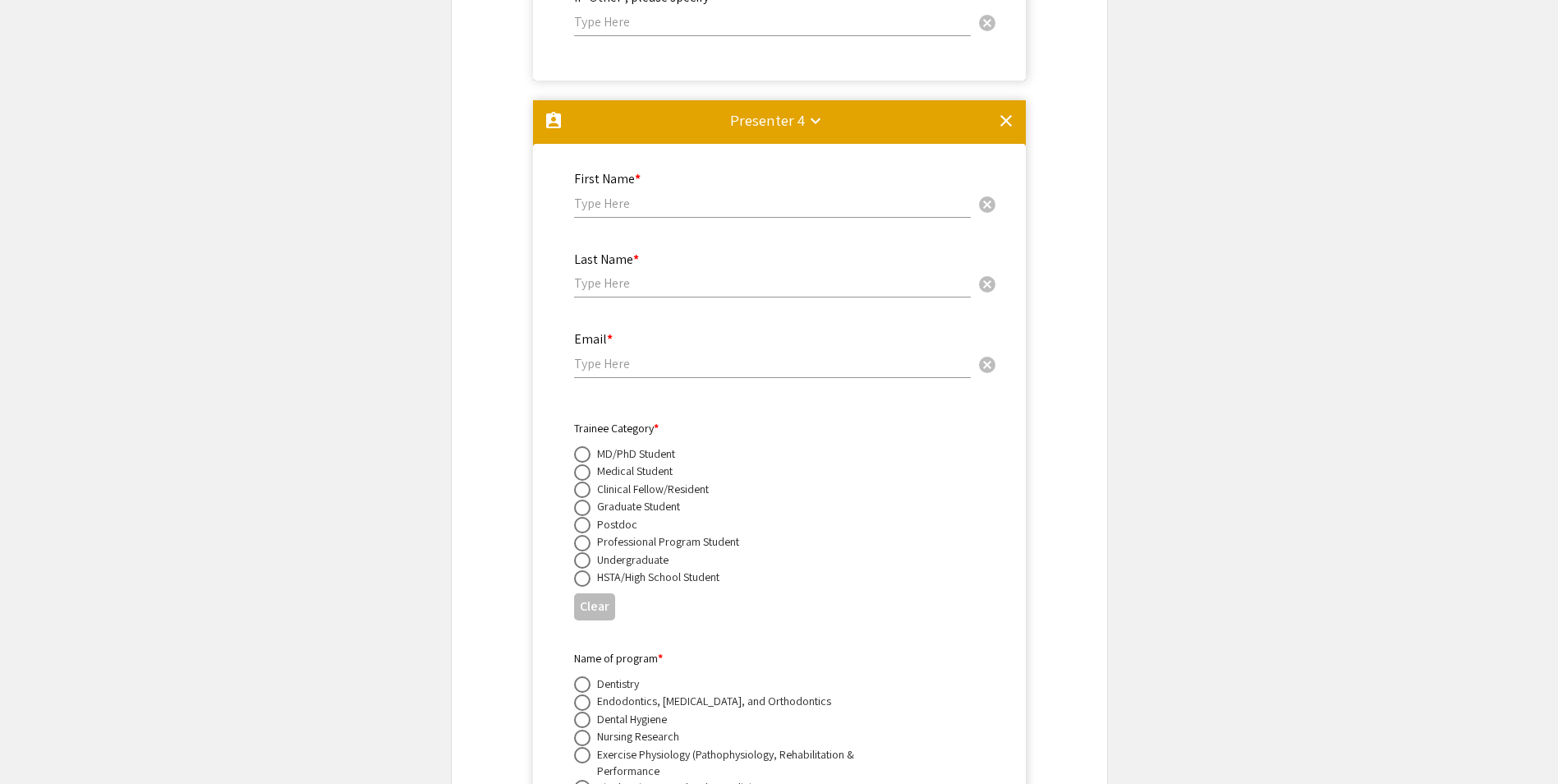
scroll to position [6988, 0]
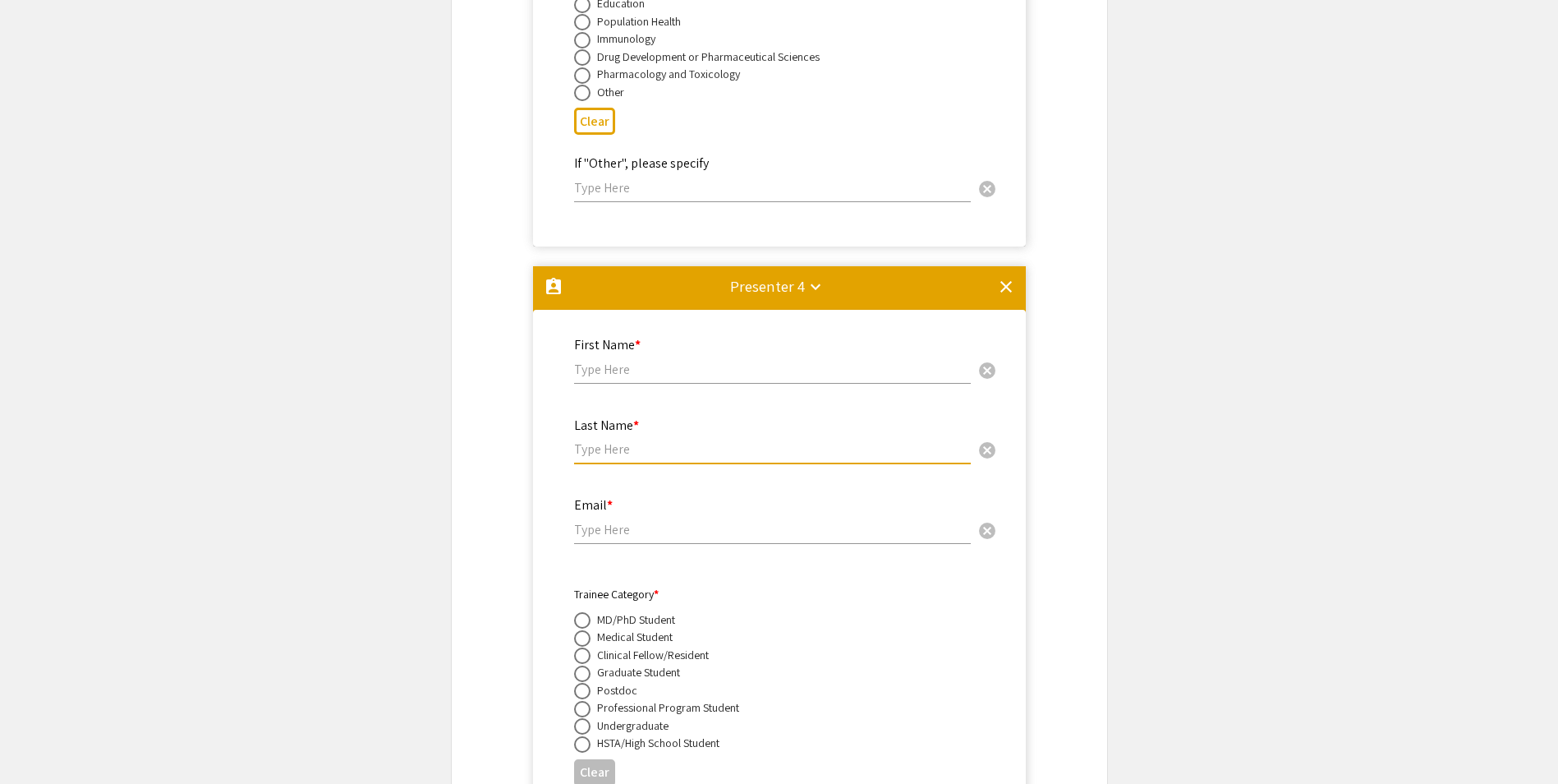
click at [605, 440] on input "text" at bounding box center [772, 449] width 397 height 17
paste input "[PERSON_NAME]"
click at [572, 430] on div "Last Name * [PERSON_NAME] cancel This field is required." at bounding box center [780, 449] width 435 height 69
drag, startPoint x: 574, startPoint y: 428, endPoint x: 578, endPoint y: 737, distance: 309.0
click at [635, 440] on input "Sakthijothi Muthu" at bounding box center [772, 449] width 397 height 17
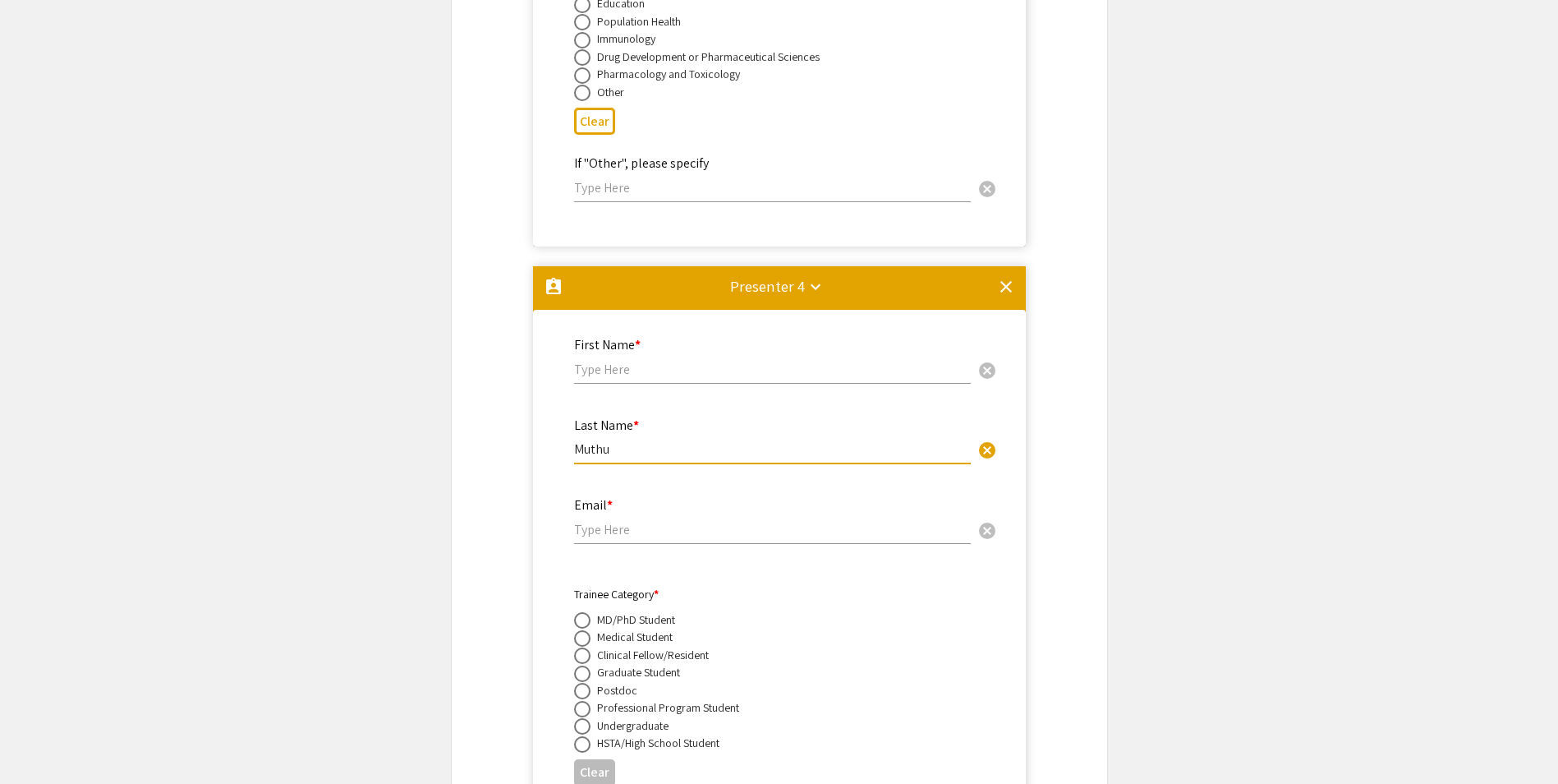
type input "Muthu"
click at [581, 361] on input "text" at bounding box center [772, 369] width 397 height 17
paste input "Sakthijothi"
type input "Sakthijothi"
click at [615, 521] on input "email" at bounding box center [772, 529] width 397 height 17
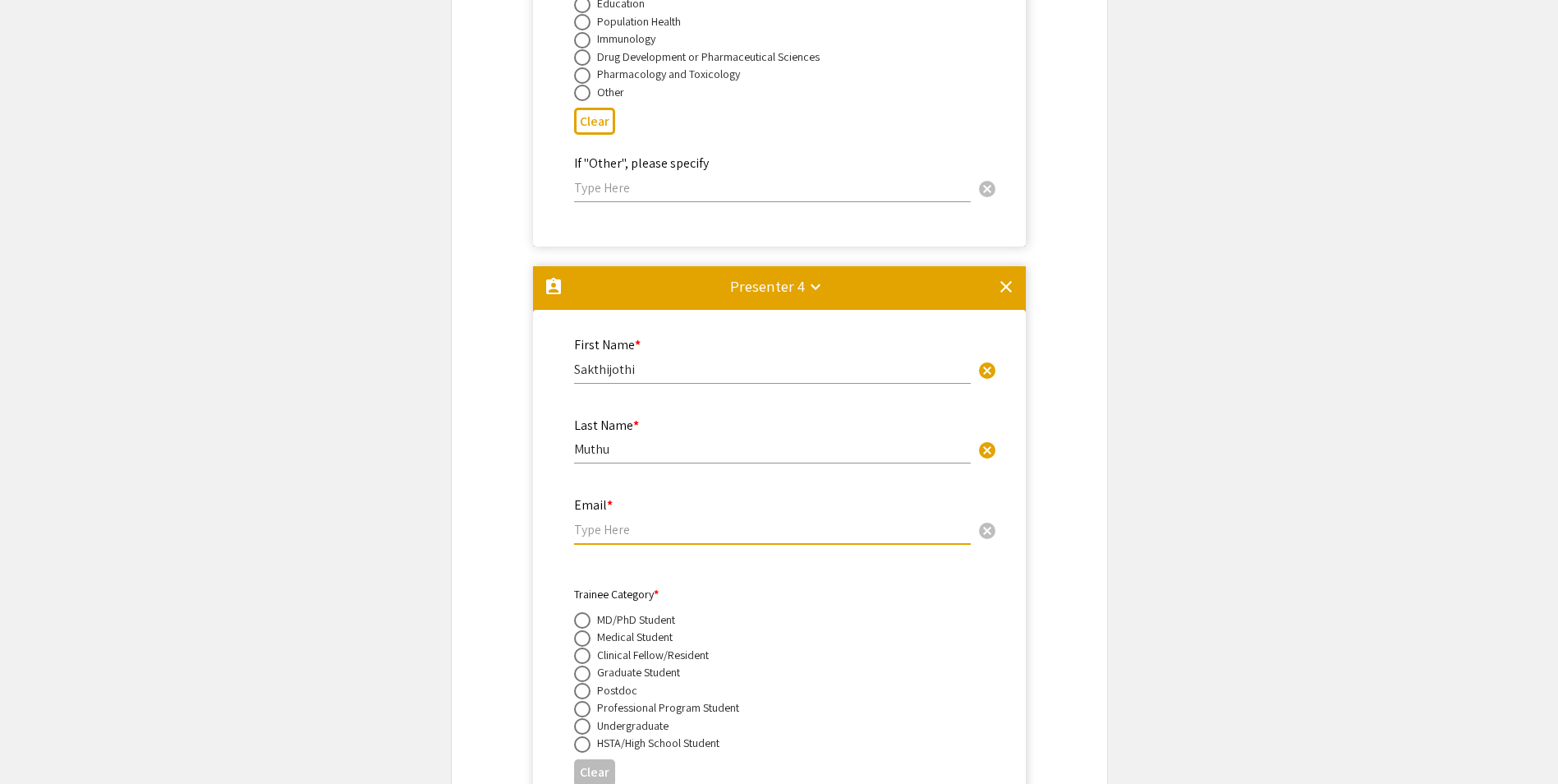
paste input "[EMAIL_ADDRESS][DOMAIN_NAME]"
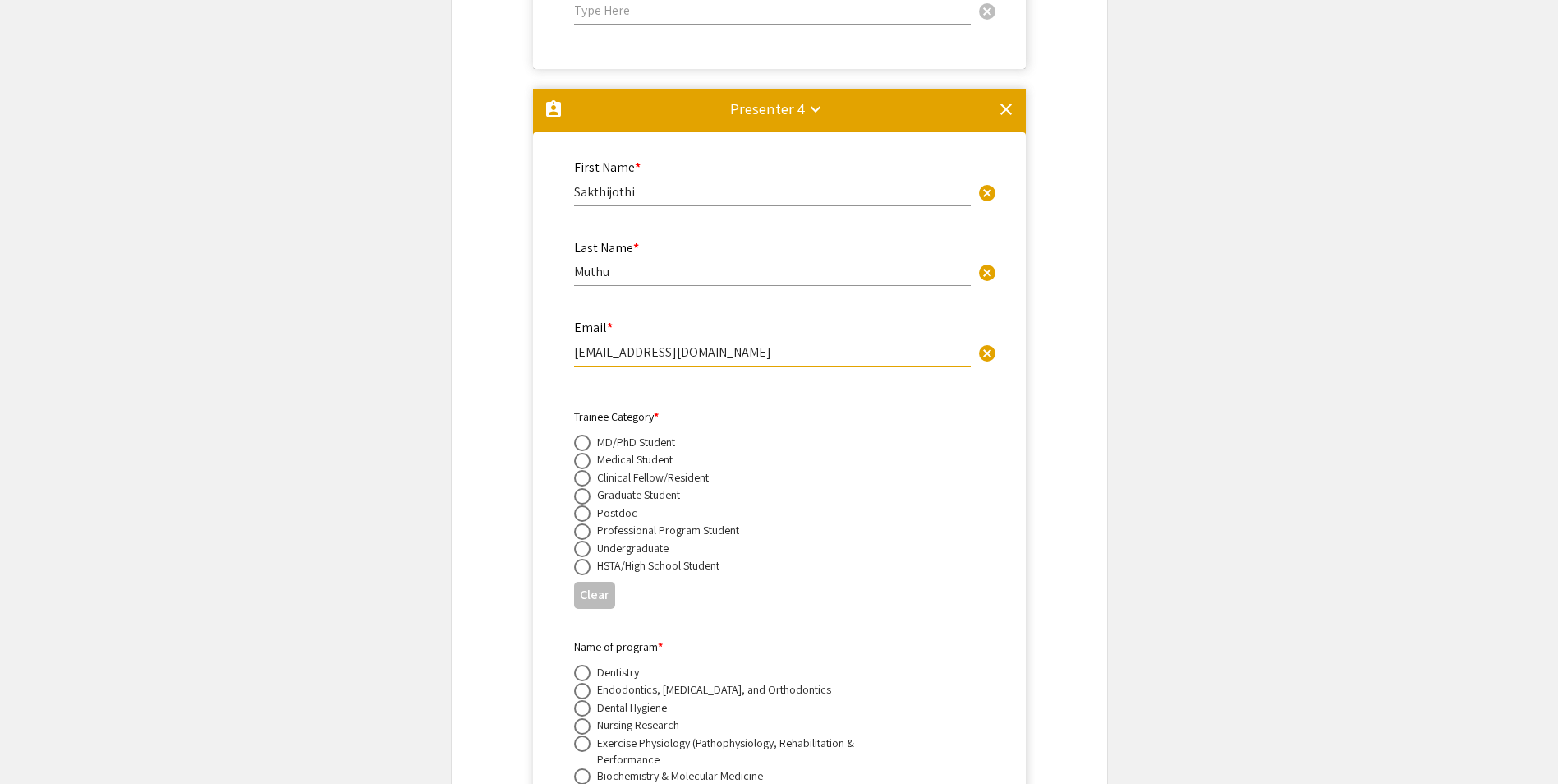
scroll to position [7235, 0]
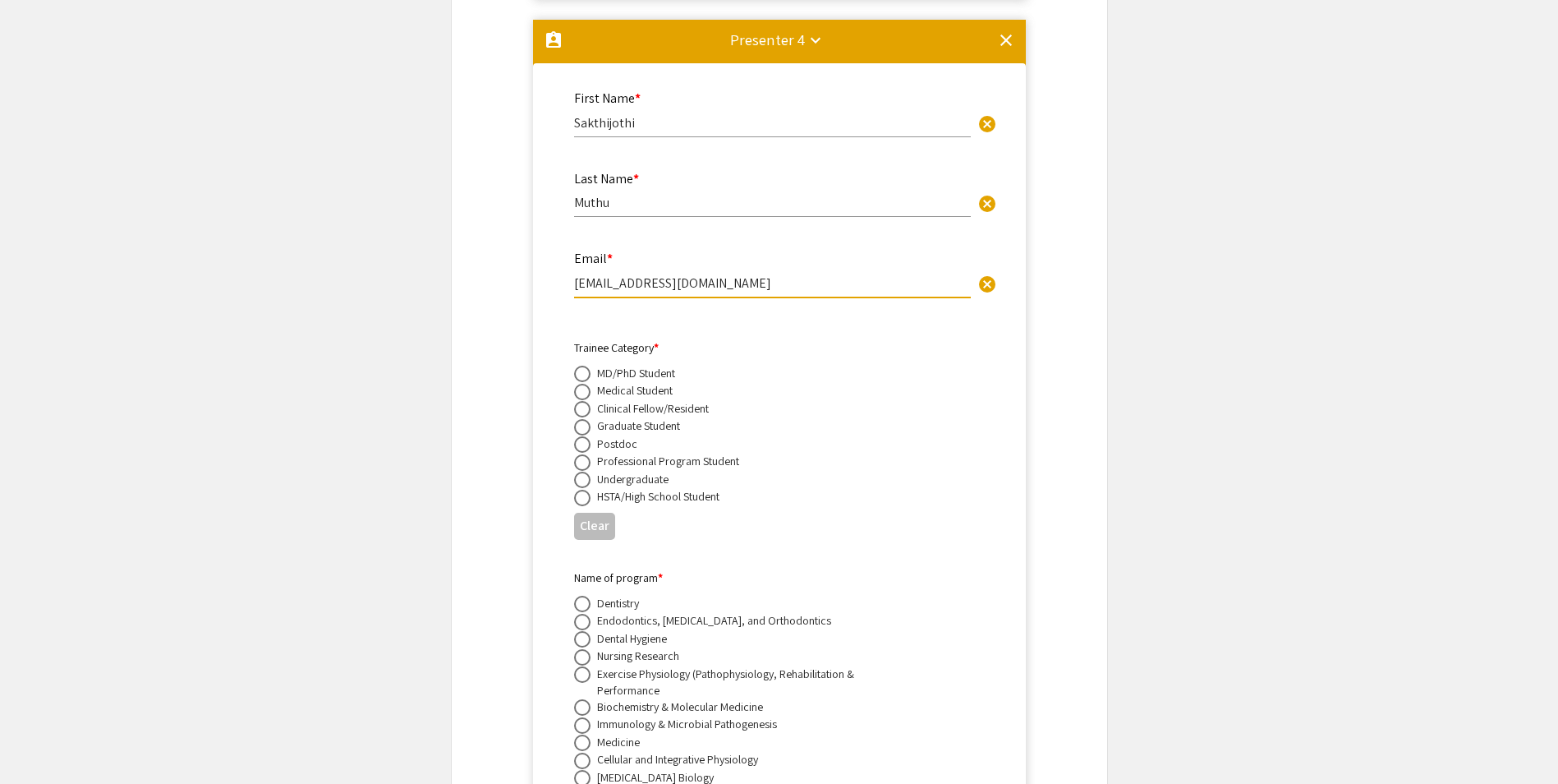
type input "[EMAIL_ADDRESS][DOMAIN_NAME]"
click at [586, 436] on span at bounding box center [582, 444] width 16 height 16
click at [586, 436] on input "radio" at bounding box center [582, 444] width 16 height 16
radio input "true"
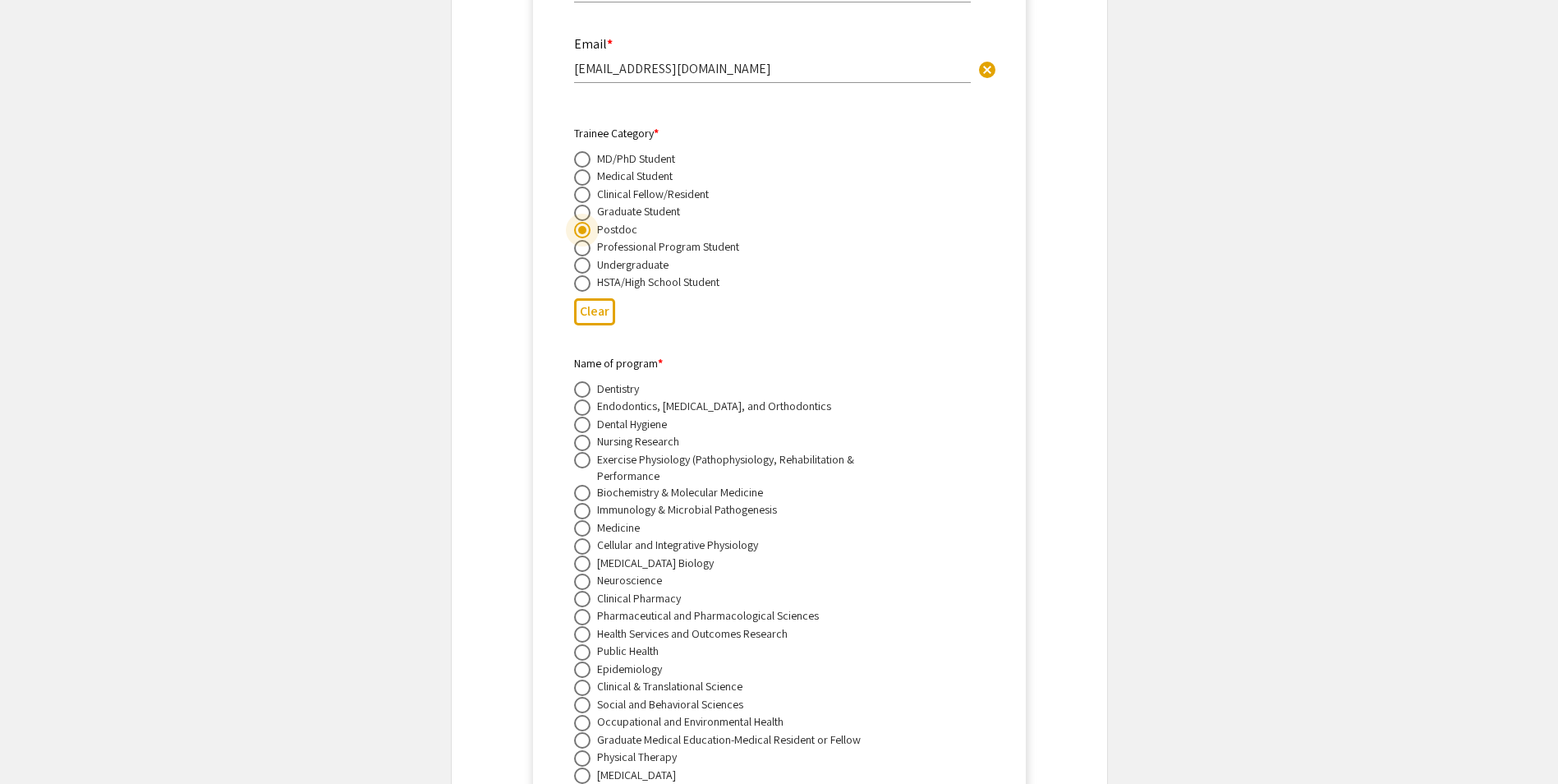
scroll to position [7481, 0]
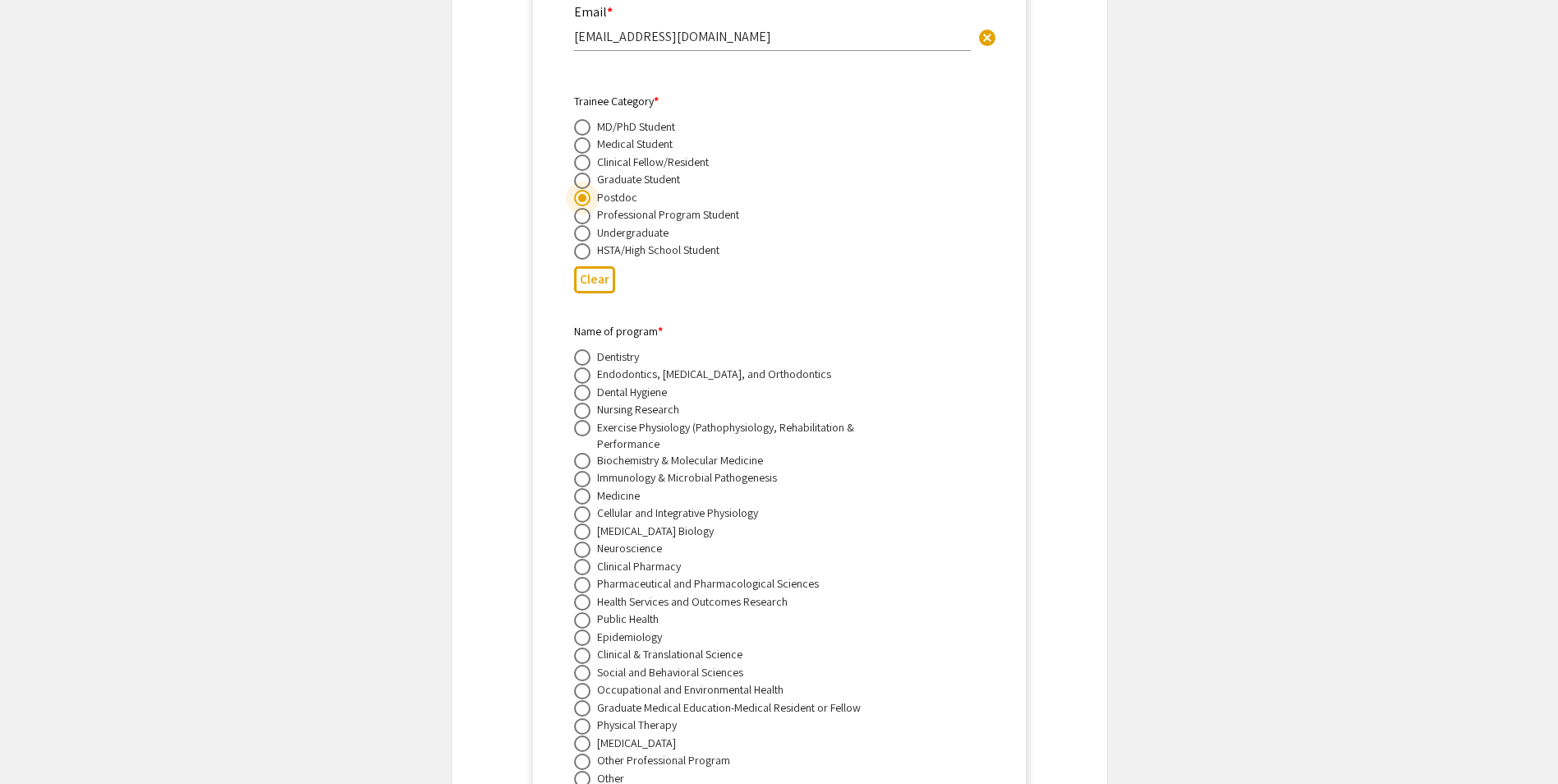
click at [583, 506] on span at bounding box center [582, 514] width 16 height 16
click at [583, 506] on input "radio" at bounding box center [582, 514] width 16 height 16
radio input "true"
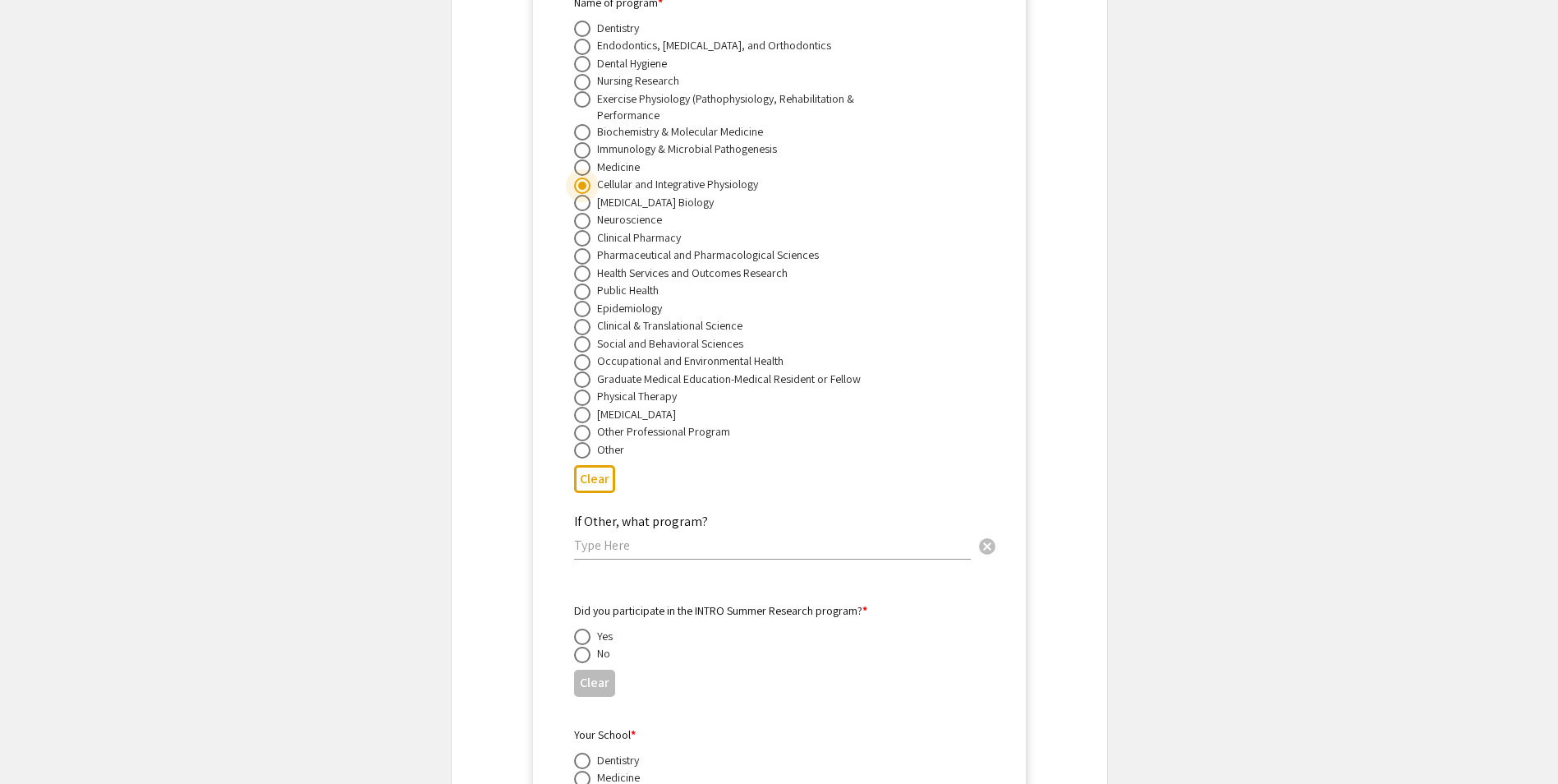
scroll to position [7975, 0]
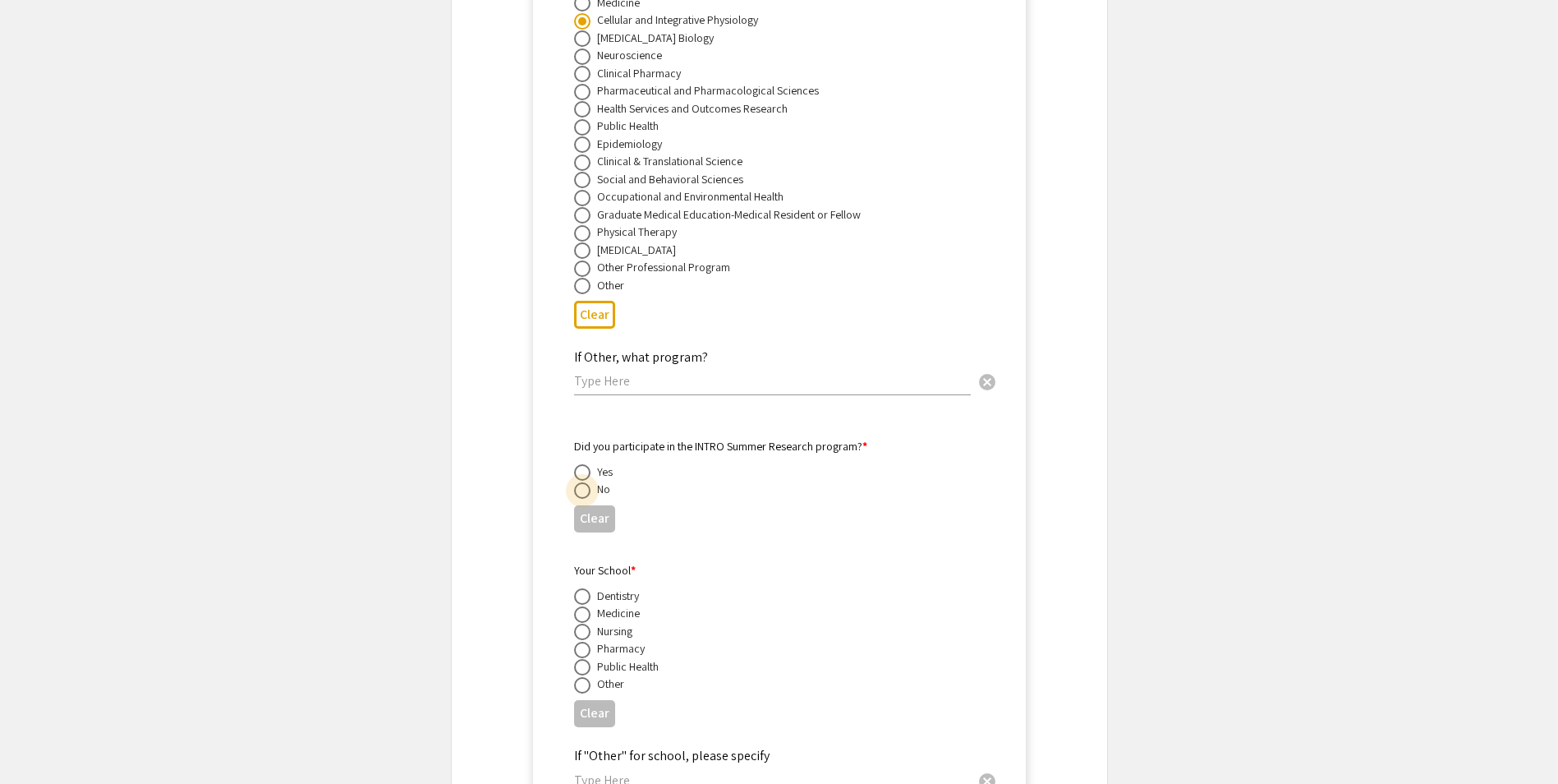
click at [586, 483] on span at bounding box center [582, 490] width 16 height 16
click at [586, 483] on input "radio" at bounding box center [582, 490] width 16 height 16
radio input "true"
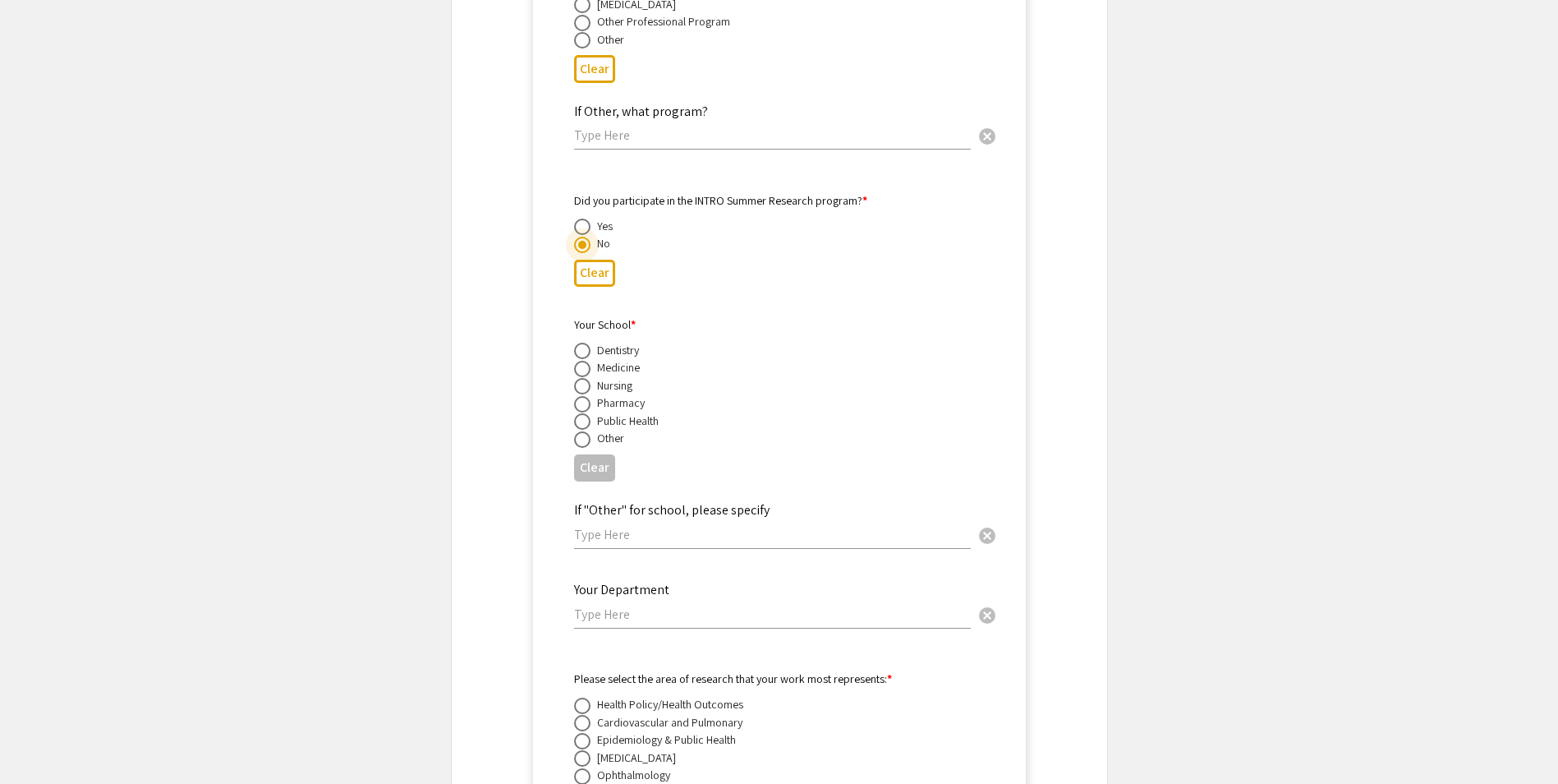
scroll to position [8221, 0]
click at [585, 360] on span at bounding box center [582, 367] width 16 height 16
click at [585, 360] on input "radio" at bounding box center [582, 367] width 16 height 16
radio input "true"
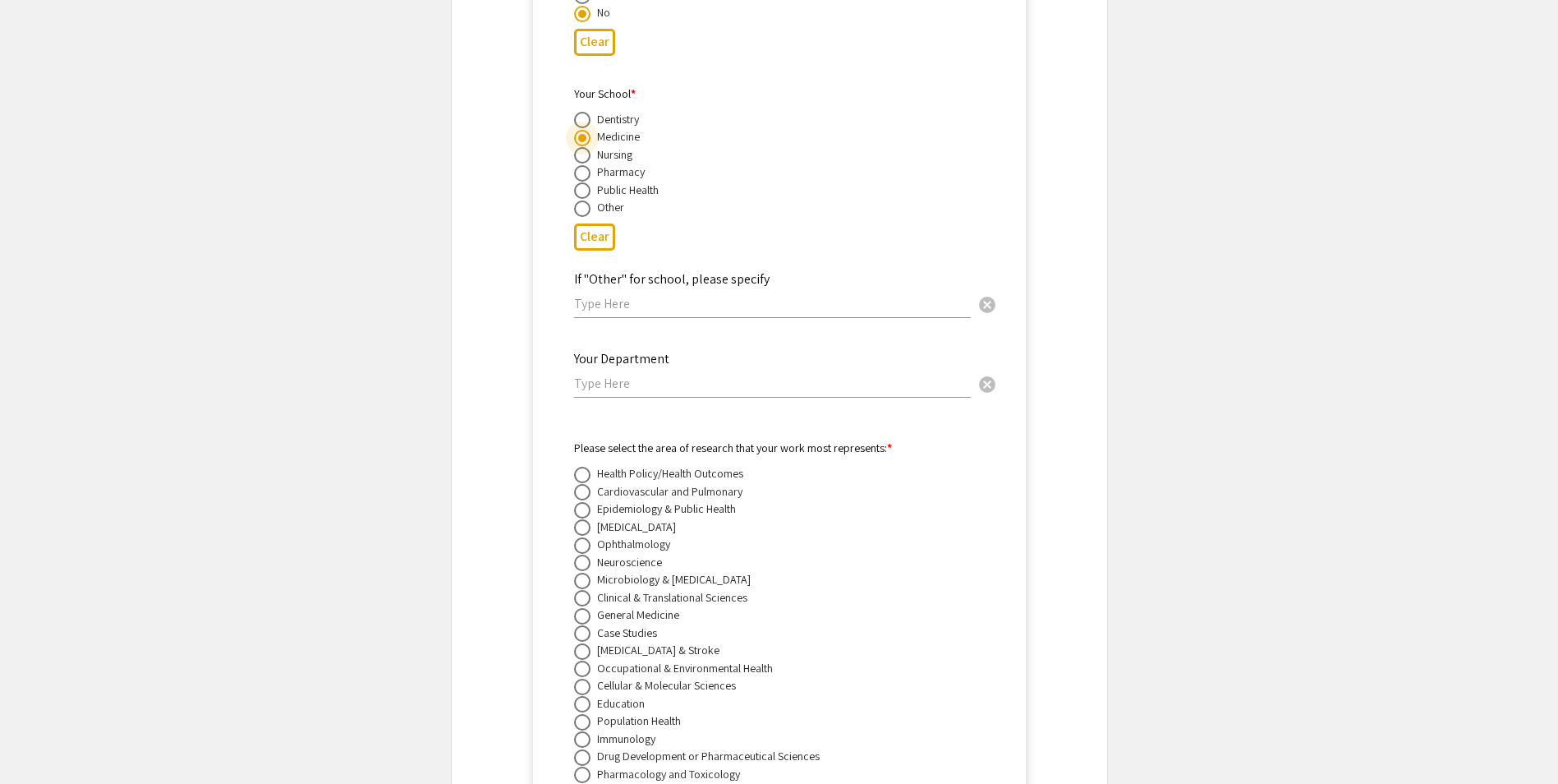
scroll to position [8467, 0]
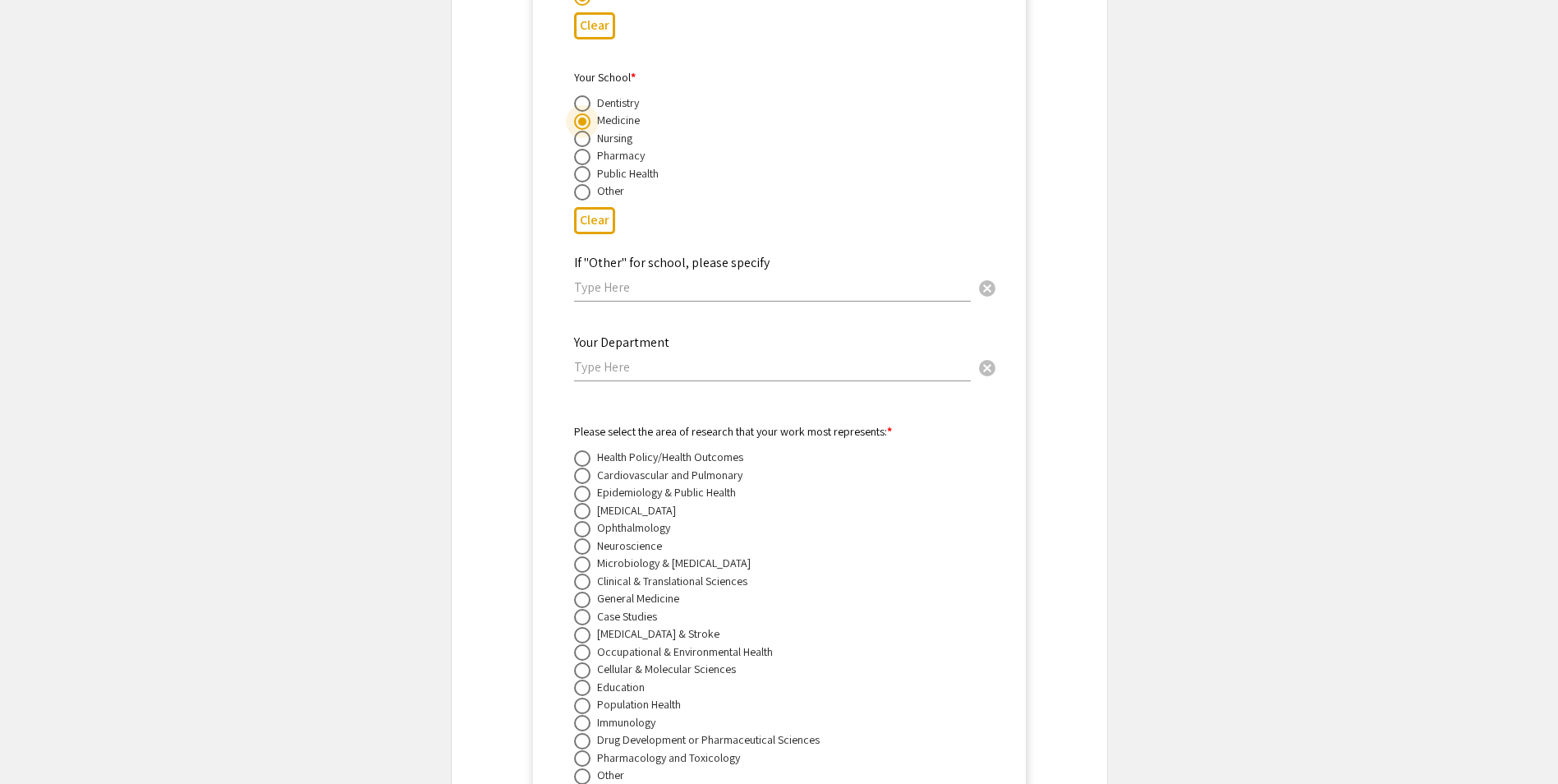
click at [651, 358] on input "text" at bounding box center [772, 367] width 397 height 17
type input "P"
paste input "Physiology, Pharmacology & Toxicology"
click at [726, 358] on input "Physiology, Pharmacology & Toxicology" at bounding box center [772, 367] width 397 height 17
type input "Physiology, Pharmacology and Toxicology"
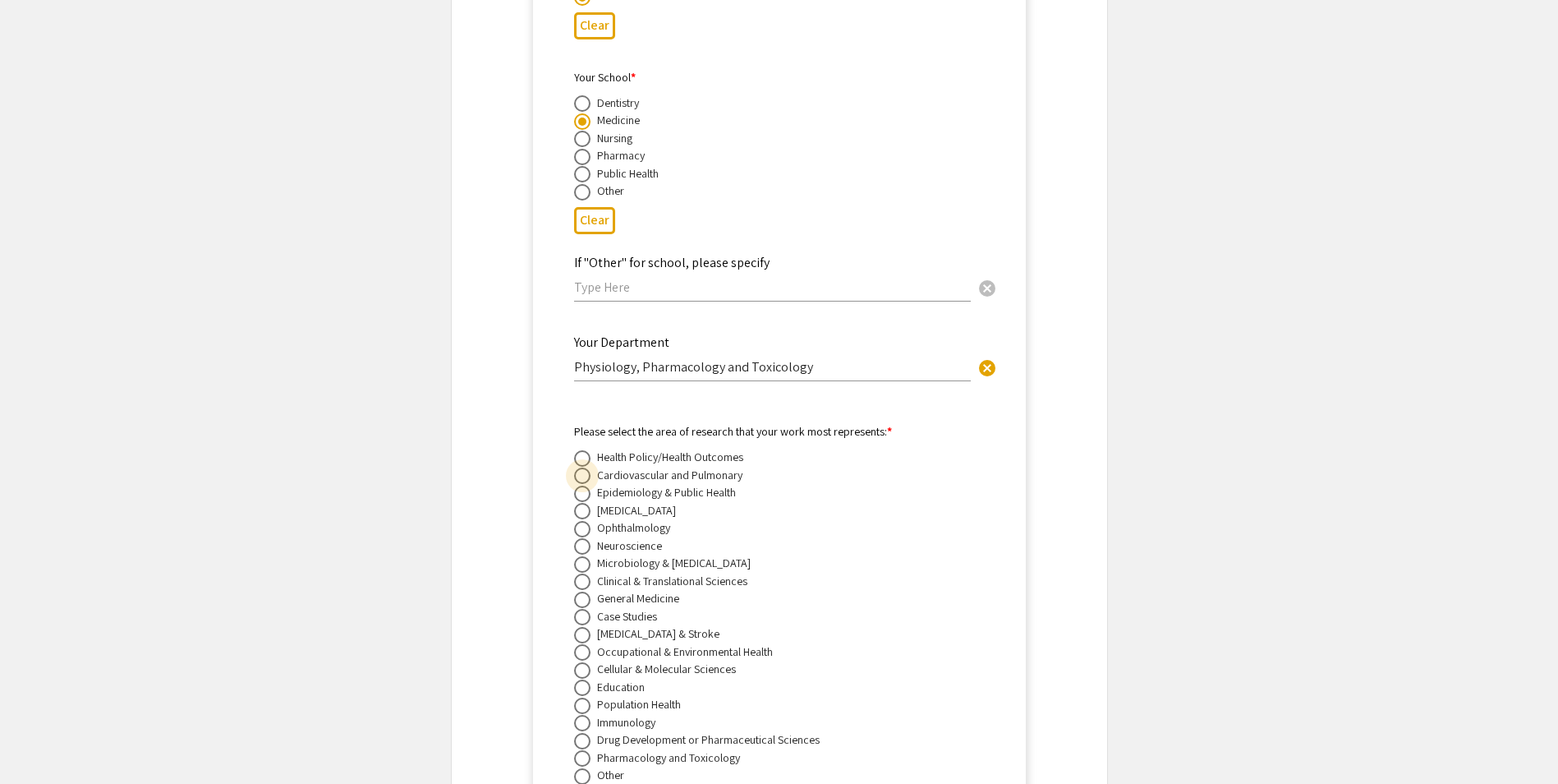
click at [587, 467] on span at bounding box center [582, 475] width 16 height 16
click at [587, 467] on input "radio" at bounding box center [582, 475] width 16 height 16
radio input "true"
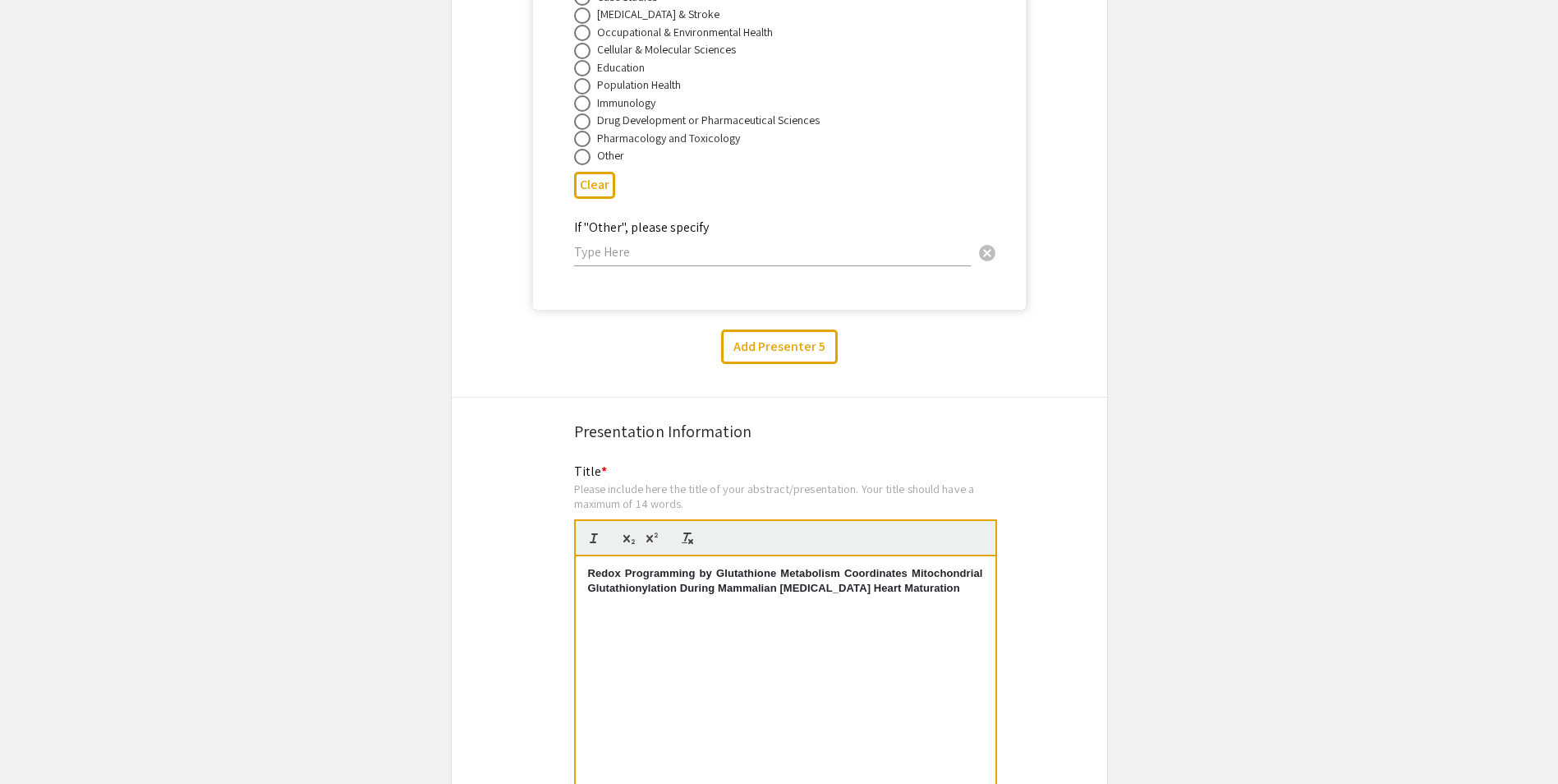
scroll to position [8960, 0]
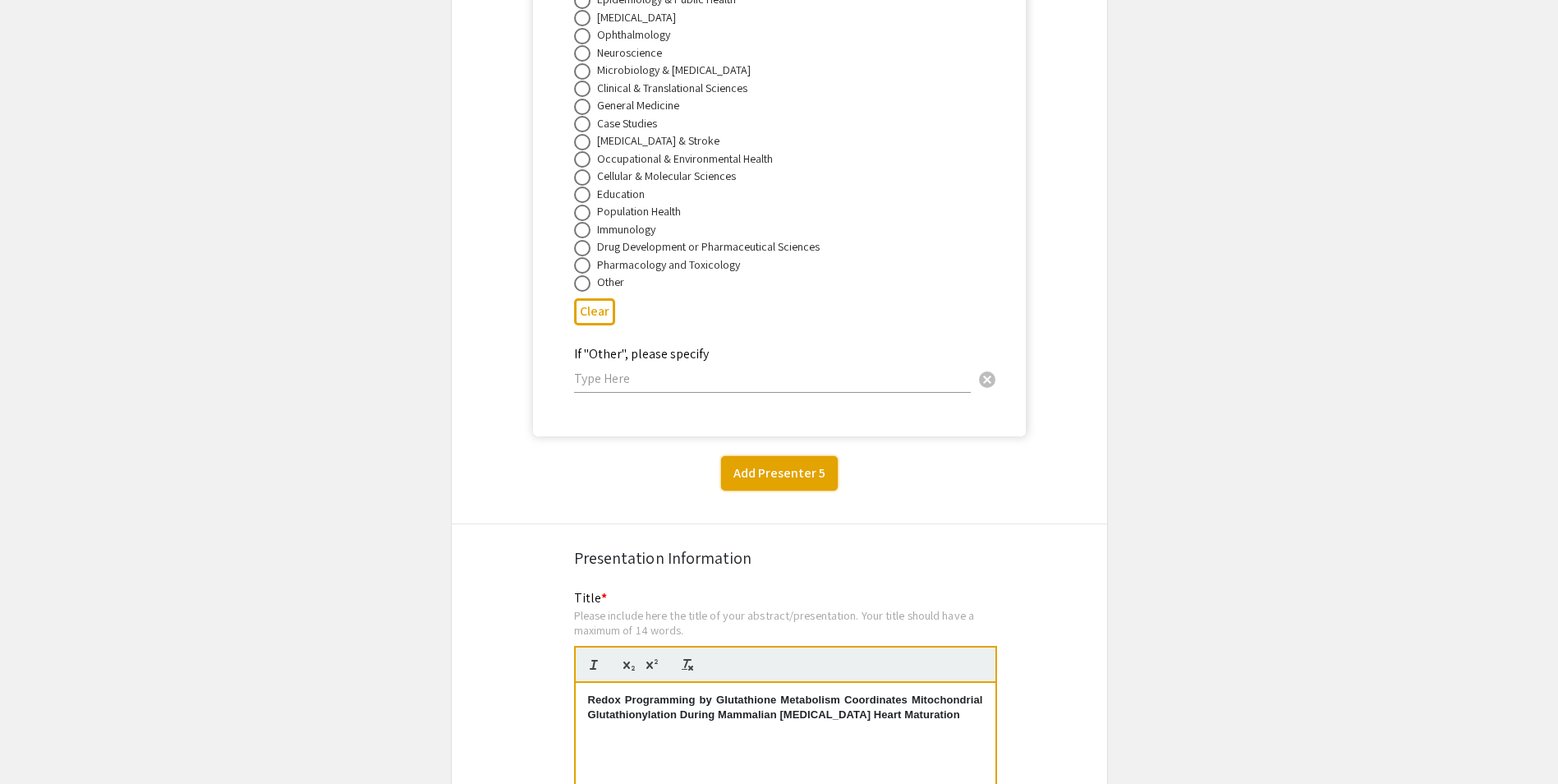
click at [757, 455] on button "Add Presenter 5" at bounding box center [780, 472] width 117 height 35
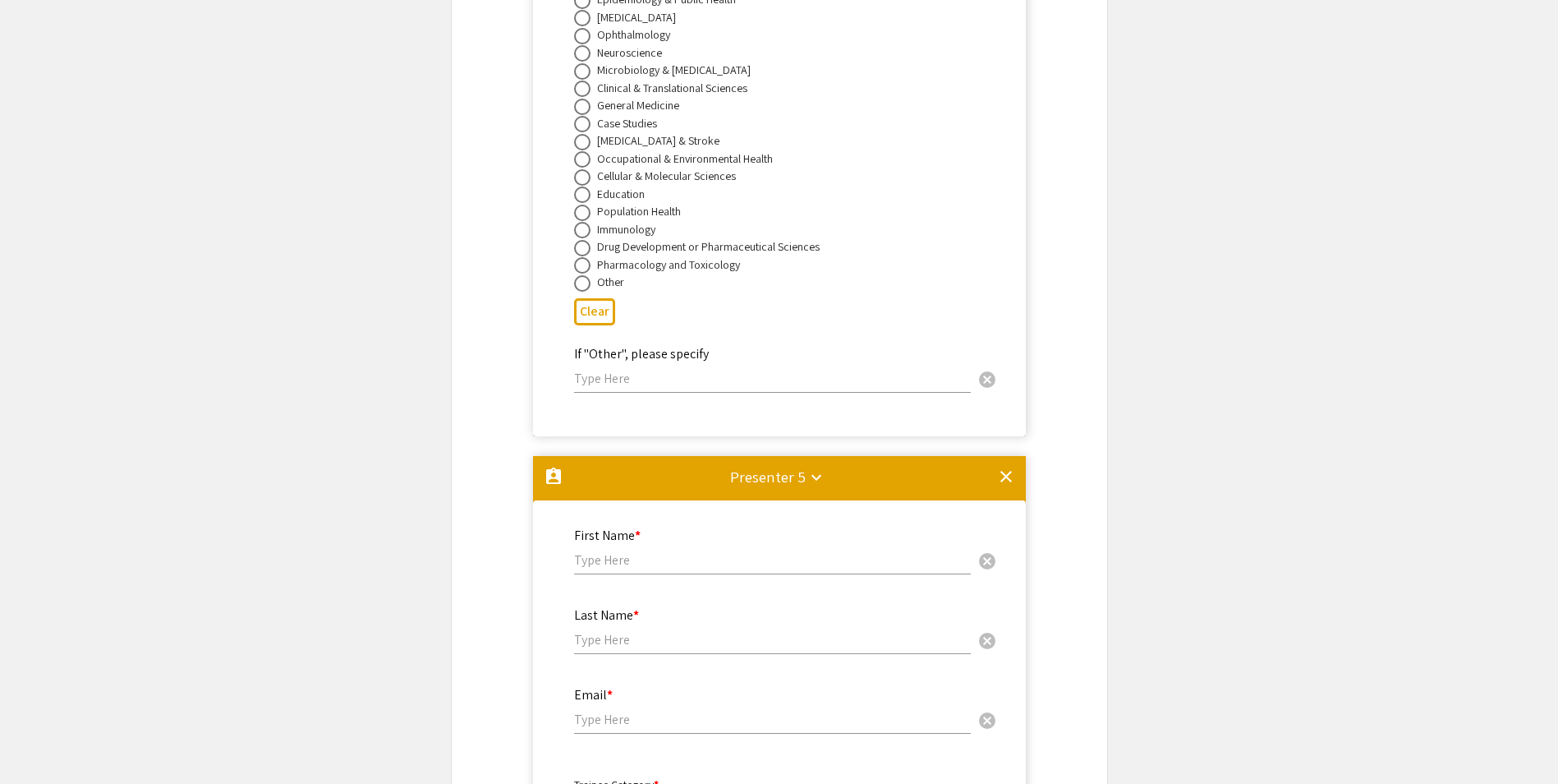
scroll to position [9396, 0]
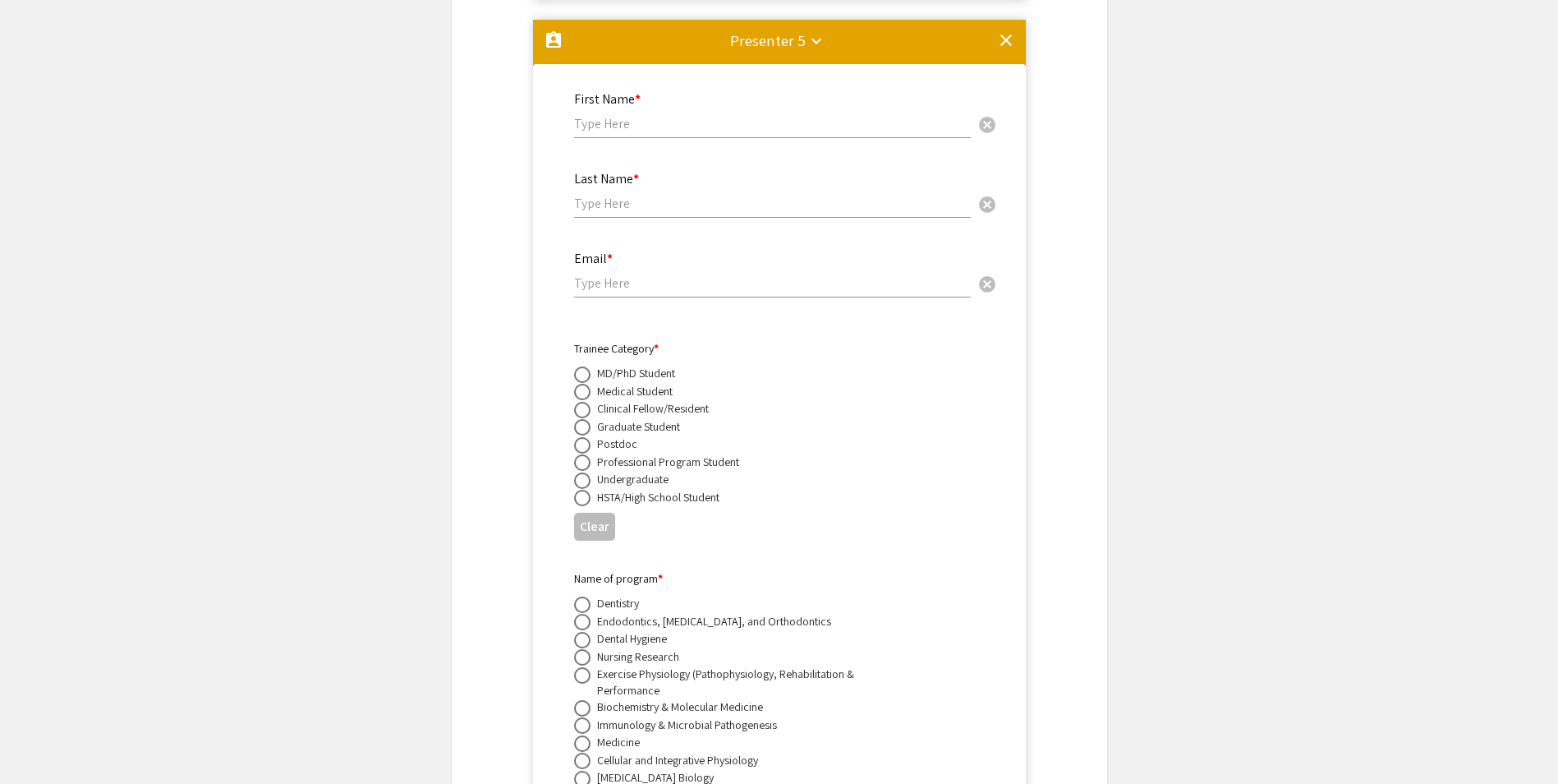
click at [596, 93] on div "First Name * cancel" at bounding box center [772, 107] width 397 height 63
paste input "[PERSON_NAME] Velayuthamb"
type input "[PERSON_NAME]"
click at [647, 195] on input "text" at bounding box center [772, 203] width 397 height 17
paste input "Velayutham"
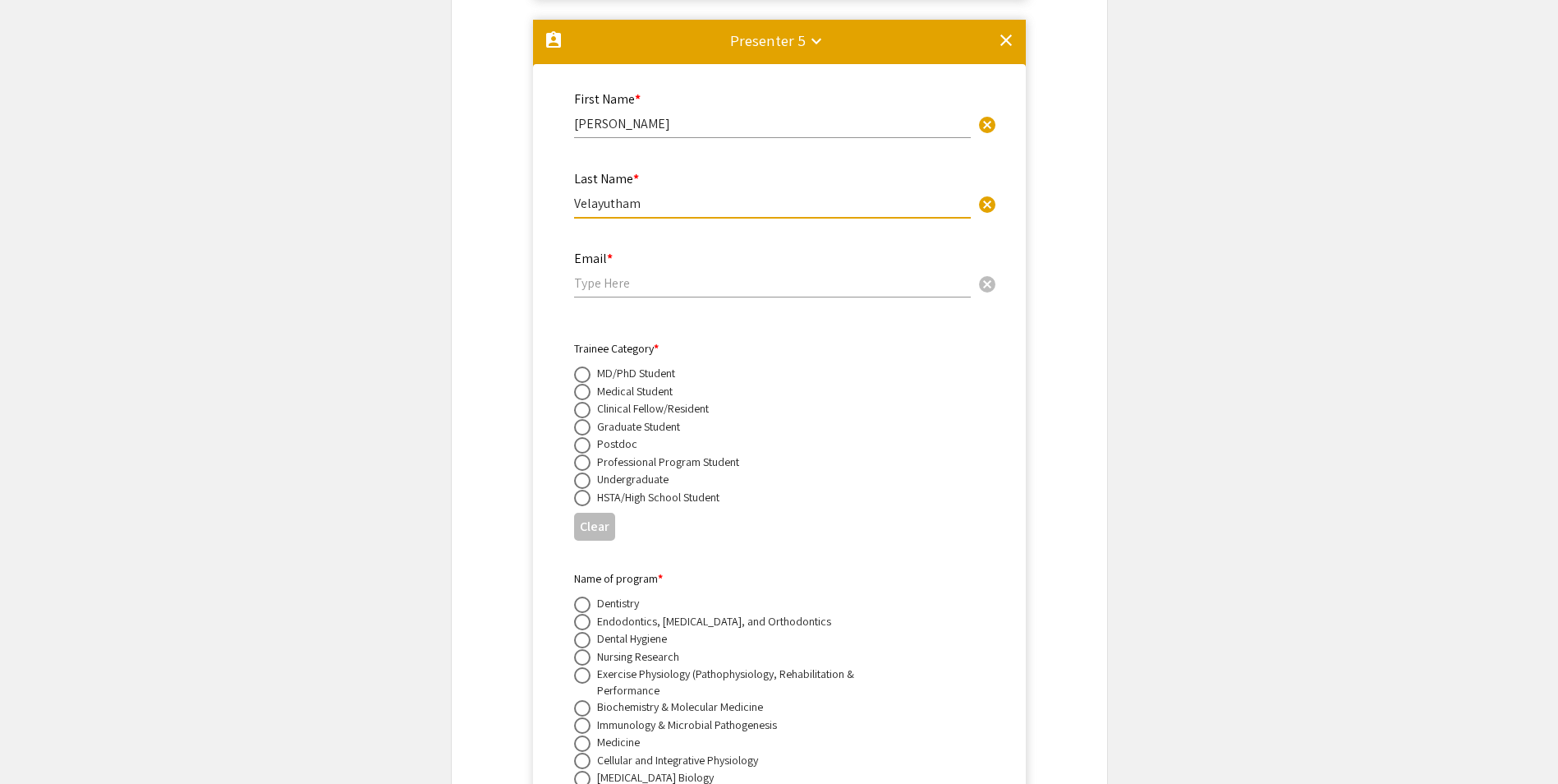
type input "Velayutham"
click at [589, 274] on input "email" at bounding box center [772, 283] width 397 height 17
paste input "[PERSON_NAME][EMAIL_ADDRESS][PERSON_NAME][DOMAIN_NAME]"
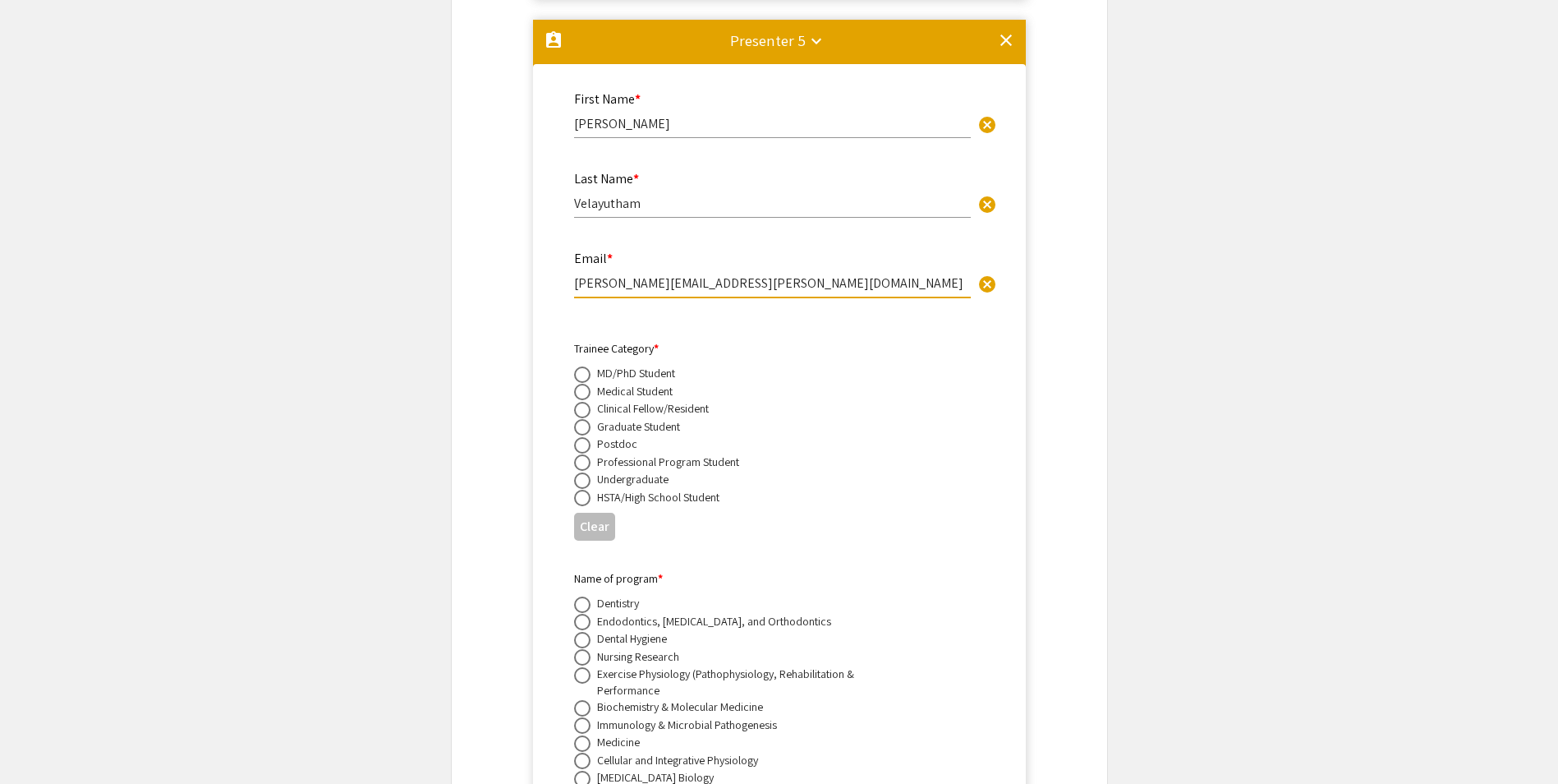
type input "[PERSON_NAME][EMAIL_ADDRESS][PERSON_NAME][DOMAIN_NAME]"
click at [585, 437] on span at bounding box center [582, 444] width 16 height 16
click at [585, 437] on input "radio" at bounding box center [582, 444] width 16 height 16
radio input "true"
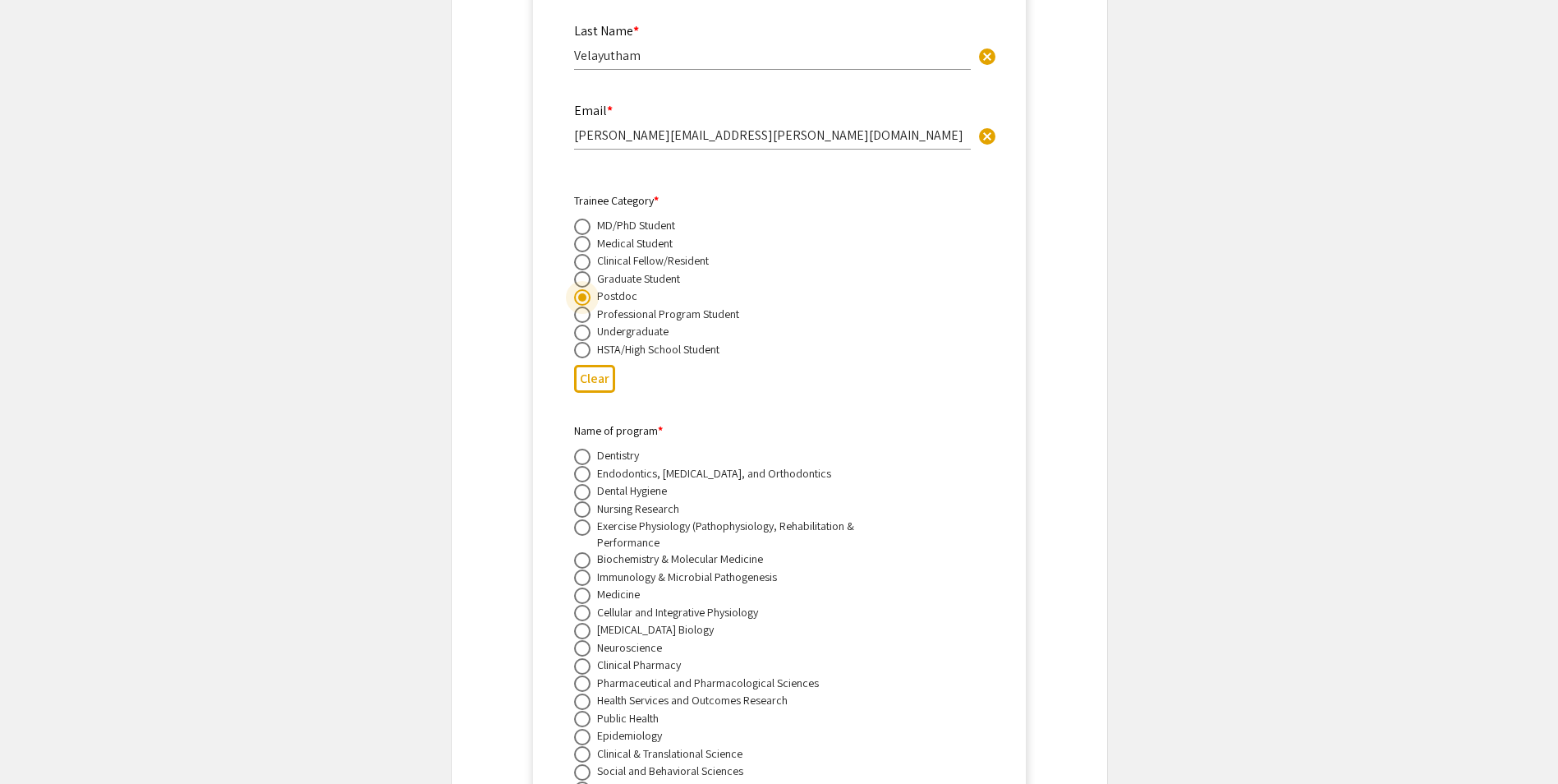
scroll to position [9560, 0]
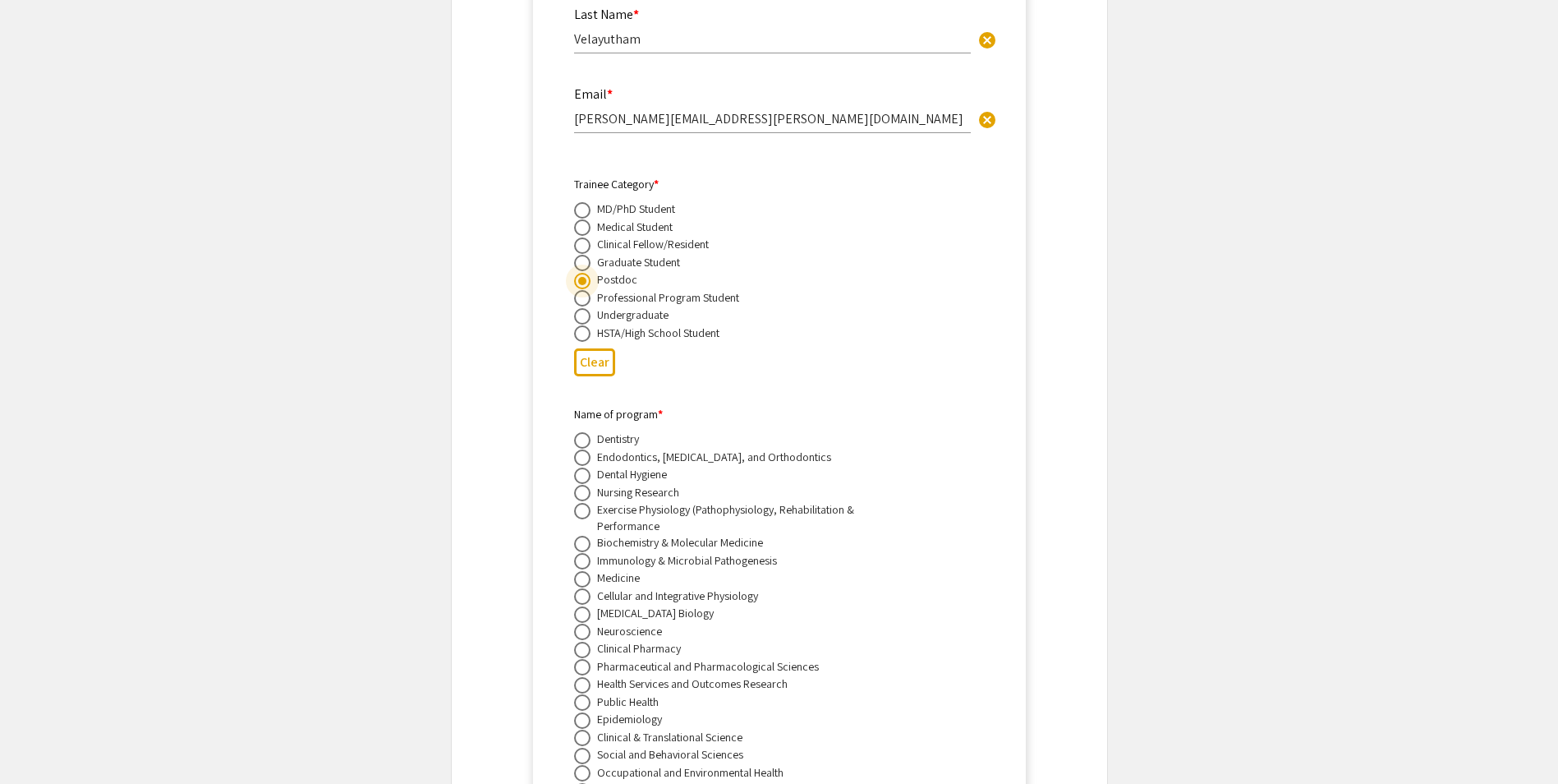
click at [582, 536] on span at bounding box center [582, 544] width 16 height 16
click at [582, 536] on input "radio" at bounding box center [582, 544] width 16 height 16
radio input "true"
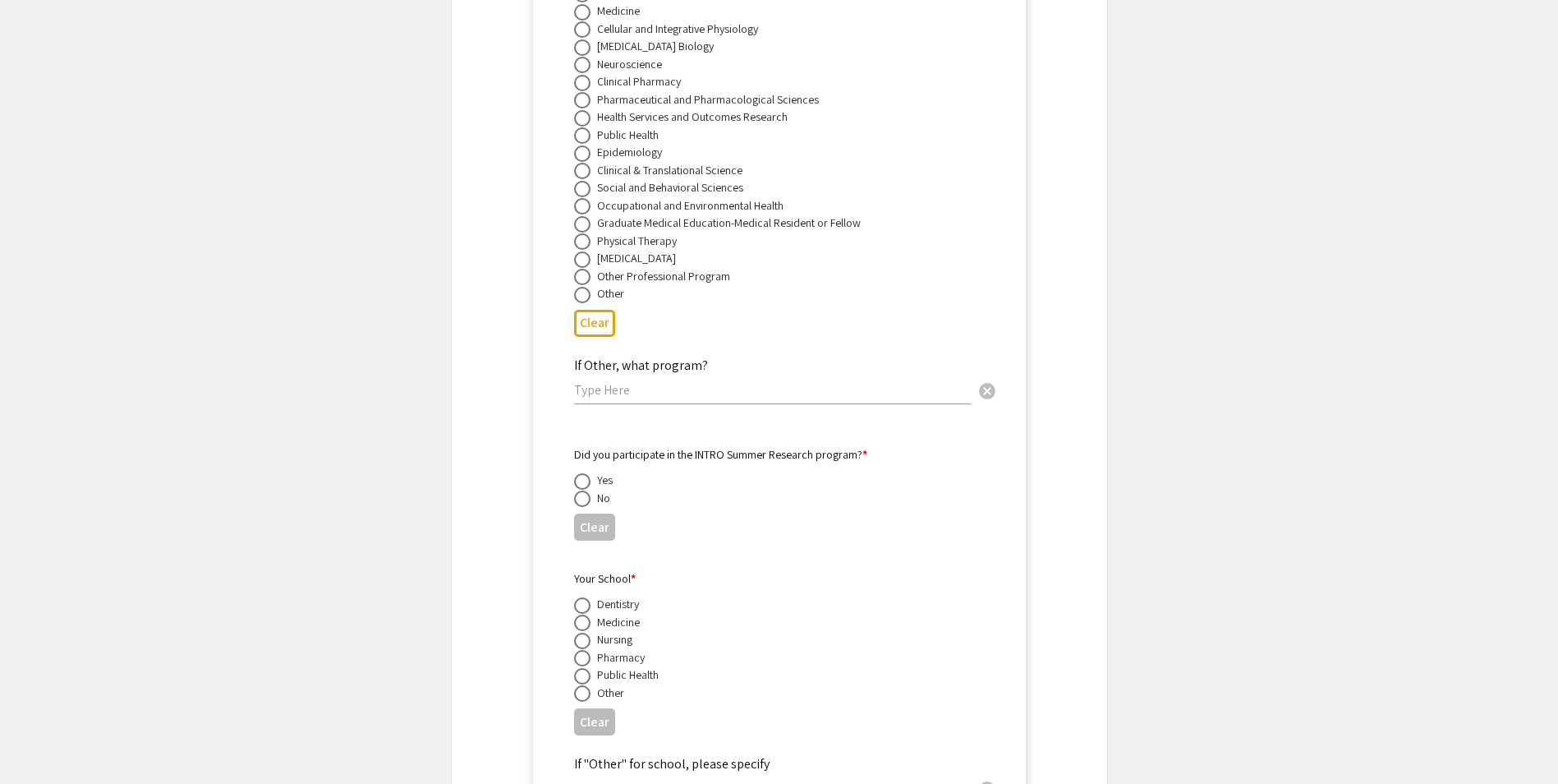
scroll to position [10135, 0]
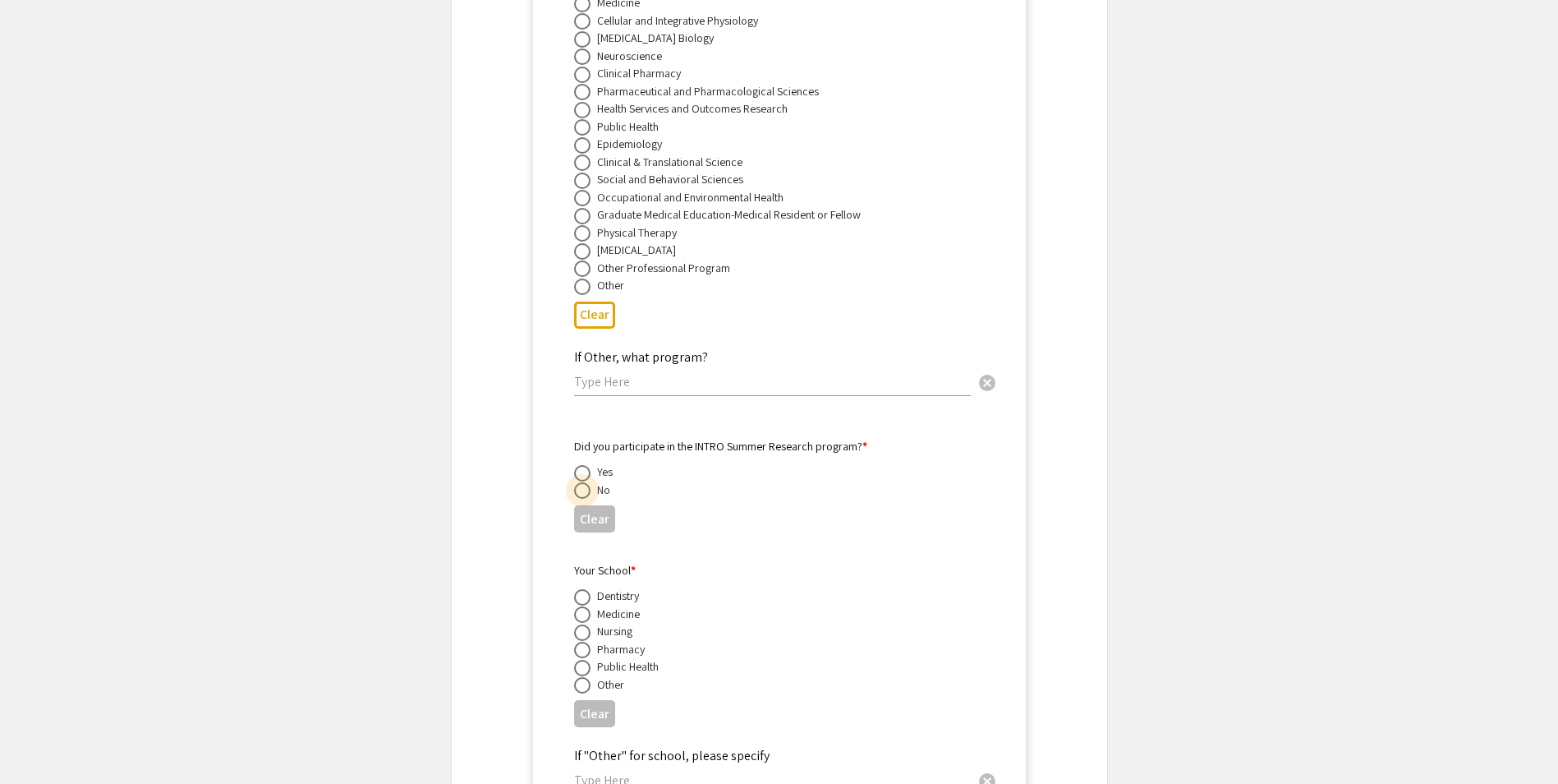
click at [584, 483] on span at bounding box center [582, 490] width 16 height 16
click at [584, 483] on input "radio" at bounding box center [582, 490] width 16 height 16
radio input "true"
click at [578, 606] on span at bounding box center [582, 614] width 16 height 16
click at [578, 606] on input "radio" at bounding box center [582, 614] width 16 height 16
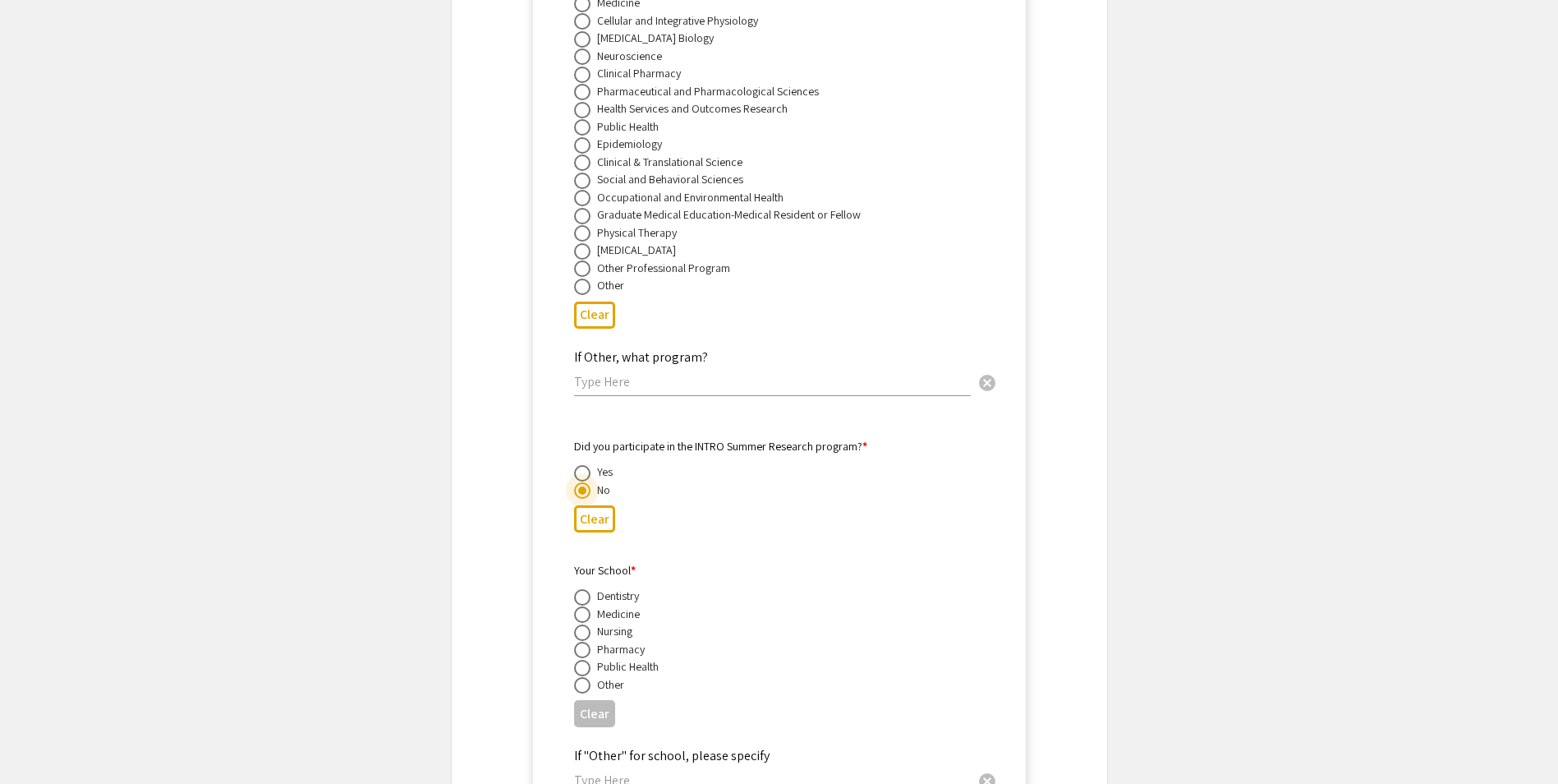
radio input "true"
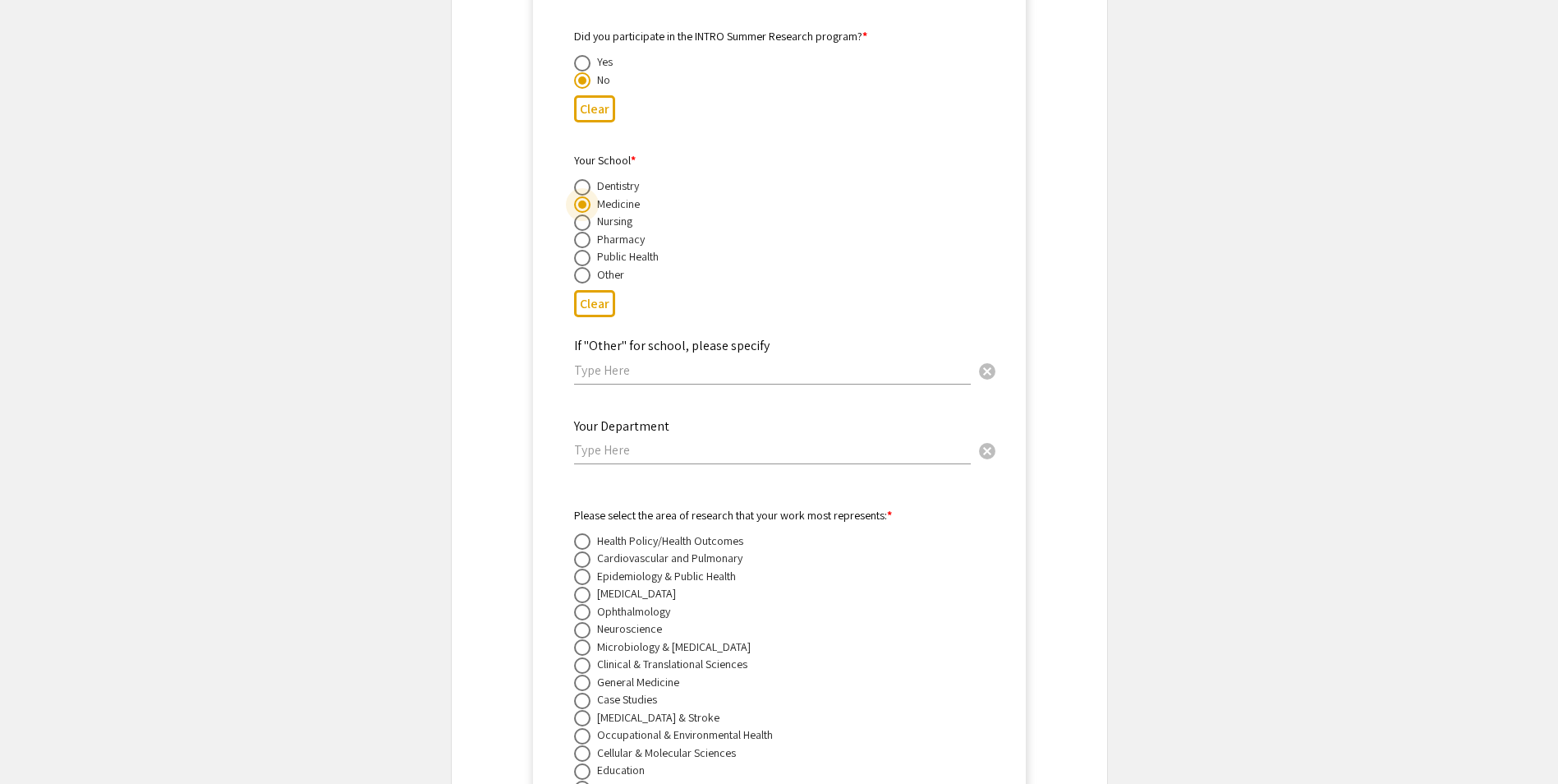
scroll to position [10546, 0]
click at [623, 440] on input "text" at bounding box center [772, 449] width 397 height 17
paste input "Biochemistry and Molecular Medicine"
type input "Biochemistry and Molecular Medicine"
click at [588, 550] on span at bounding box center [582, 558] width 16 height 16
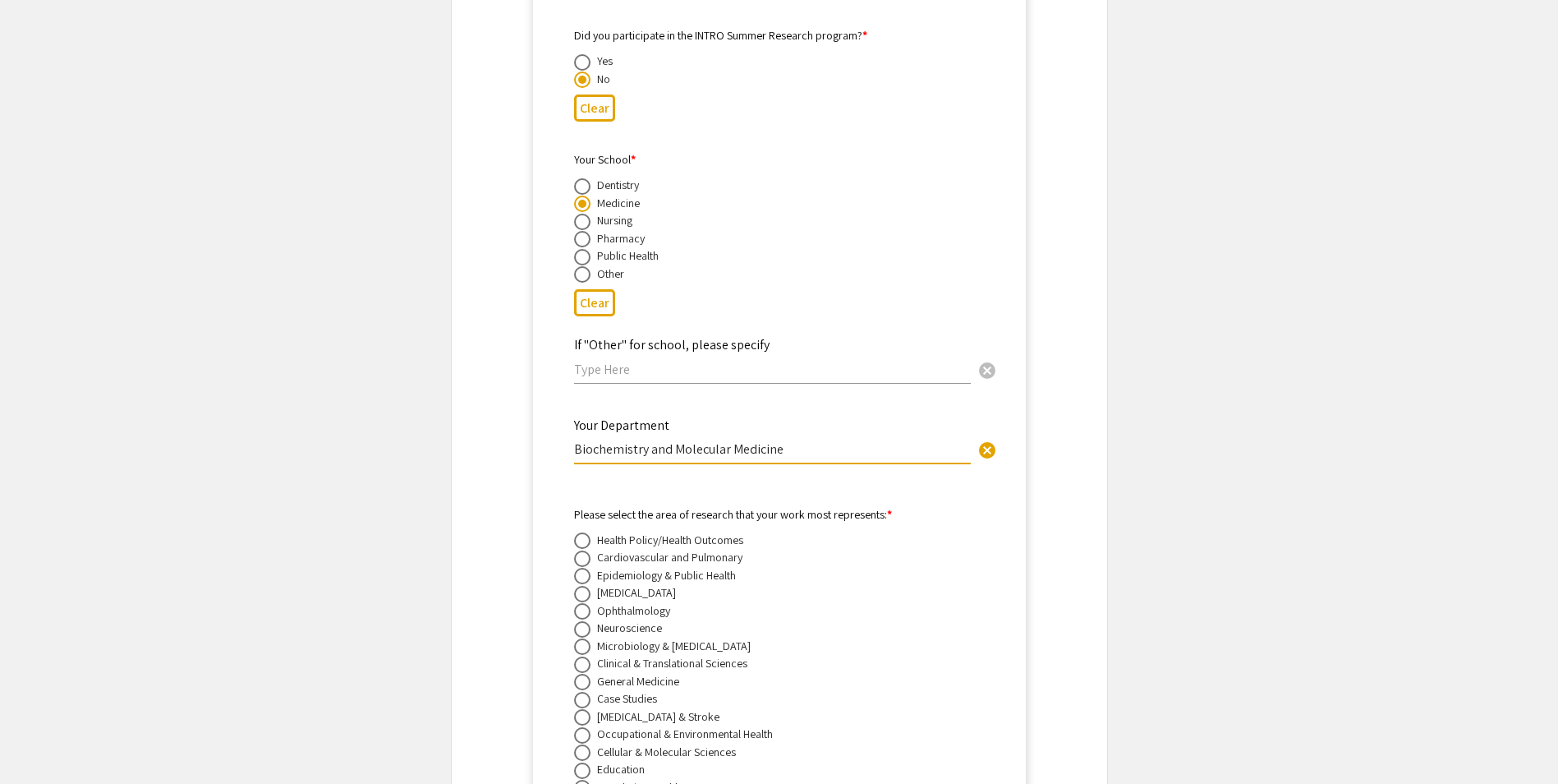
click at [588, 550] on input "radio" at bounding box center [582, 558] width 16 height 16
radio input "true"
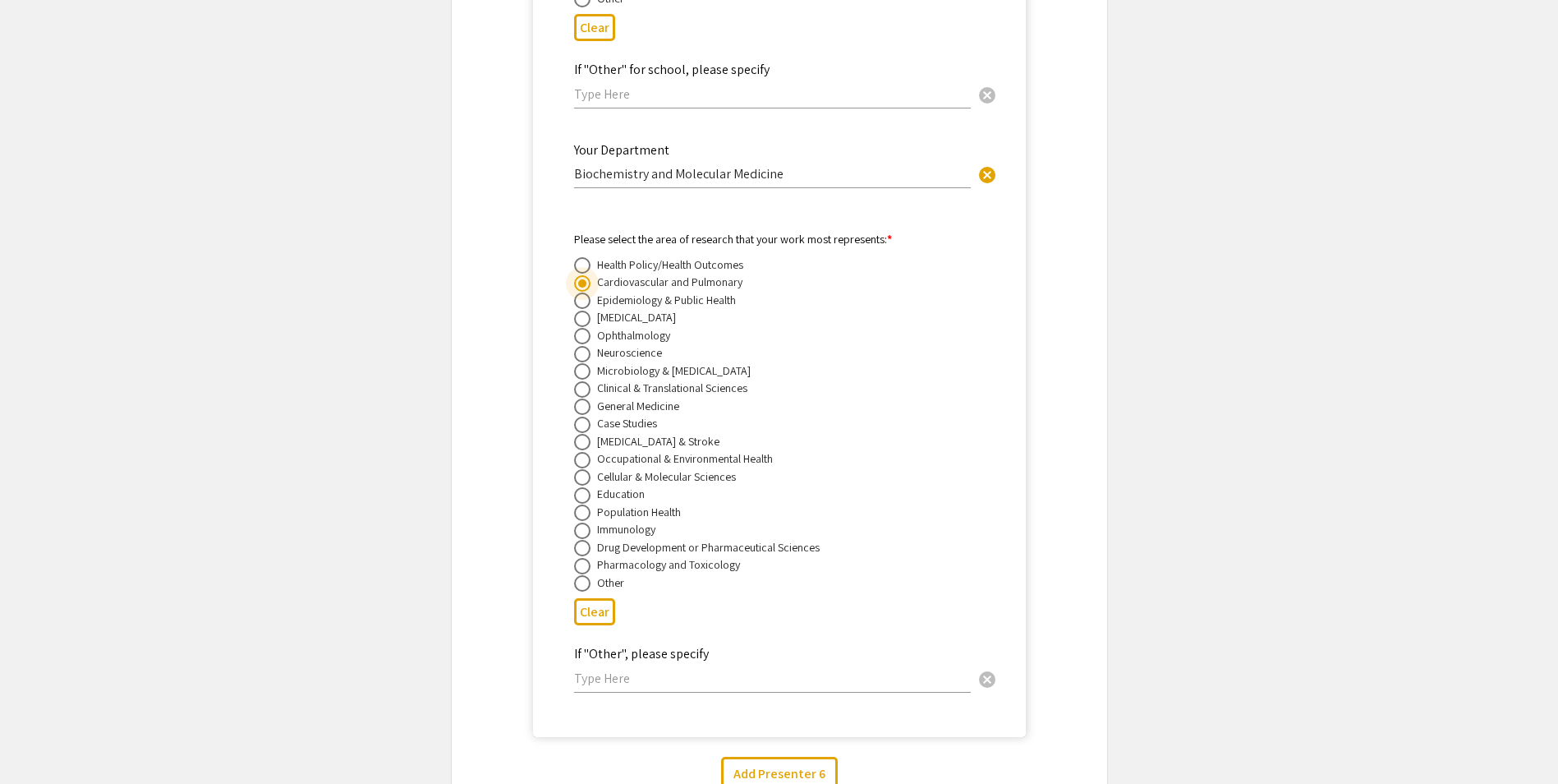
scroll to position [10874, 0]
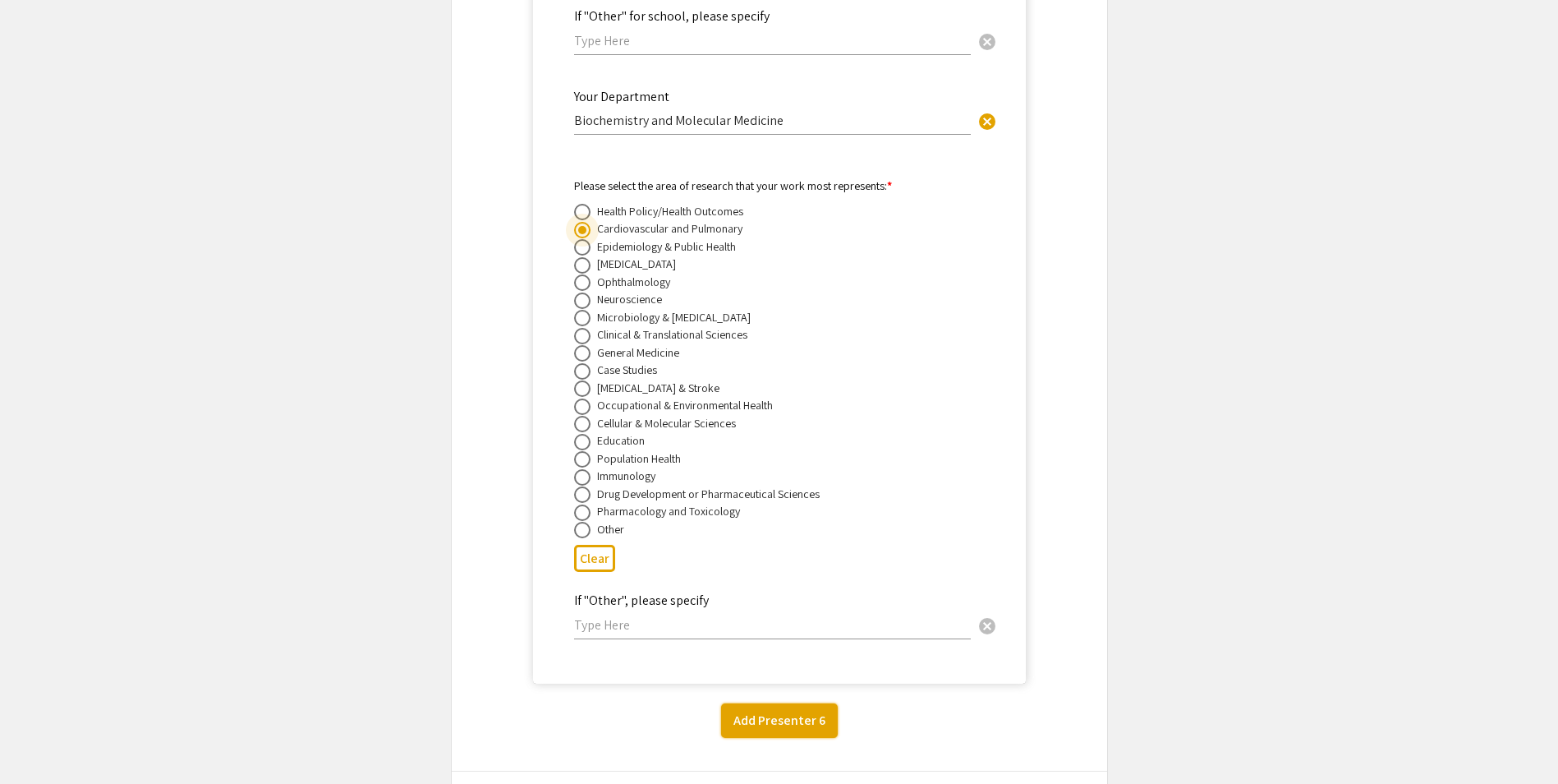
click at [776, 703] on button "Add Presenter 6" at bounding box center [780, 720] width 117 height 35
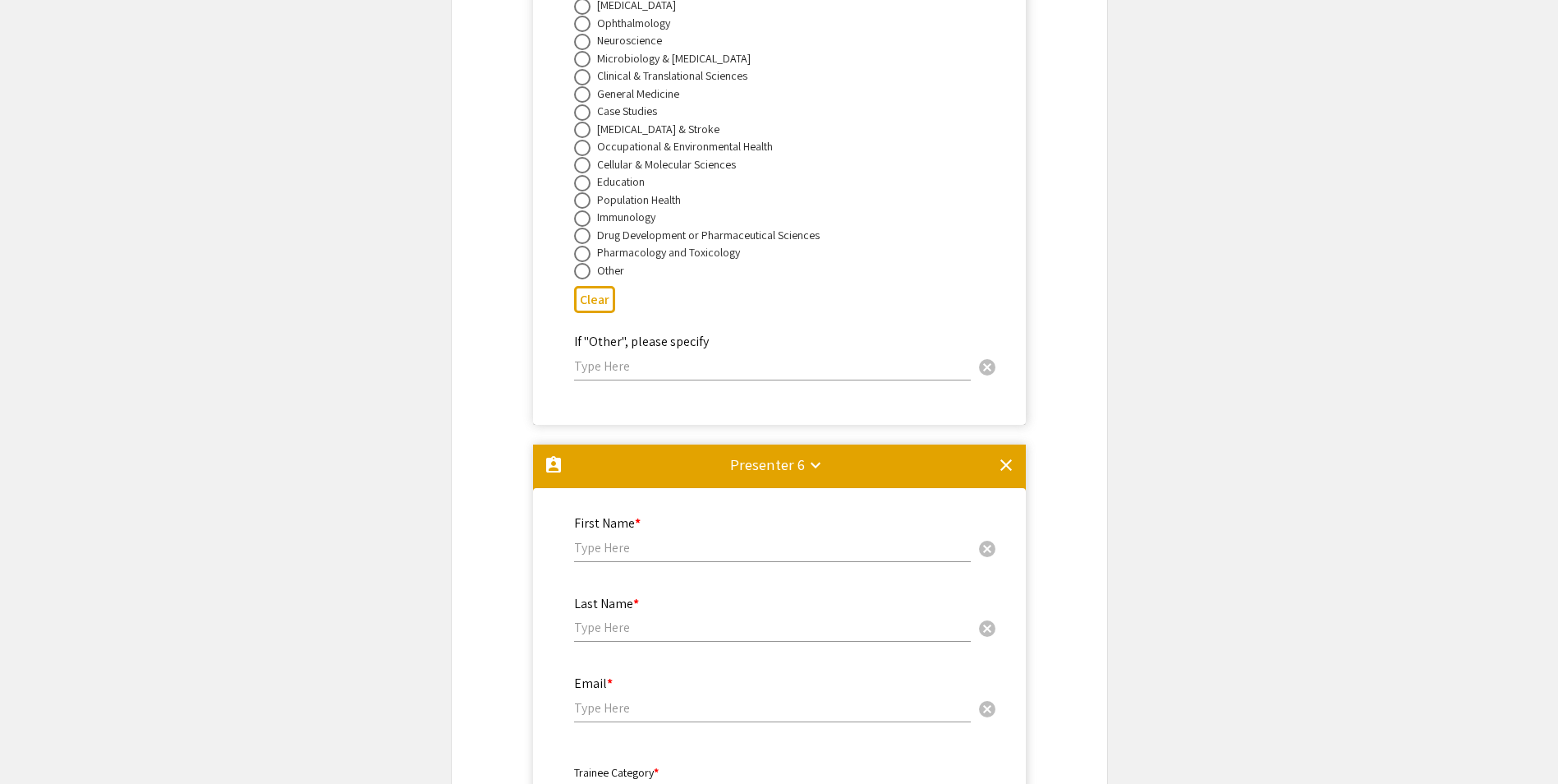
scroll to position [11311, 0]
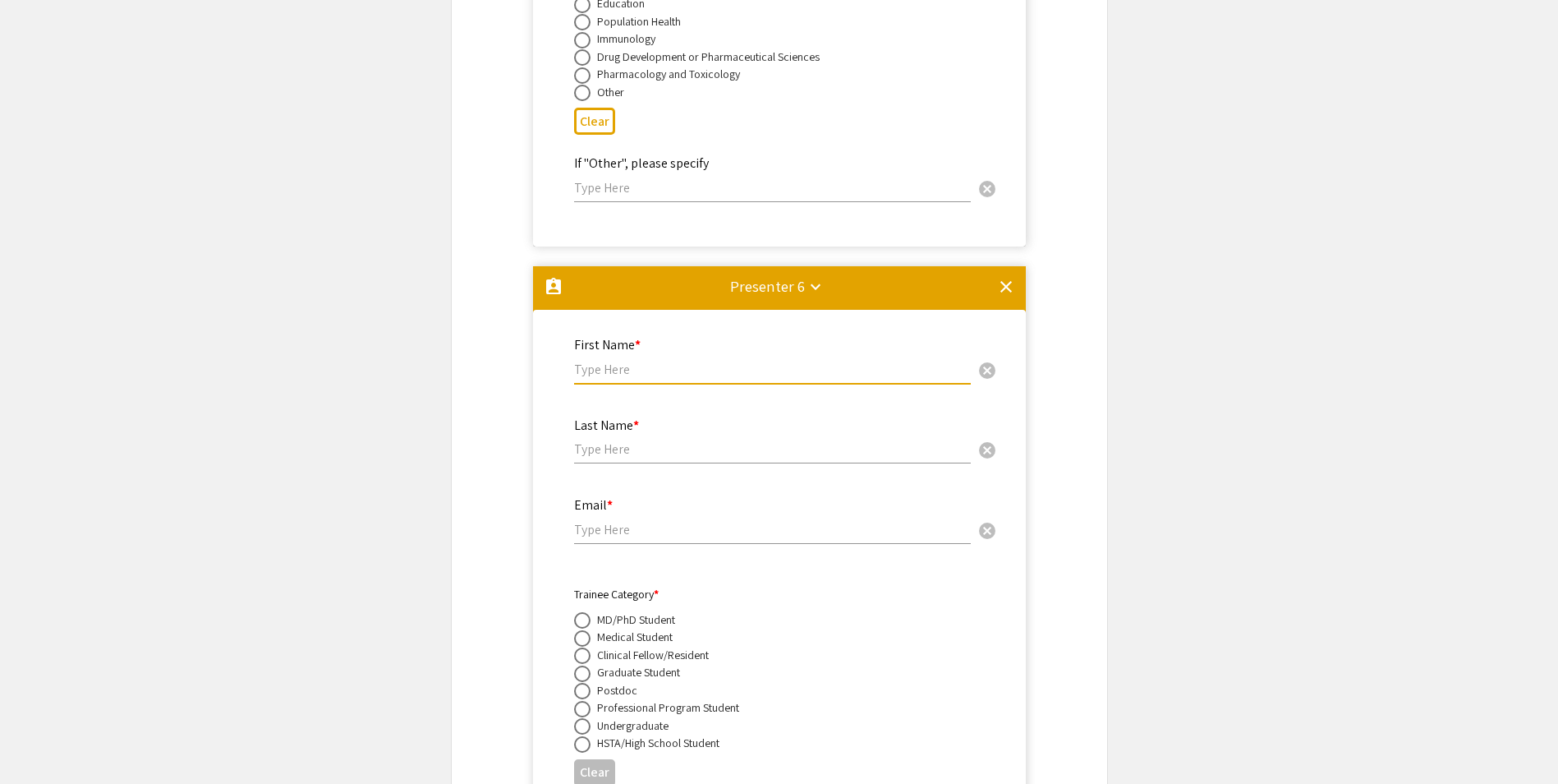
click at [624, 361] on input "text" at bounding box center [772, 369] width 397 height 17
click at [610, 440] on input "text" at bounding box center [772, 449] width 397 height 17
paste input "[PERSON_NAME]"
type input "[PERSON_NAME]"
click at [624, 361] on input "text" at bounding box center [772, 369] width 397 height 17
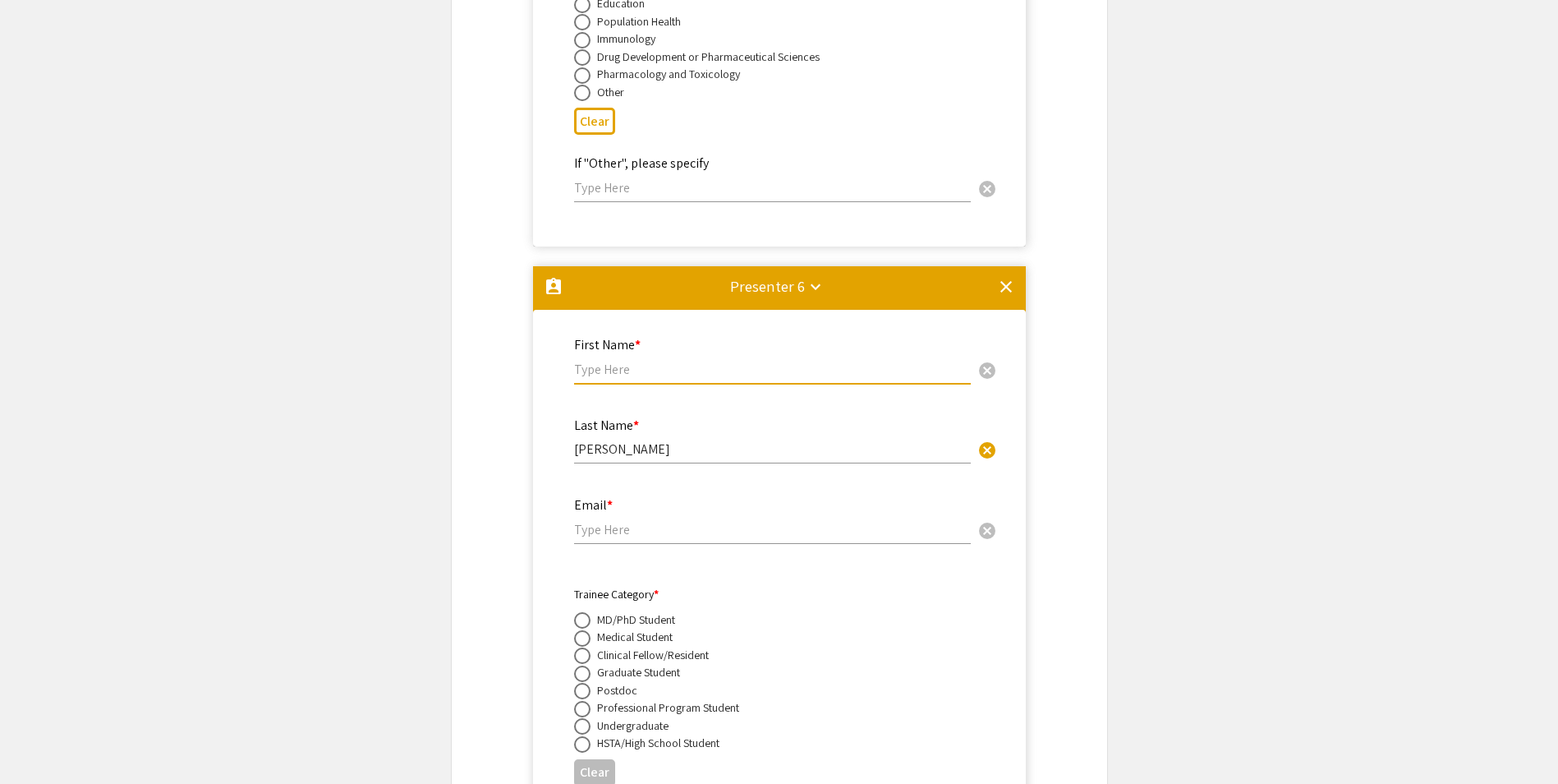
paste input "Venkatesh"
type input "Venkatesh"
click at [593, 521] on input "email" at bounding box center [772, 529] width 397 height 17
paste input "[EMAIL_ADDRESS][PERSON_NAME][DOMAIN_NAME]"
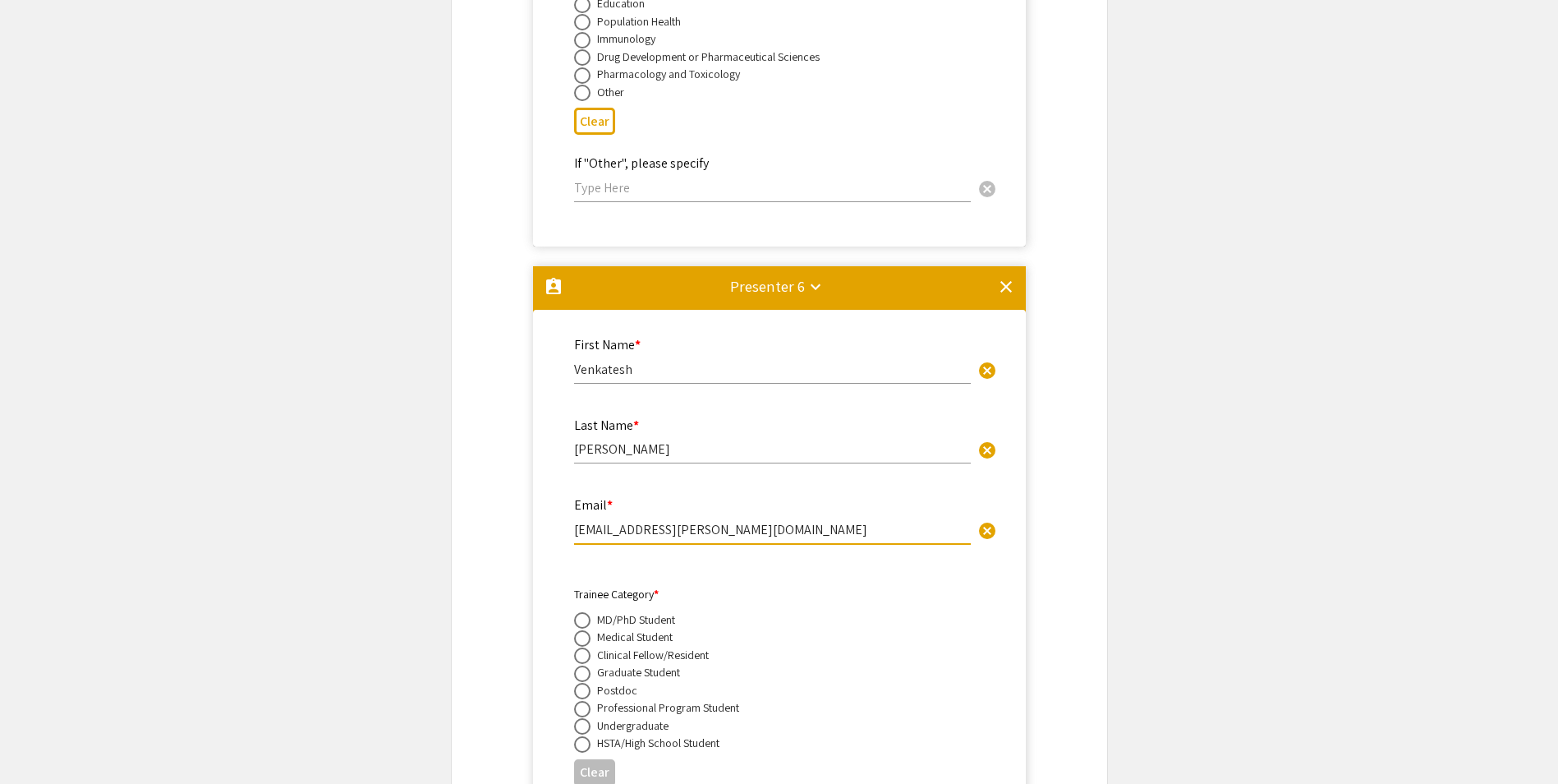
type input "[EMAIL_ADDRESS][PERSON_NAME][DOMAIN_NAME]"
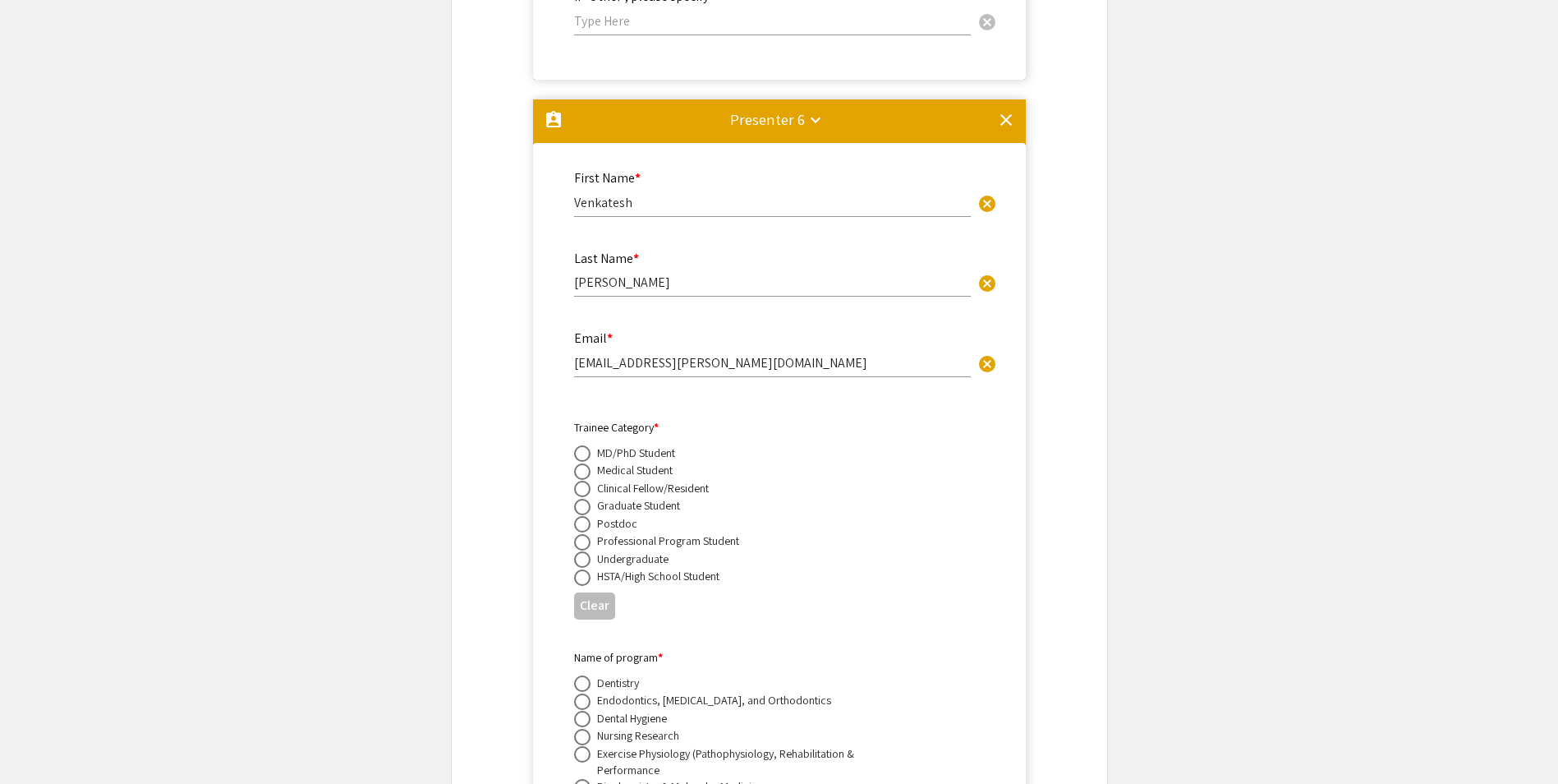
scroll to position [11558, 0]
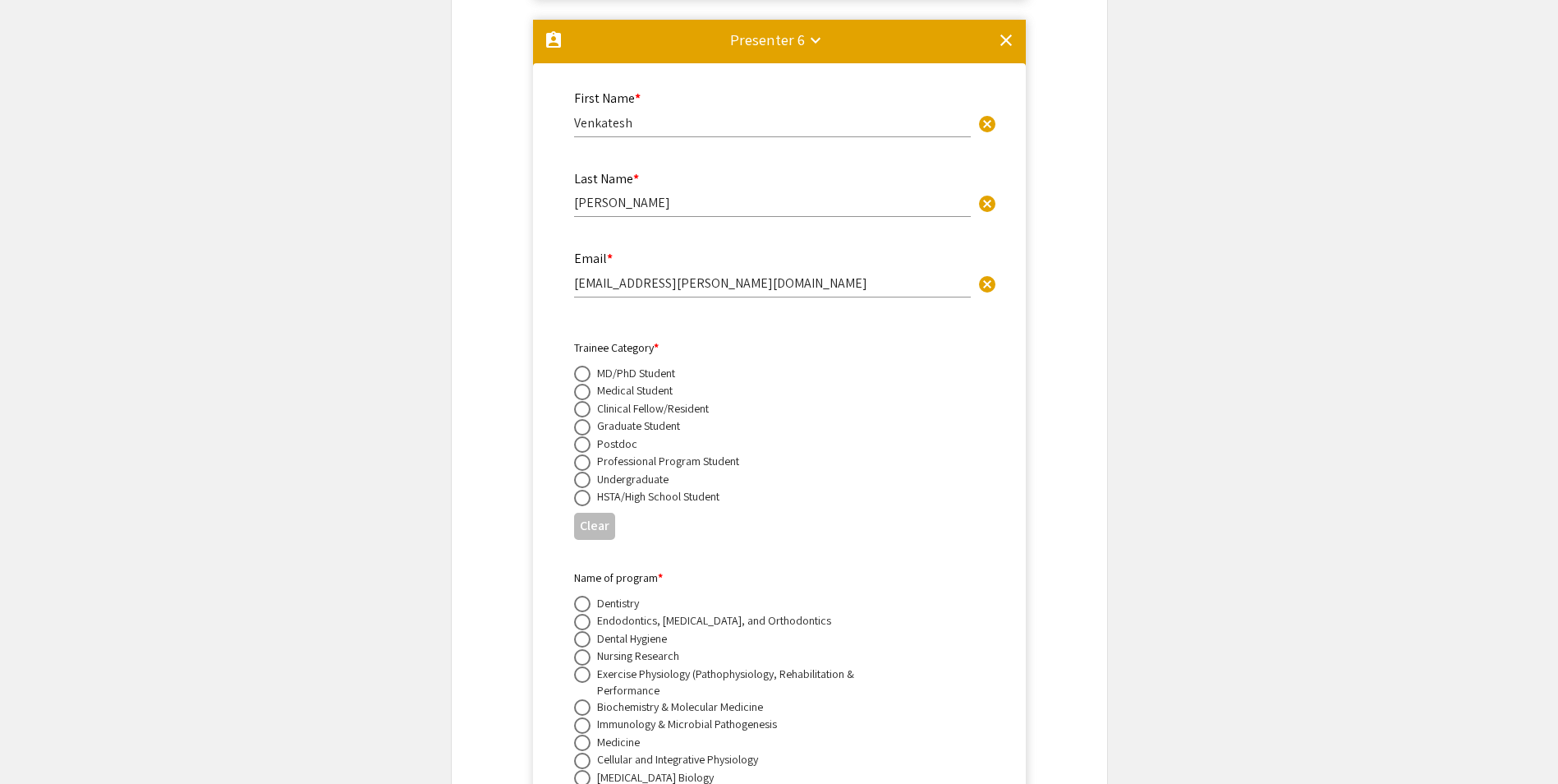
click at [582, 436] on span at bounding box center [582, 444] width 16 height 16
click at [582, 436] on input "radio" at bounding box center [582, 444] width 16 height 16
radio input "true"
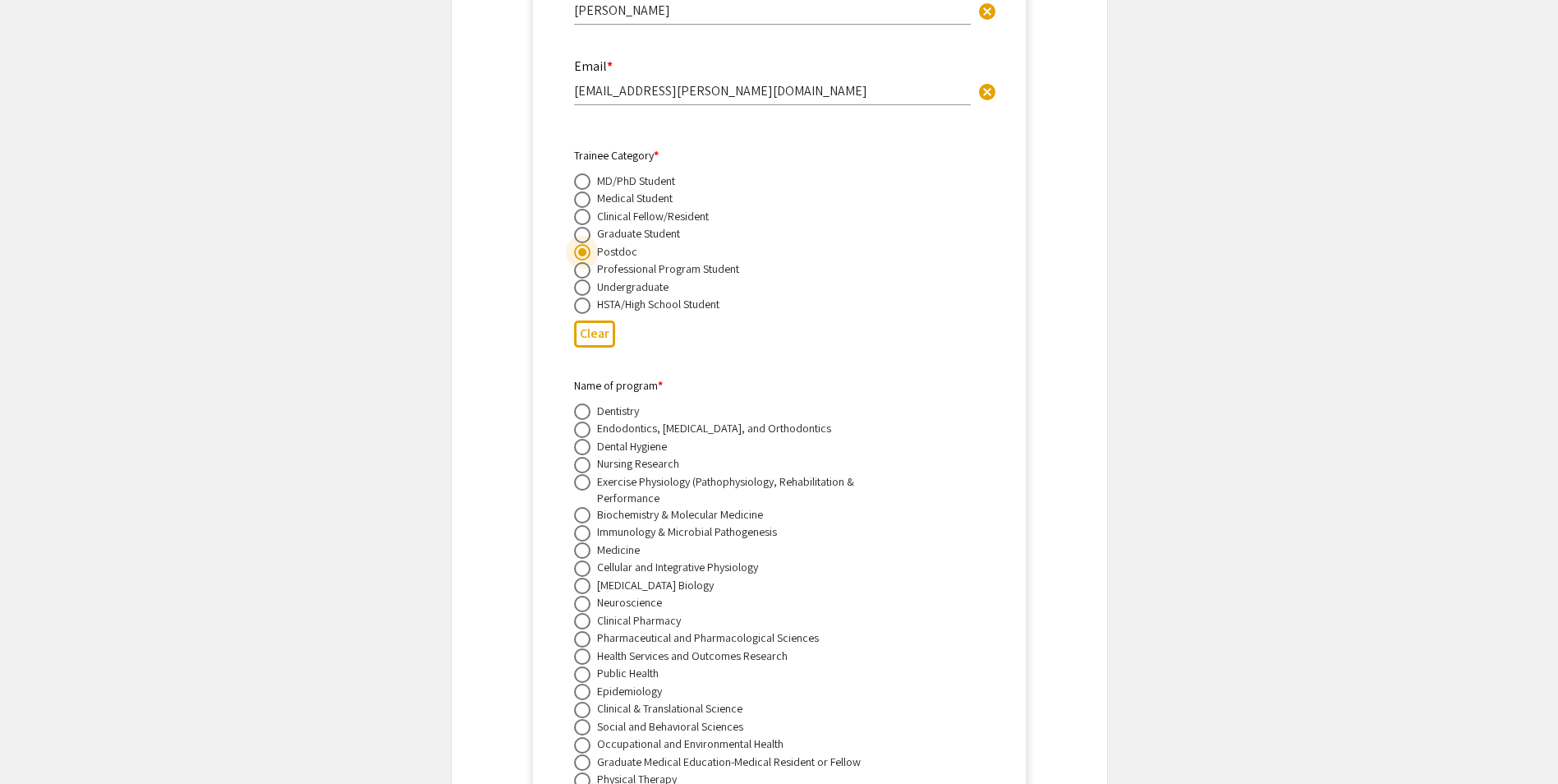
scroll to position [11805, 0]
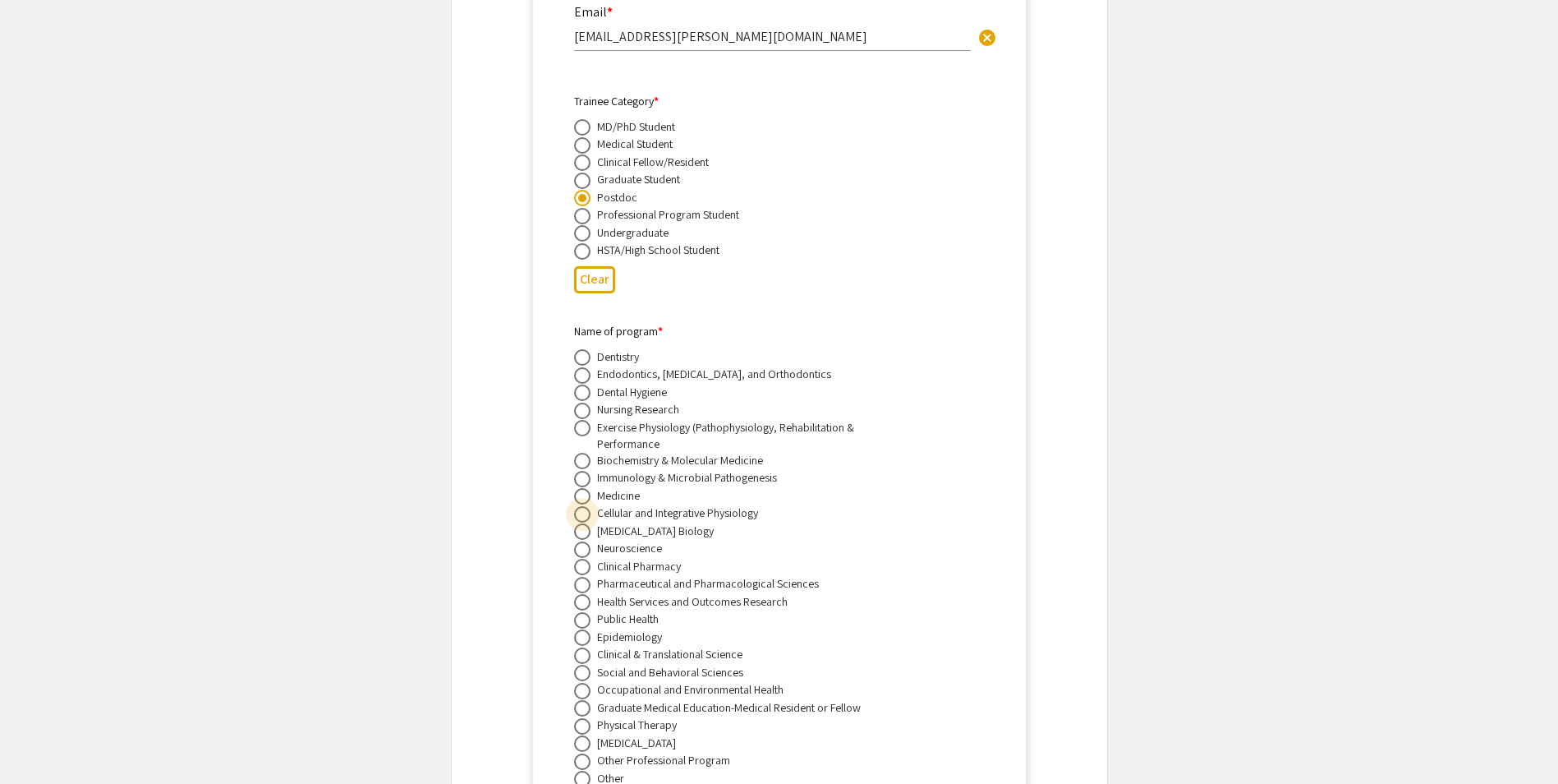
click at [582, 506] on span at bounding box center [582, 514] width 16 height 16
click at [582, 506] on input "radio" at bounding box center [582, 514] width 16 height 16
radio input "true"
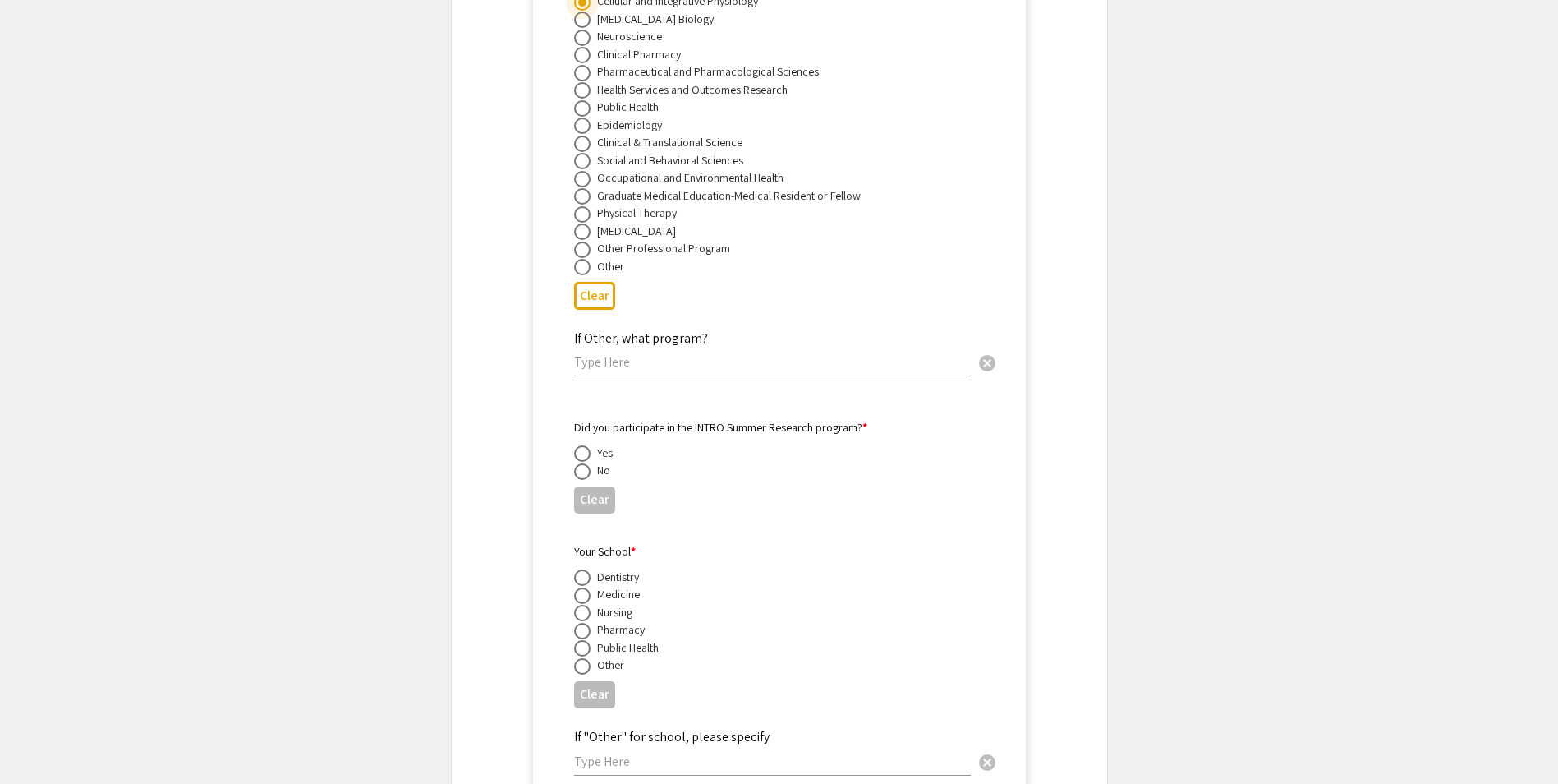
scroll to position [12380, 0]
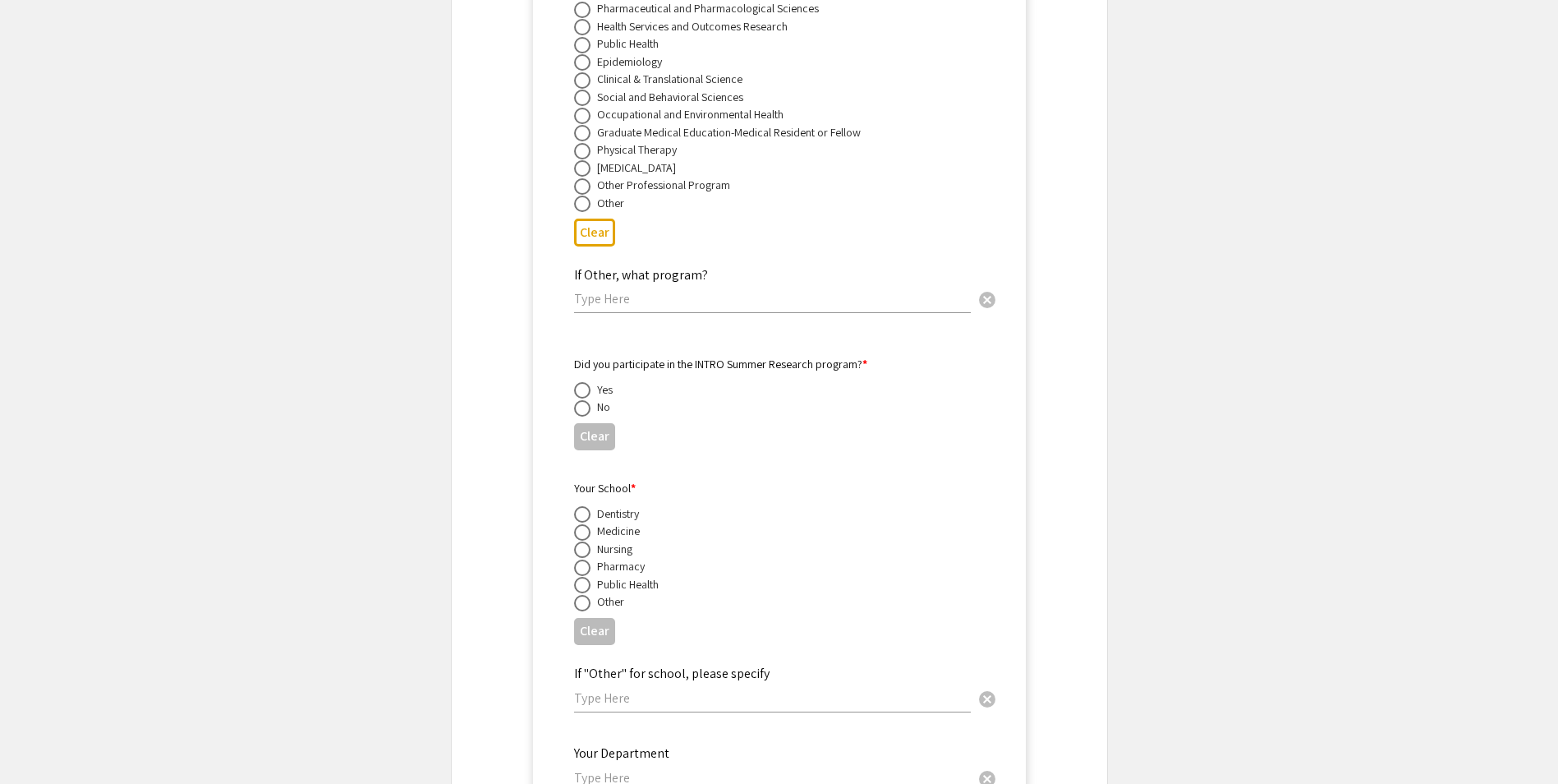
click at [585, 400] on span at bounding box center [582, 407] width 16 height 16
click at [585, 400] on input "radio" at bounding box center [582, 407] width 16 height 16
radio input "true"
click at [579, 524] on span at bounding box center [582, 532] width 16 height 16
click at [579, 524] on input "radio" at bounding box center [582, 532] width 16 height 16
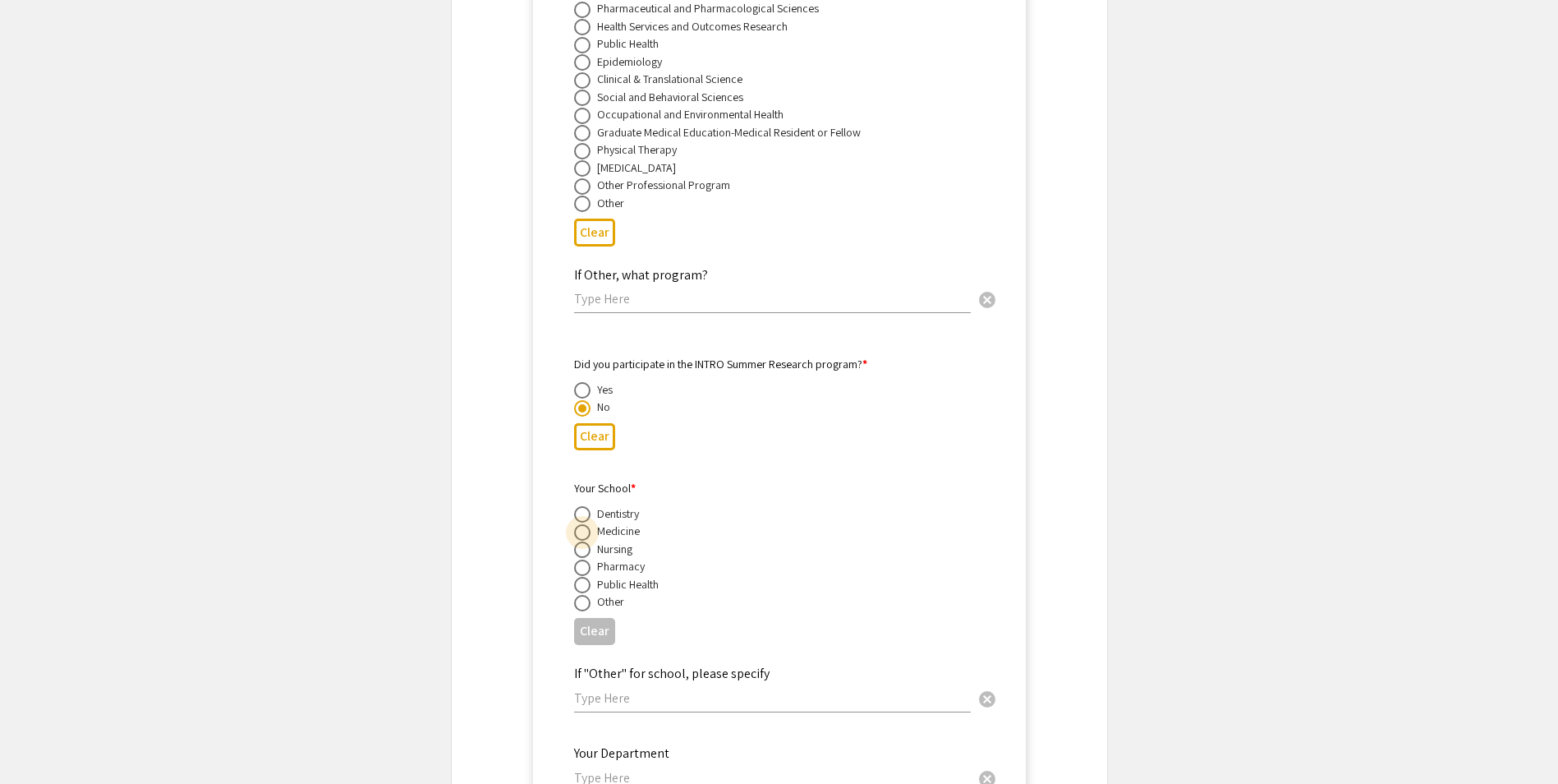
radio input "true"
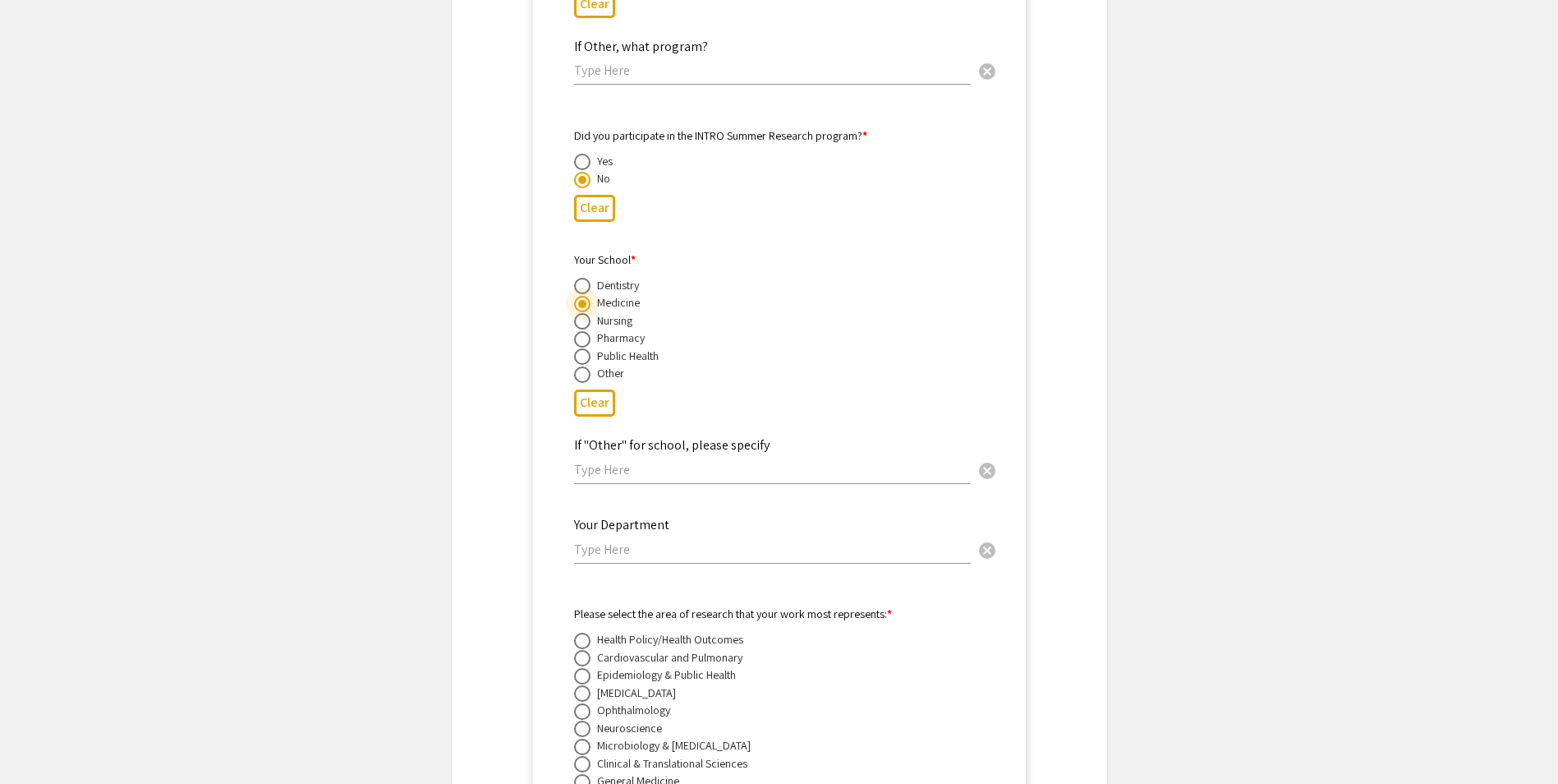
scroll to position [12626, 0]
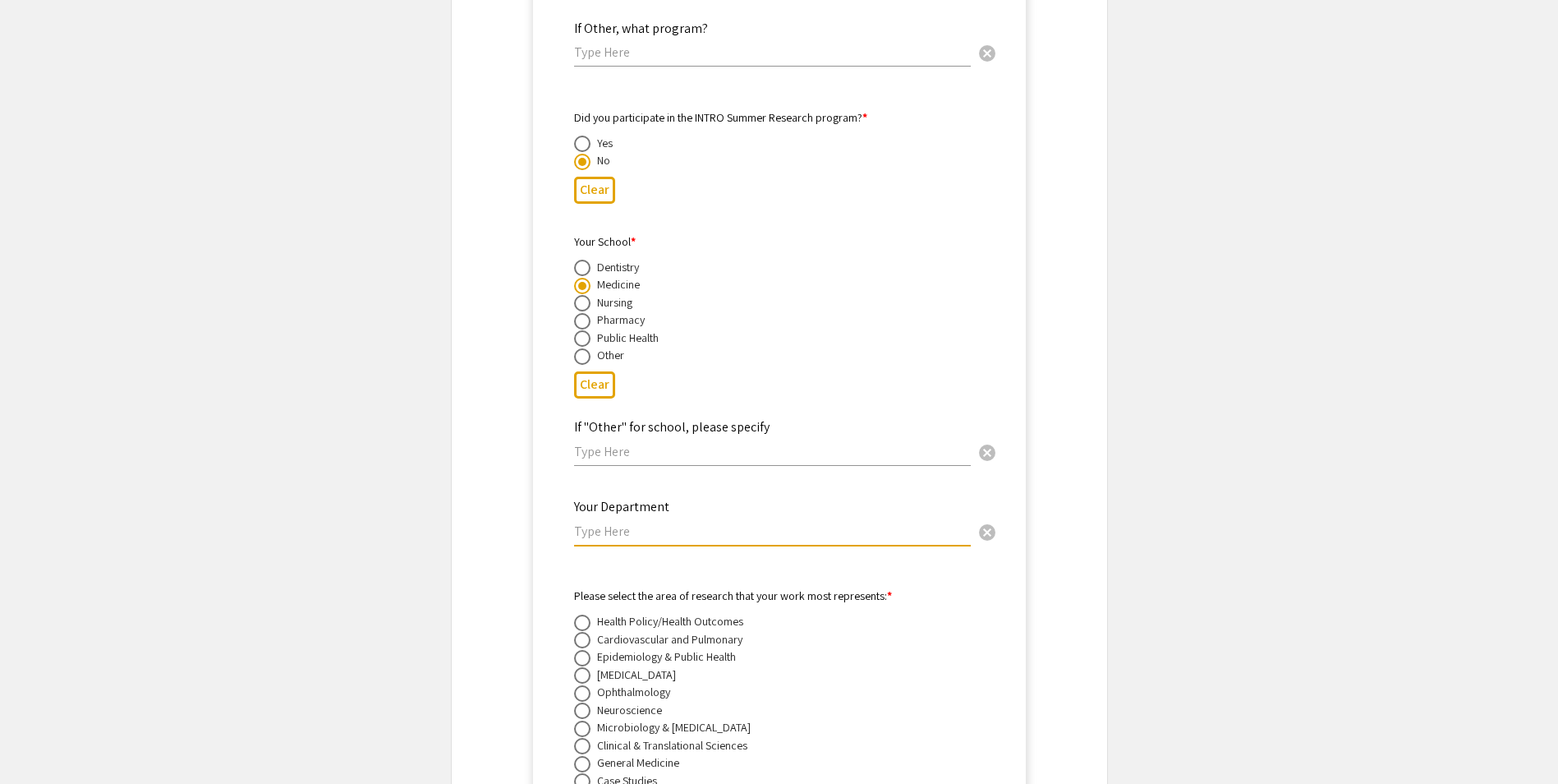
click at [638, 522] on input "text" at bounding box center [772, 531] width 397 height 17
paste input "Physiology, Pharmacology & Toxicology"
click at [727, 522] on input "Physiology, Pharmacology & Toxicology" at bounding box center [772, 531] width 397 height 17
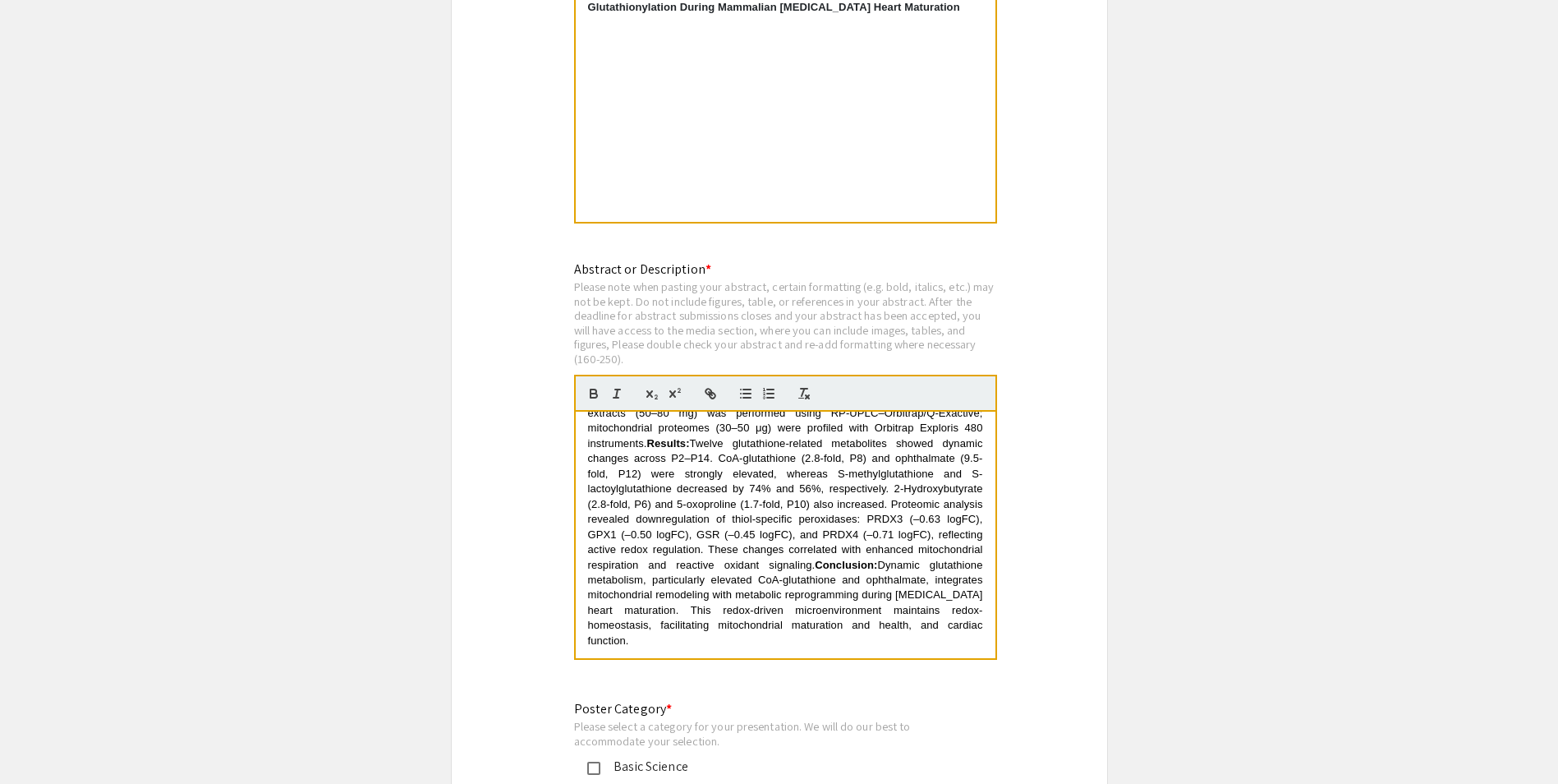
scroll to position [13744, 0]
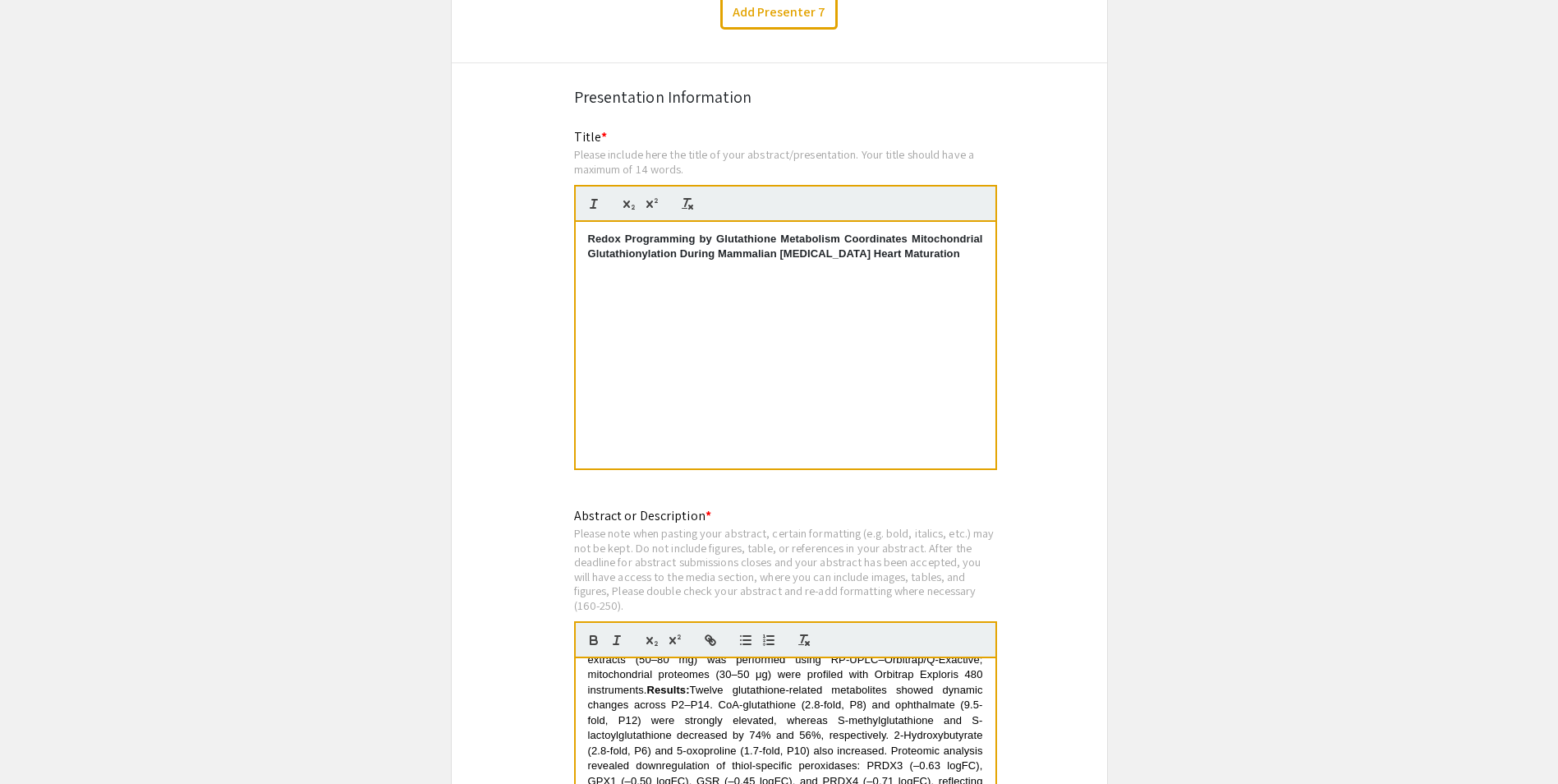
type input "Physiology, Pharmacology and Toxicology"
click at [649, 300] on div "Redox Programming by Glutathione Metabolism Coordinates Mitochondrial Glutathio…" at bounding box center [786, 345] width 420 height 246
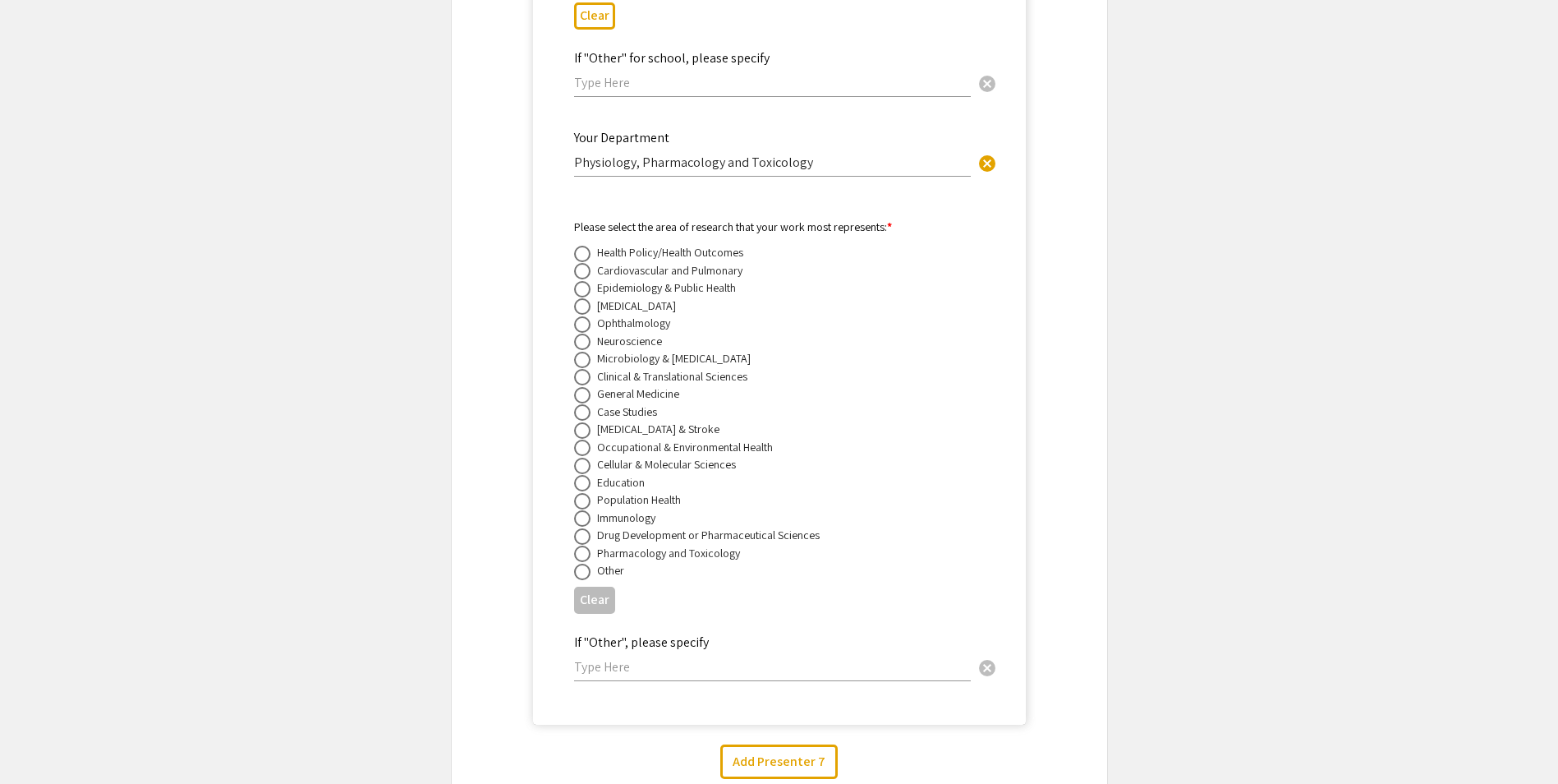
scroll to position [13005, 0]
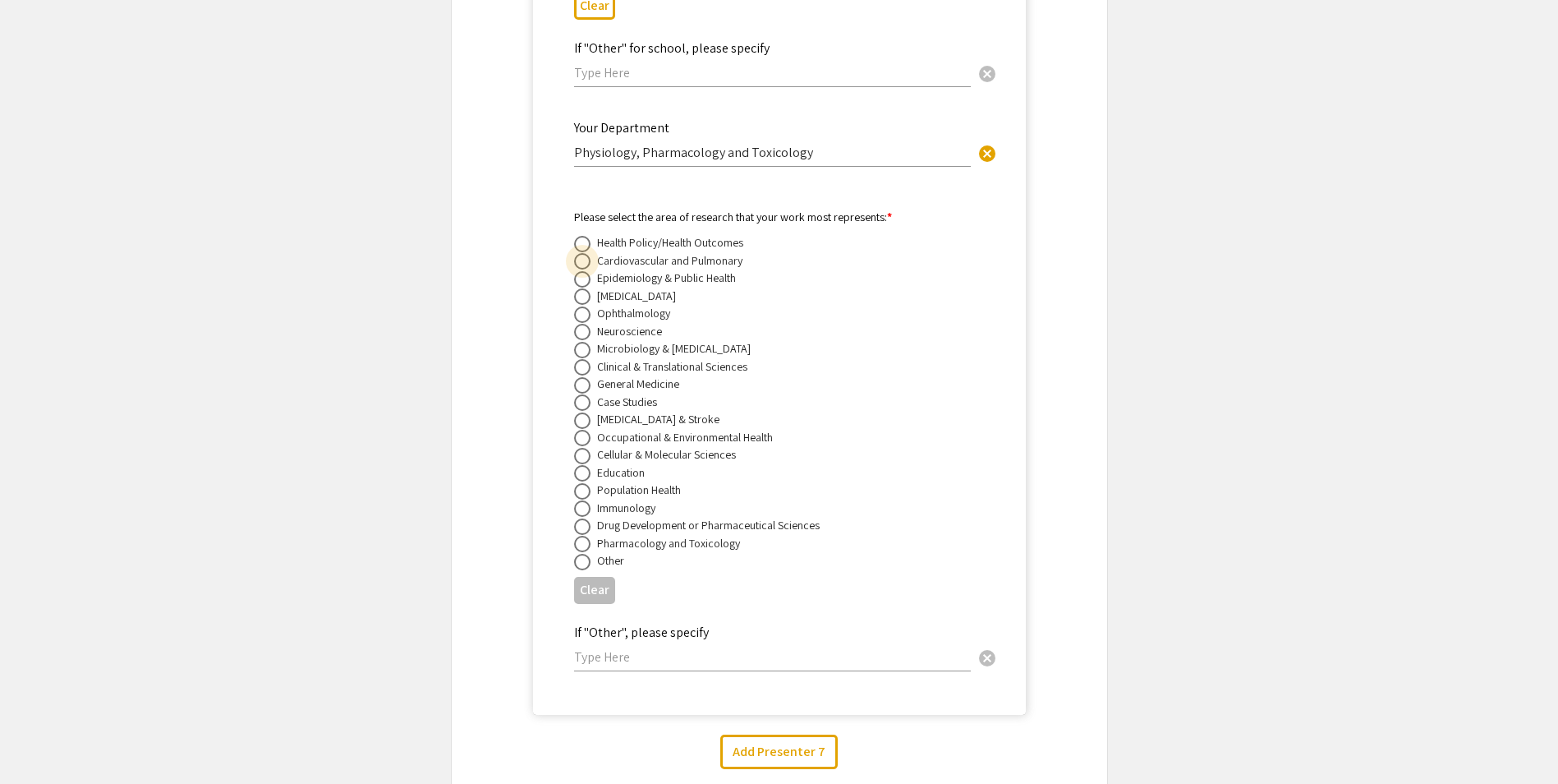
click at [582, 253] on span at bounding box center [582, 261] width 16 height 16
click at [582, 253] on input "radio" at bounding box center [582, 261] width 16 height 16
radio input "true"
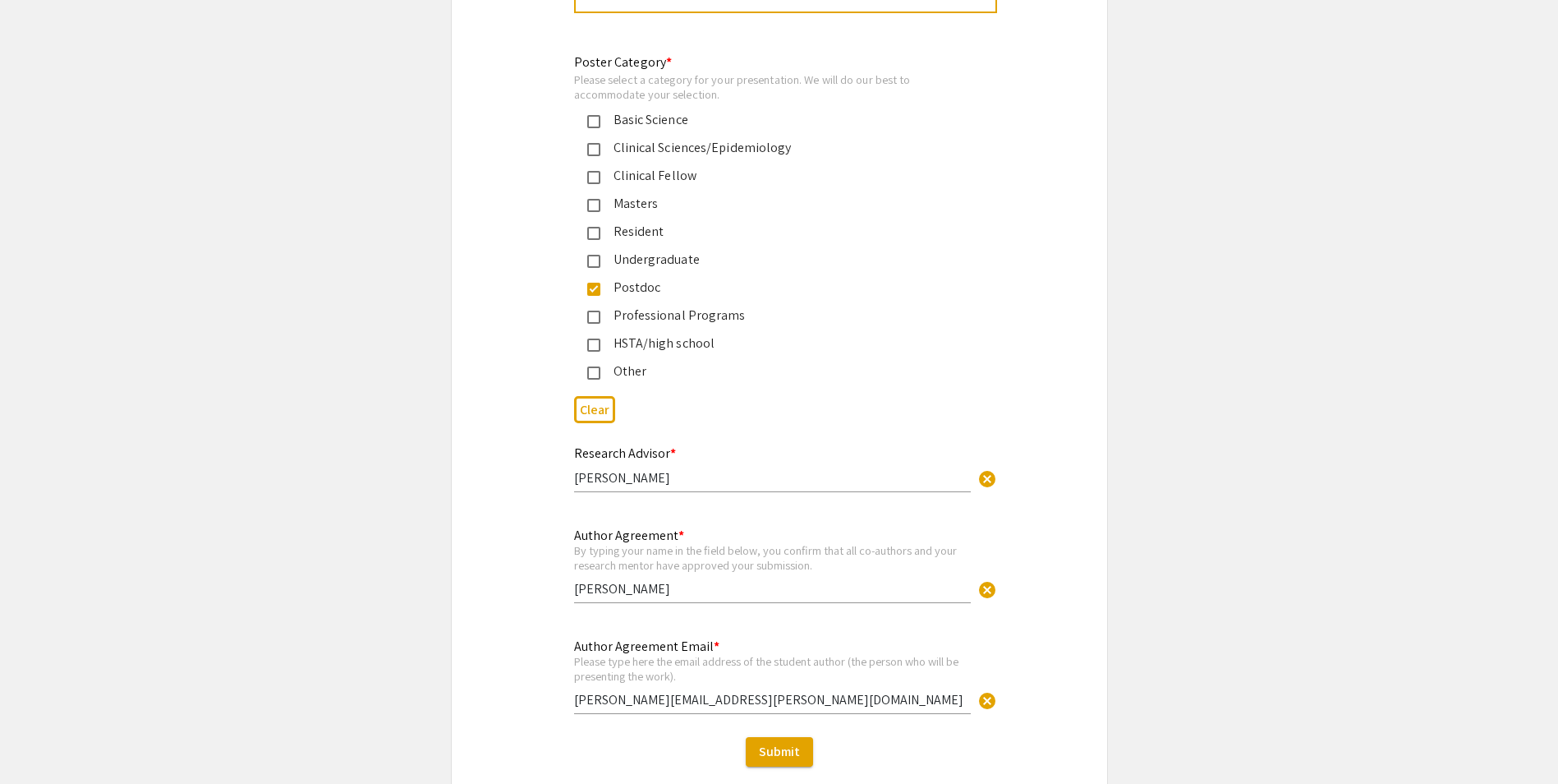
scroll to position [14729, 0]
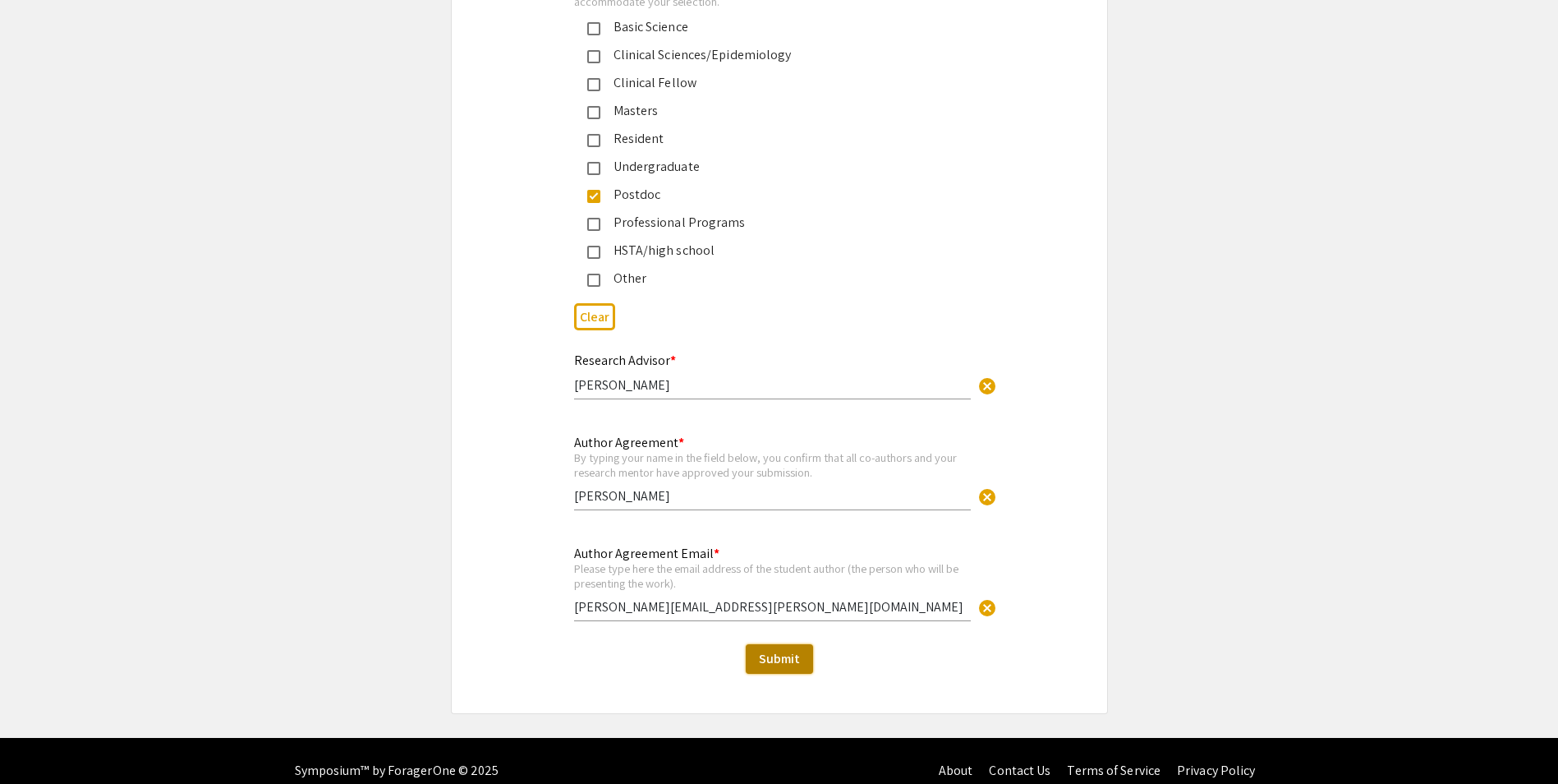
click at [776, 649] on span "Submit" at bounding box center [779, 658] width 41 height 17
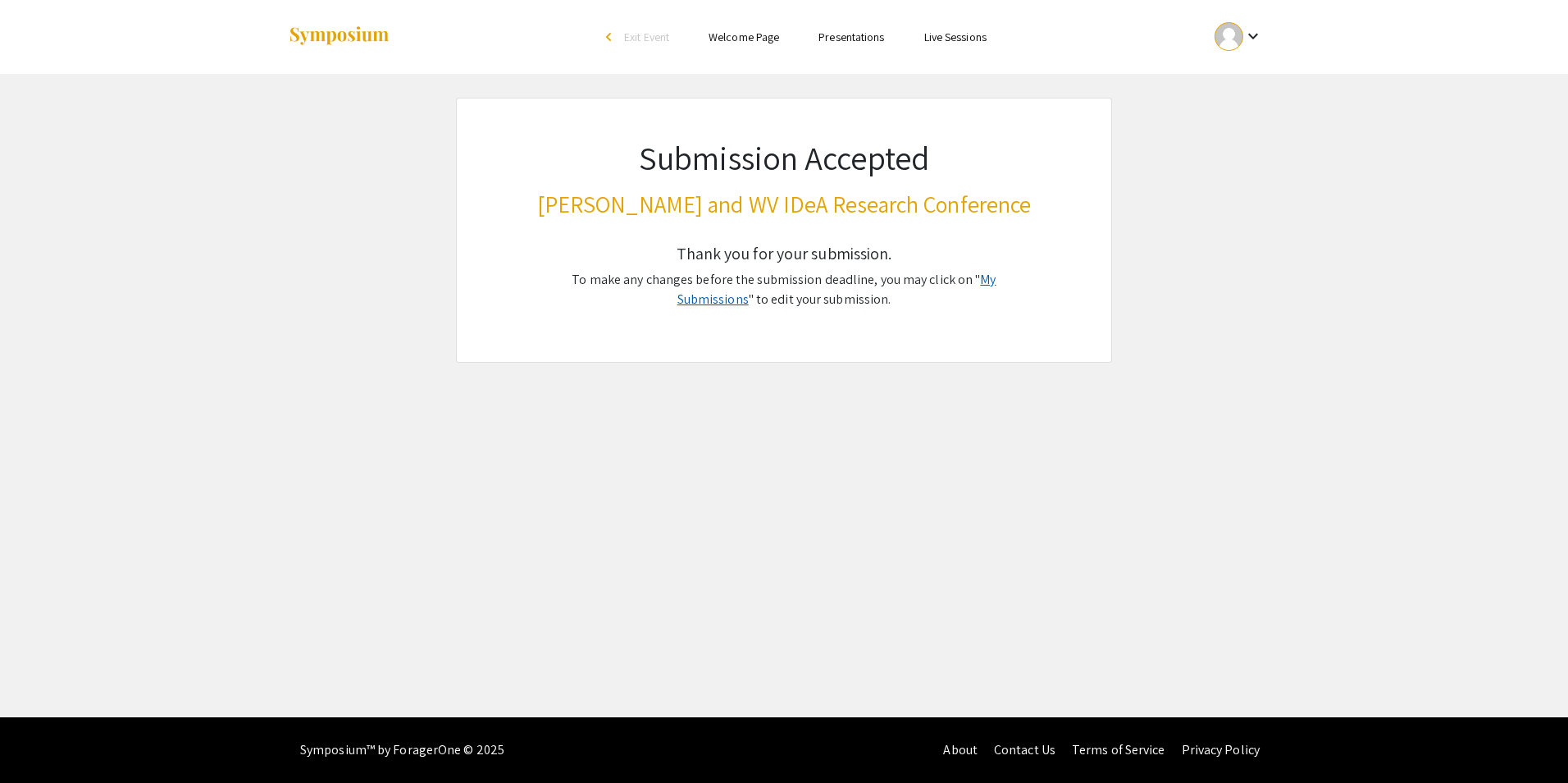
click at [975, 285] on link "My Submissions" at bounding box center [836, 289] width 319 height 37
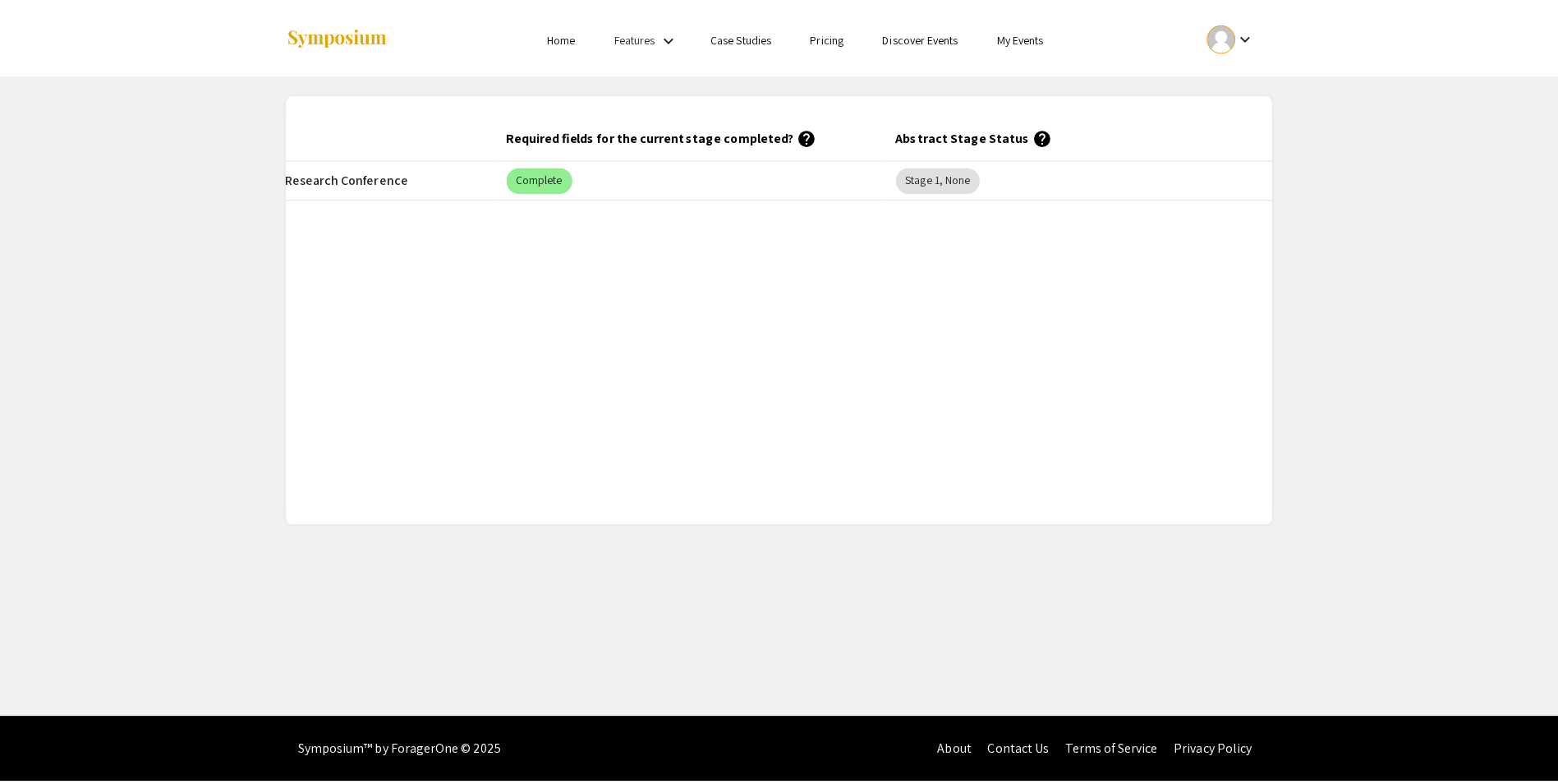
scroll to position [0, 50]
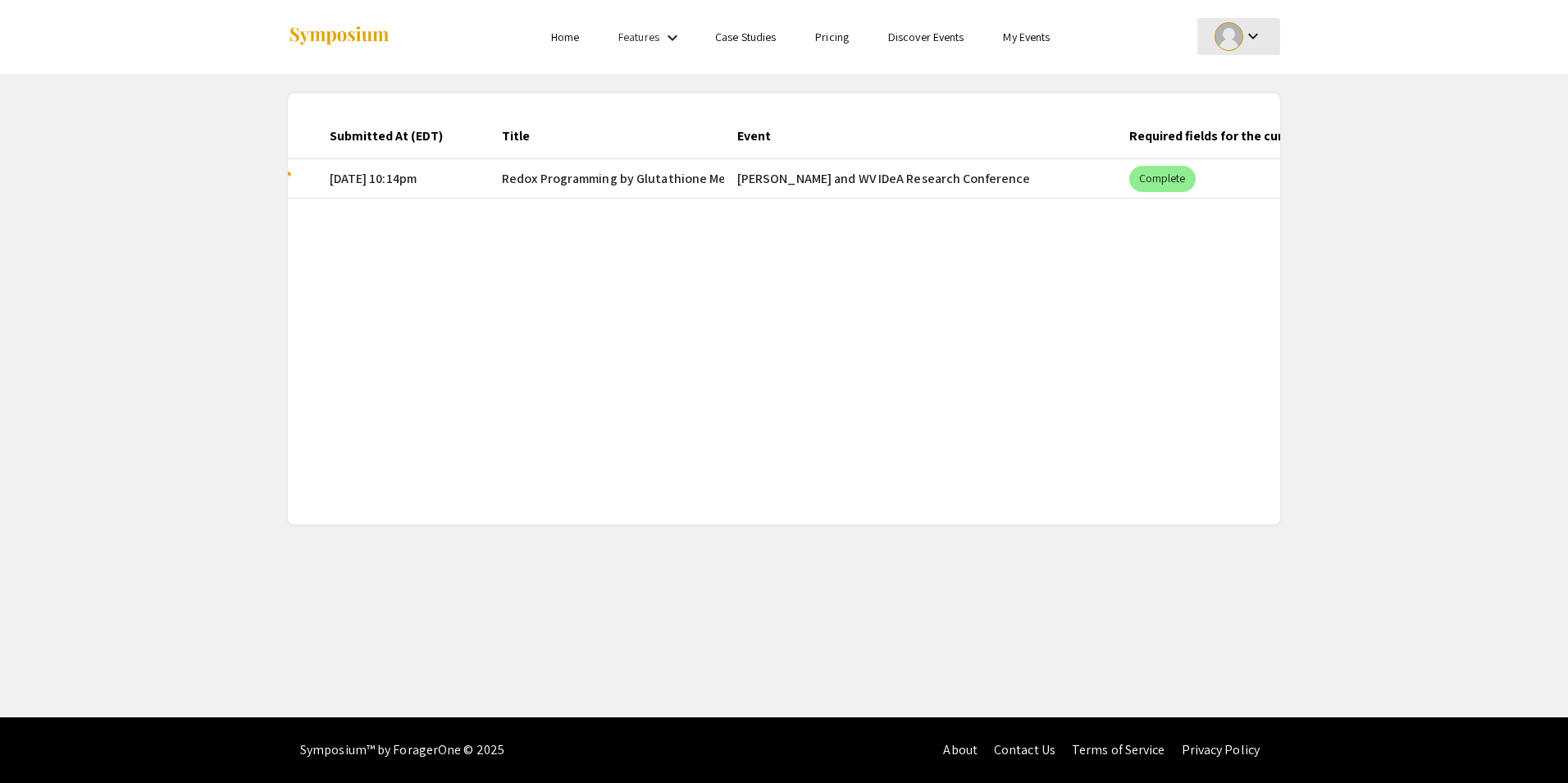
click at [1257, 39] on mat-icon "keyboard_arrow_down" at bounding box center [1253, 36] width 19 height 19
click at [1241, 155] on button "Sign out" at bounding box center [1247, 160] width 101 height 40
